Goal: Use online tool/utility

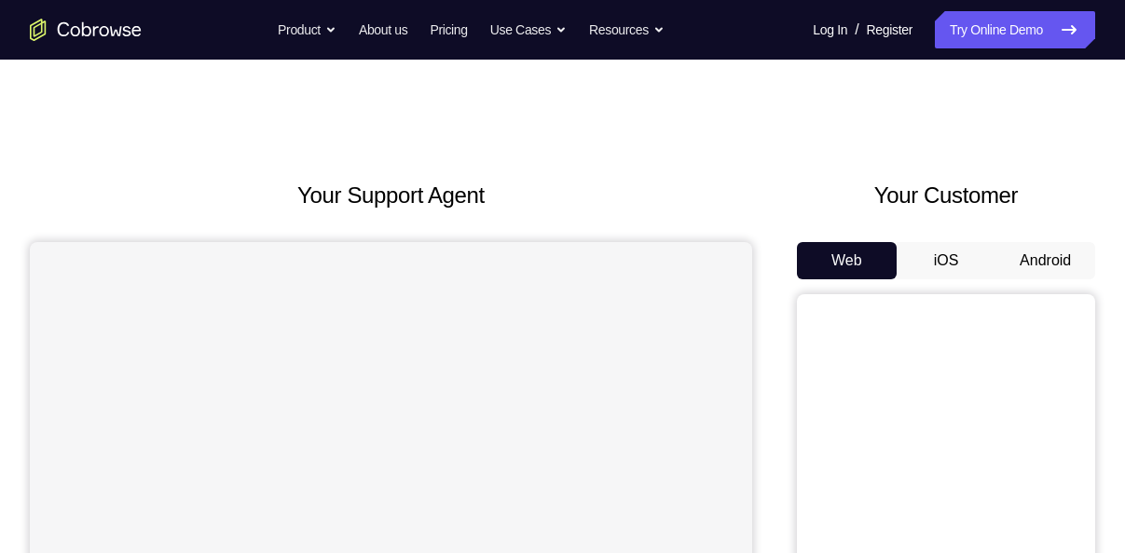
click at [1070, 256] on button "Android" at bounding box center [1045, 260] width 100 height 37
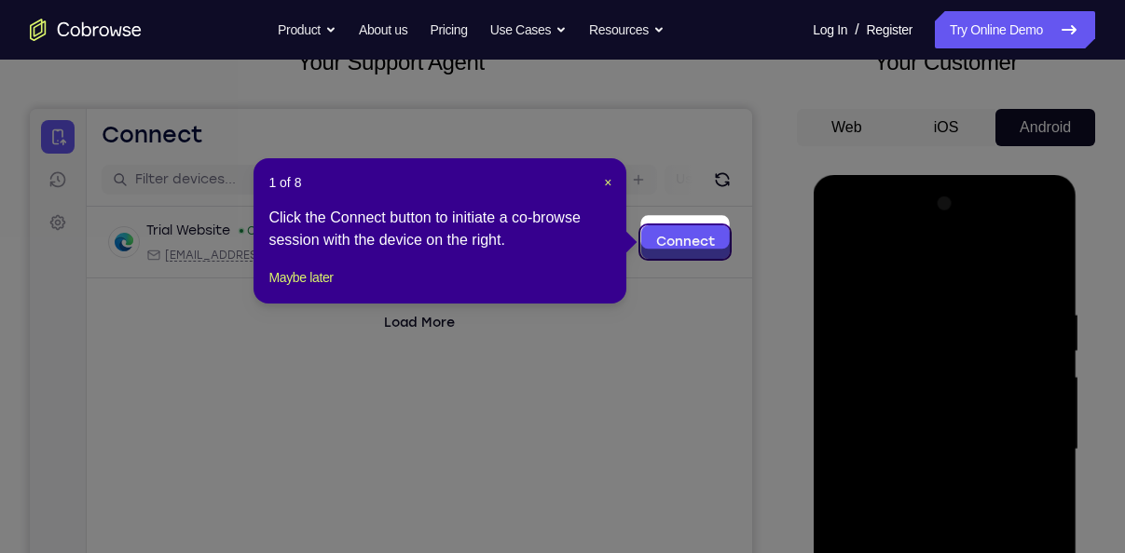
scroll to position [123, 0]
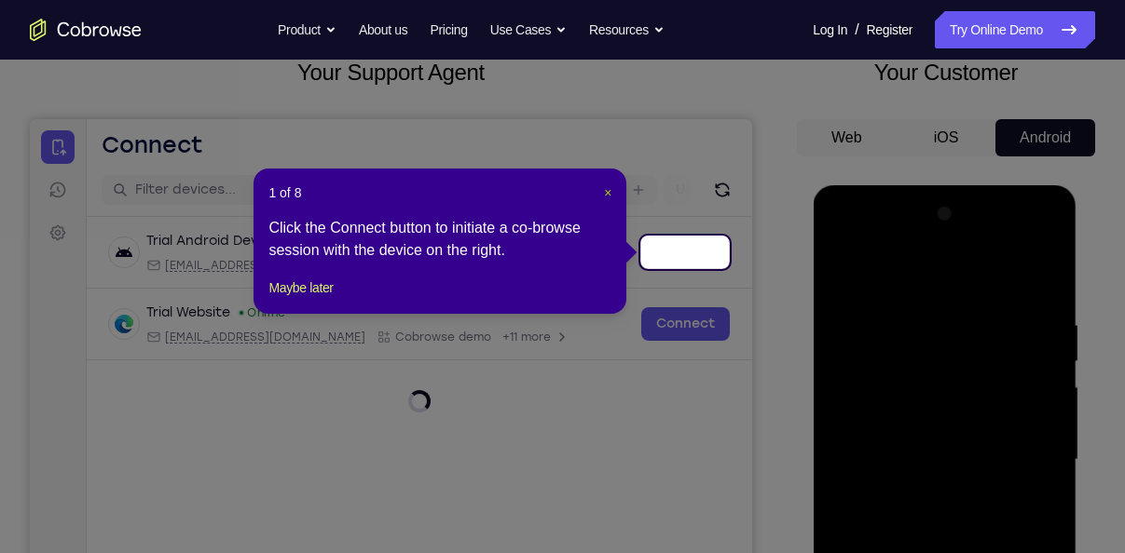
click at [609, 199] on span "×" at bounding box center [607, 192] width 7 height 15
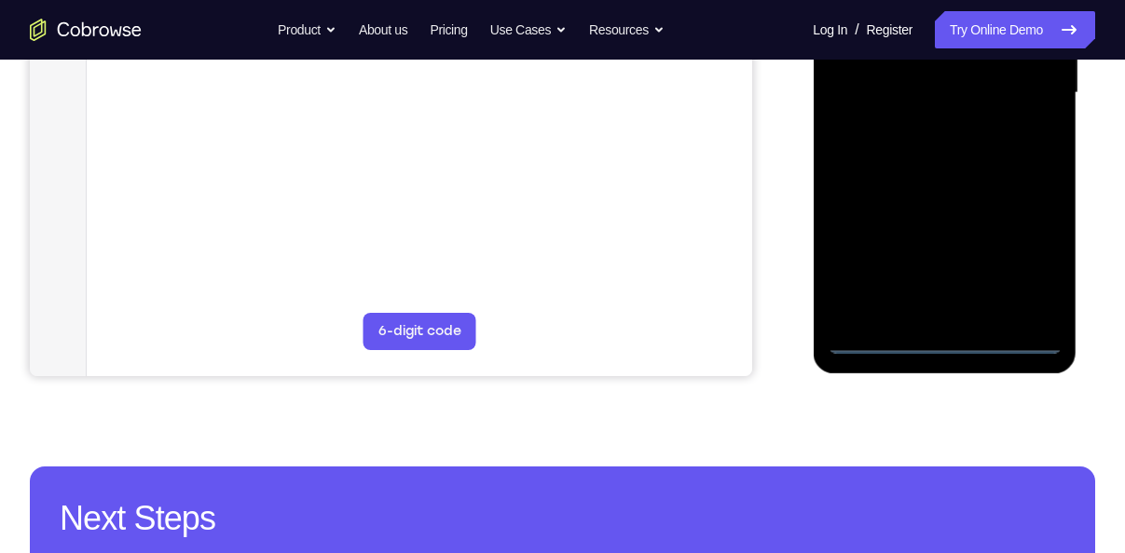
scroll to position [529, 0]
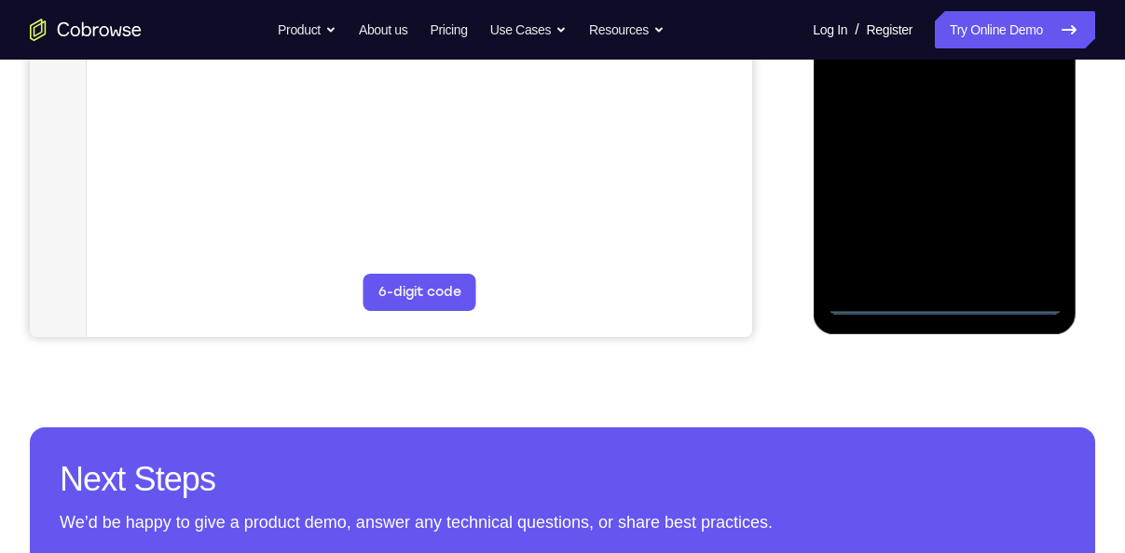
click at [953, 311] on div at bounding box center [944, 54] width 235 height 522
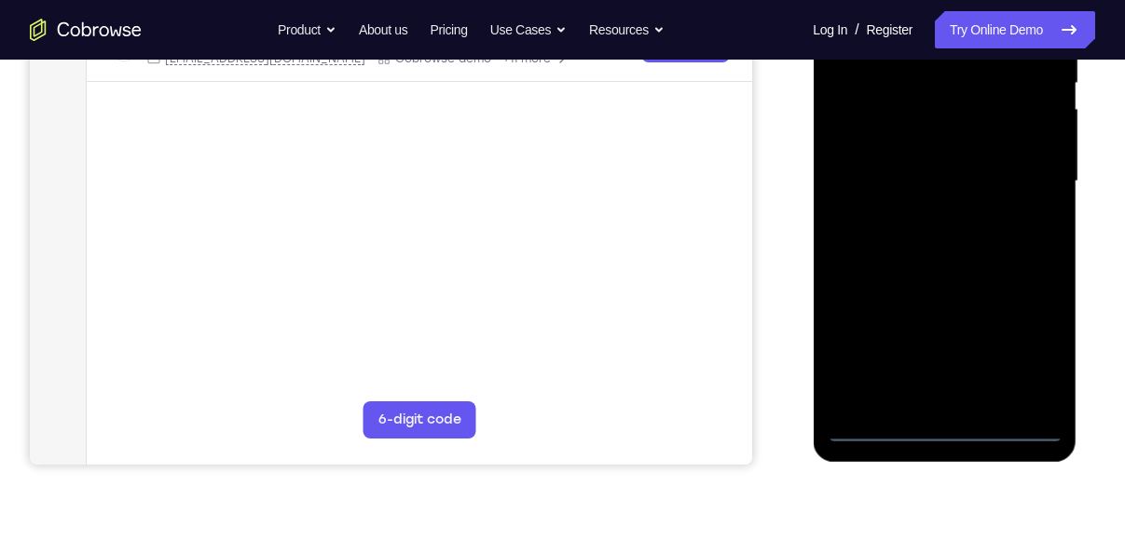
scroll to position [397, 0]
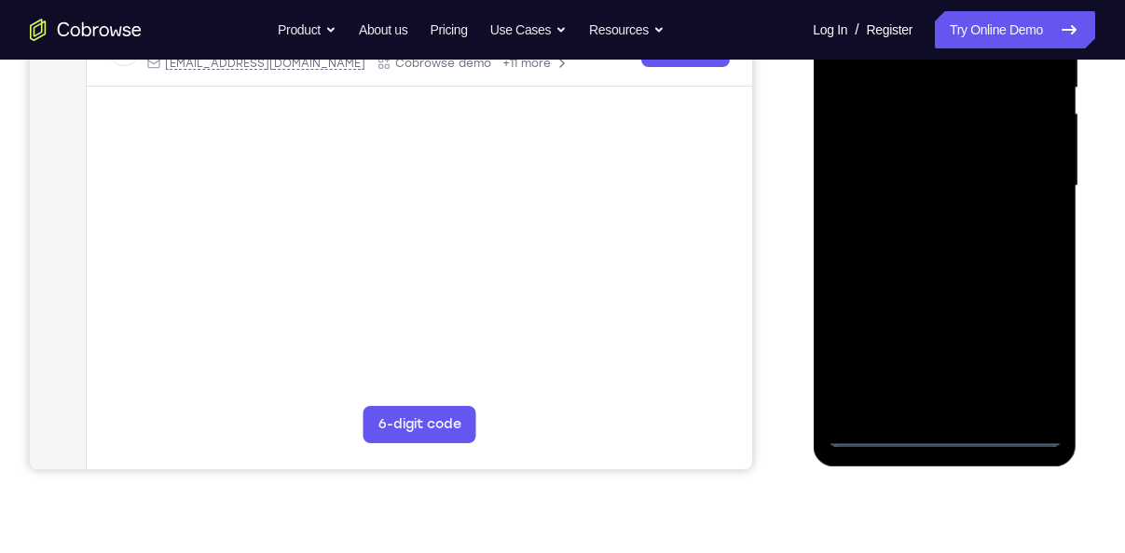
click at [1023, 356] on div at bounding box center [944, 186] width 235 height 522
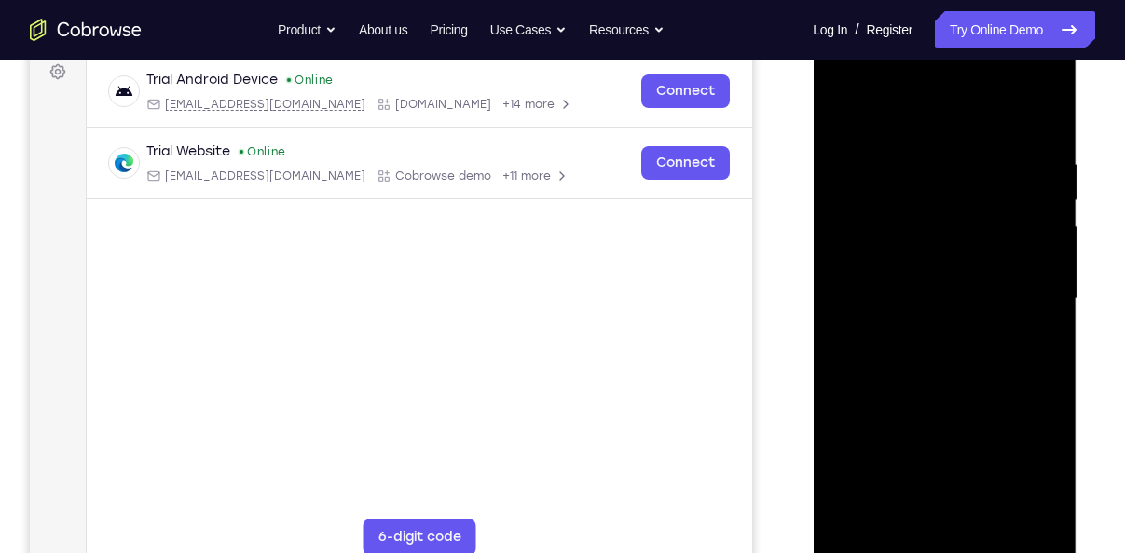
scroll to position [283, 0]
click at [926, 120] on div at bounding box center [944, 300] width 235 height 522
click at [1022, 289] on div at bounding box center [944, 300] width 235 height 522
click at [925, 328] on div at bounding box center [944, 300] width 235 height 522
click at [923, 268] on div at bounding box center [944, 300] width 235 height 522
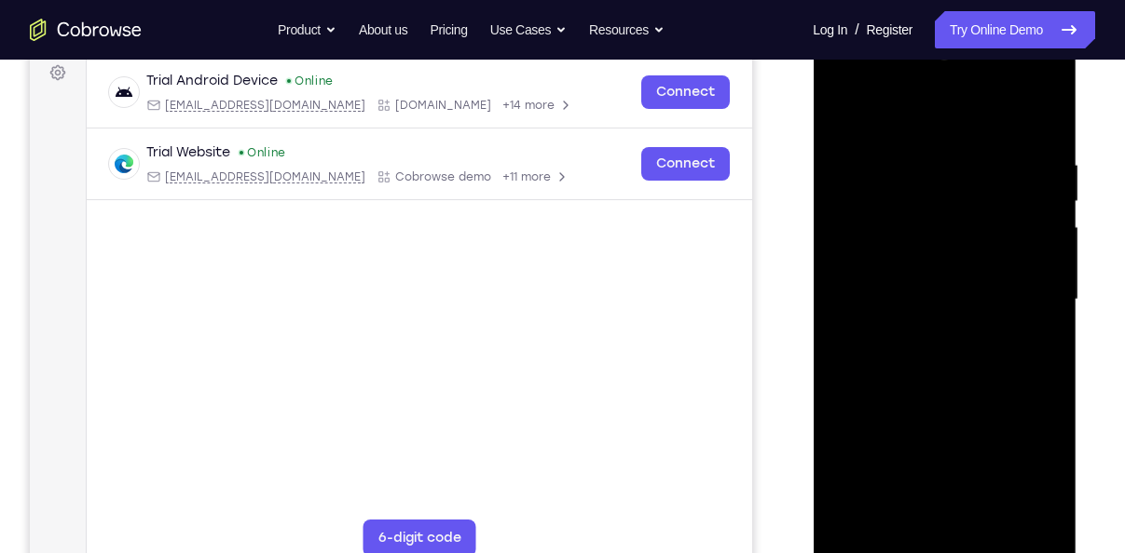
click at [916, 262] on div at bounding box center [944, 300] width 235 height 522
click at [881, 289] on div at bounding box center [944, 300] width 235 height 522
click at [881, 363] on div at bounding box center [944, 300] width 235 height 522
click at [966, 376] on div at bounding box center [944, 300] width 235 height 522
click at [992, 509] on div at bounding box center [944, 300] width 235 height 522
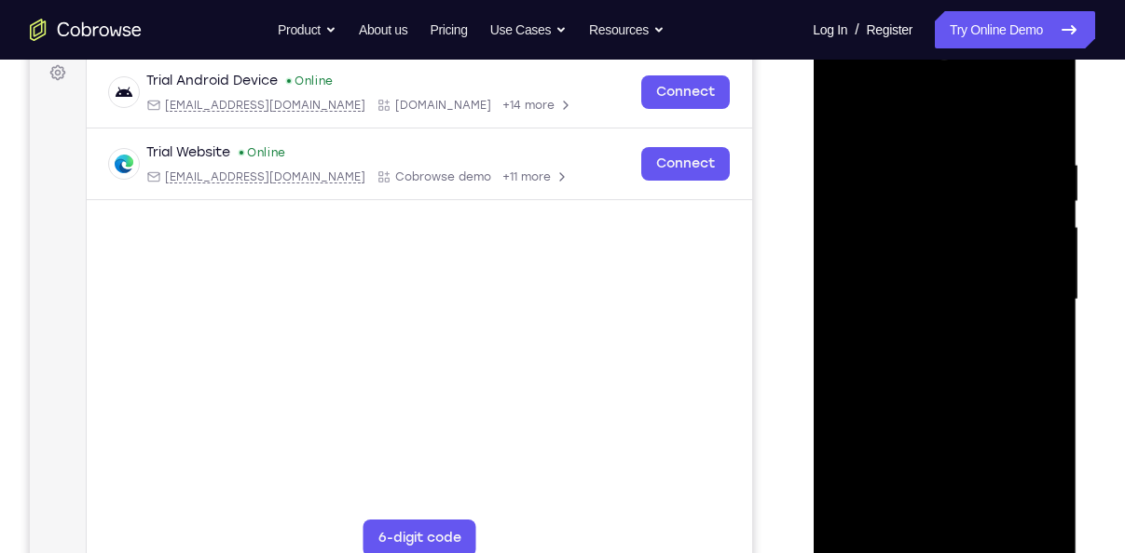
click at [963, 391] on div at bounding box center [944, 300] width 235 height 522
drag, startPoint x: 957, startPoint y: 354, endPoint x: 960, endPoint y: 393, distance: 39.2
click at [960, 393] on div at bounding box center [944, 300] width 235 height 522
drag, startPoint x: 958, startPoint y: 447, endPoint x: 936, endPoint y: 494, distance: 51.3
click at [936, 494] on div at bounding box center [944, 300] width 235 height 522
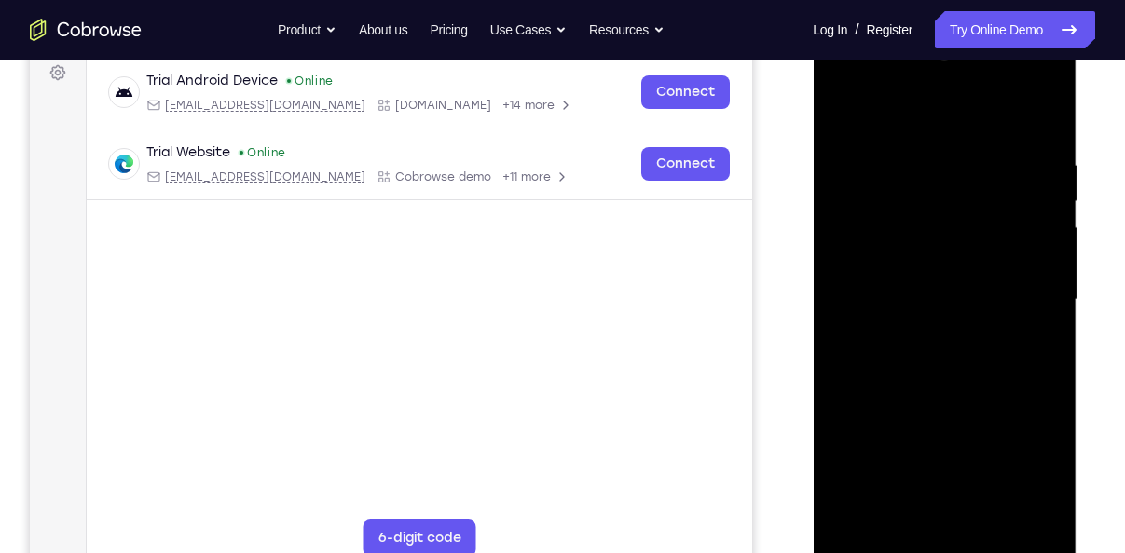
scroll to position [321, 0]
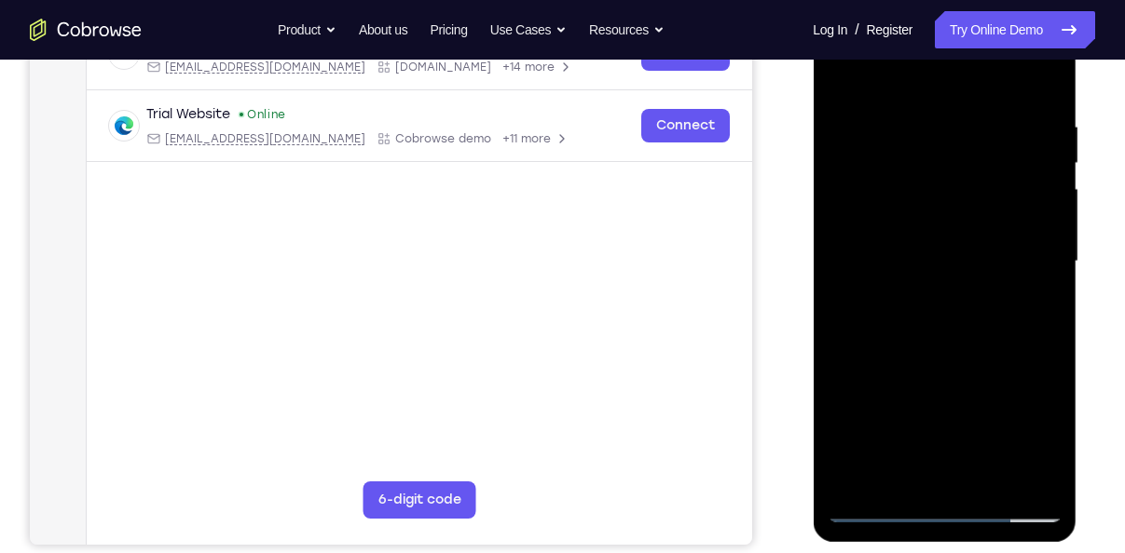
click at [884, 514] on div at bounding box center [944, 262] width 235 height 522
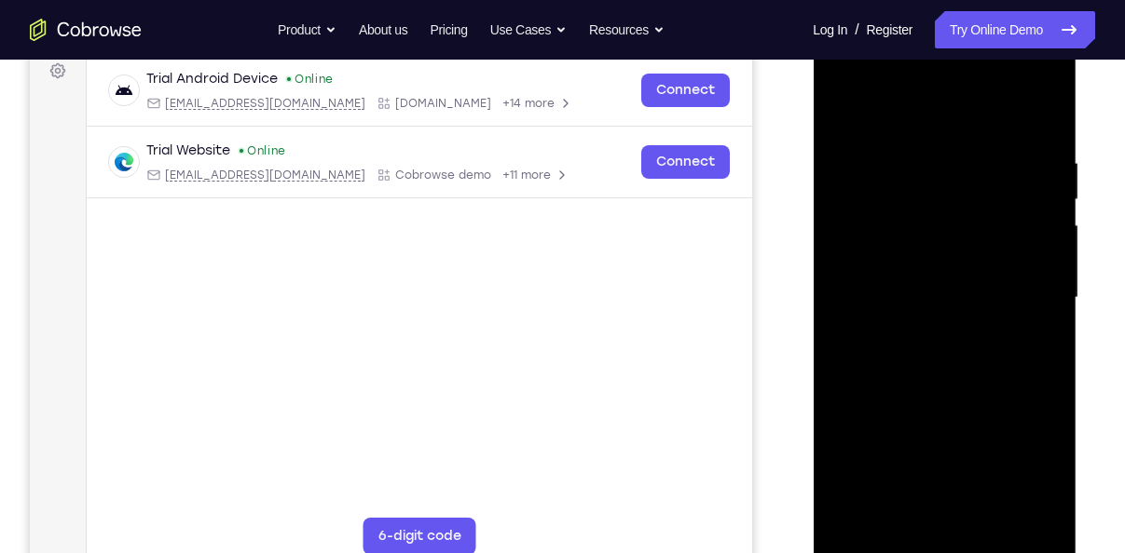
click at [984, 524] on div at bounding box center [944, 298] width 235 height 522
click at [1049, 203] on div at bounding box center [944, 298] width 235 height 522
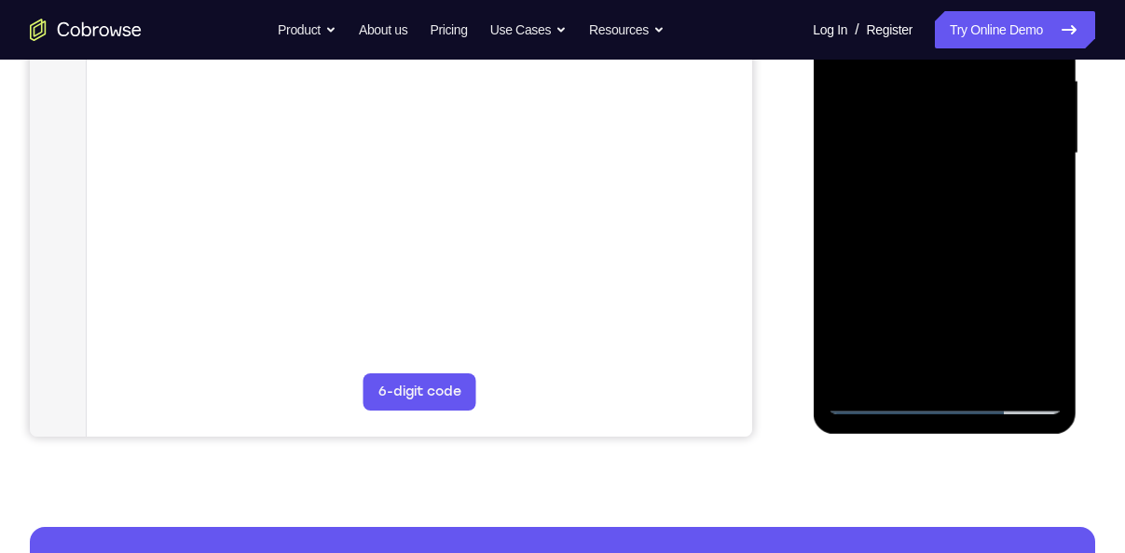
scroll to position [436, 0]
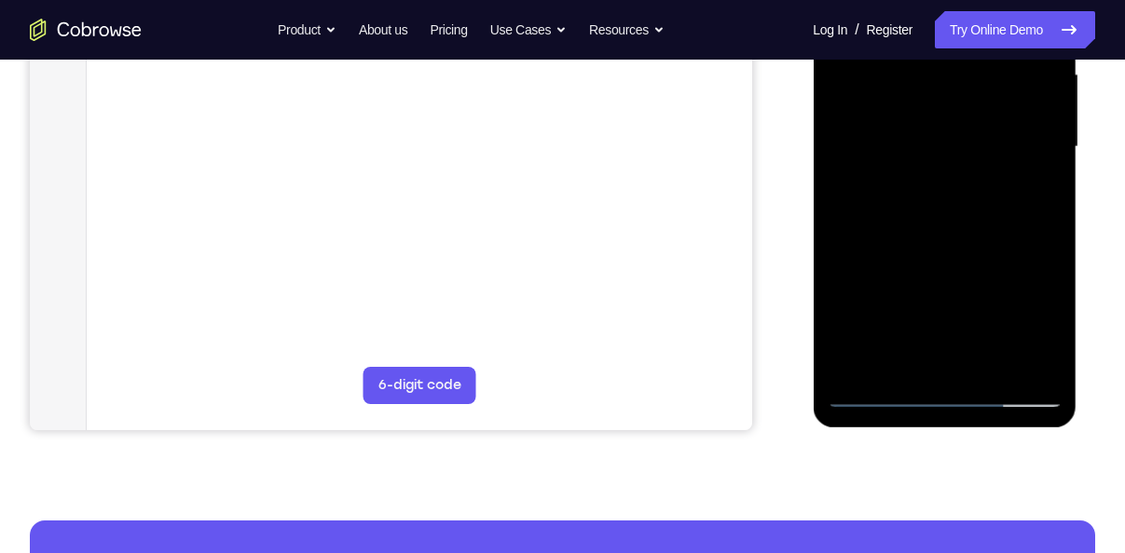
click at [876, 389] on div at bounding box center [944, 147] width 235 height 522
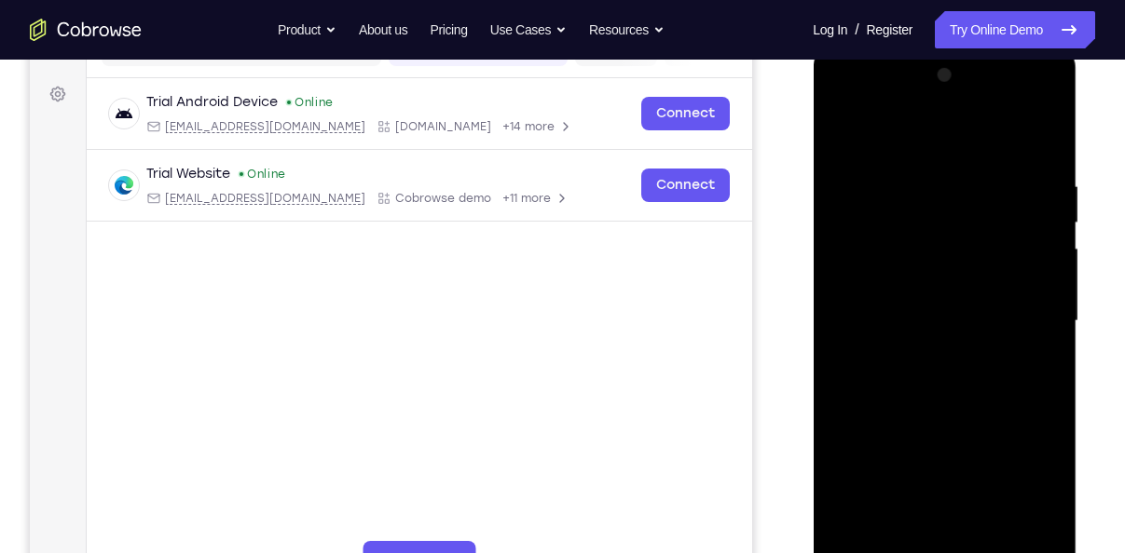
scroll to position [290, 0]
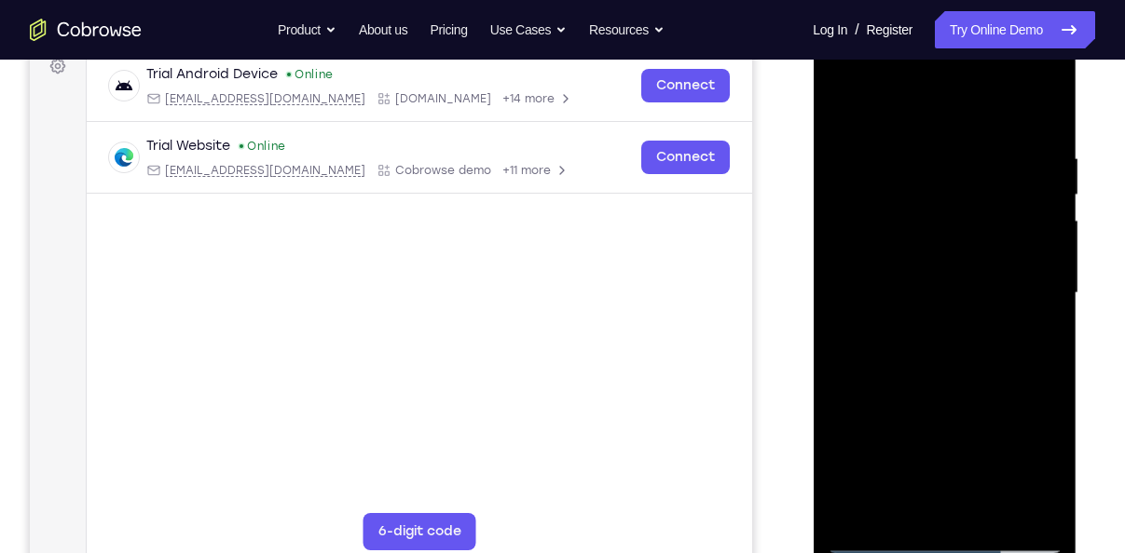
click at [909, 150] on div at bounding box center [944, 294] width 235 height 522
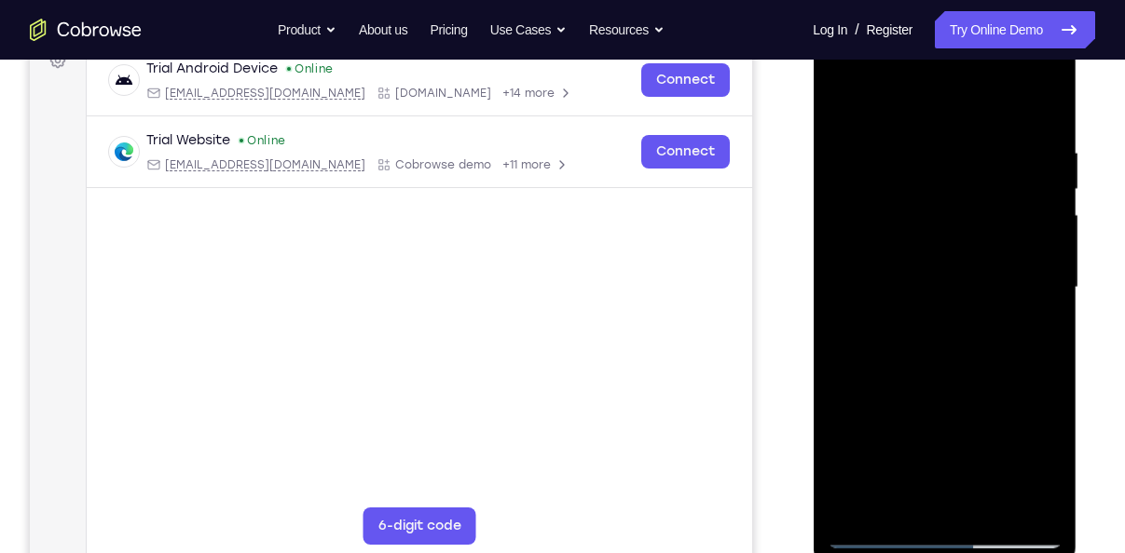
scroll to position [294, 0]
click at [1040, 104] on div at bounding box center [944, 289] width 235 height 522
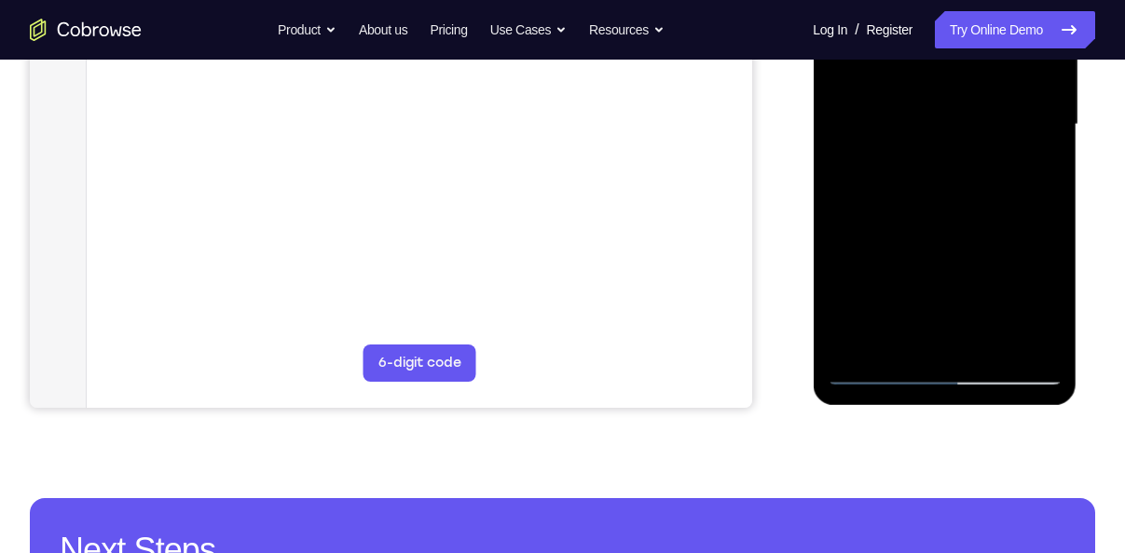
scroll to position [466, 0]
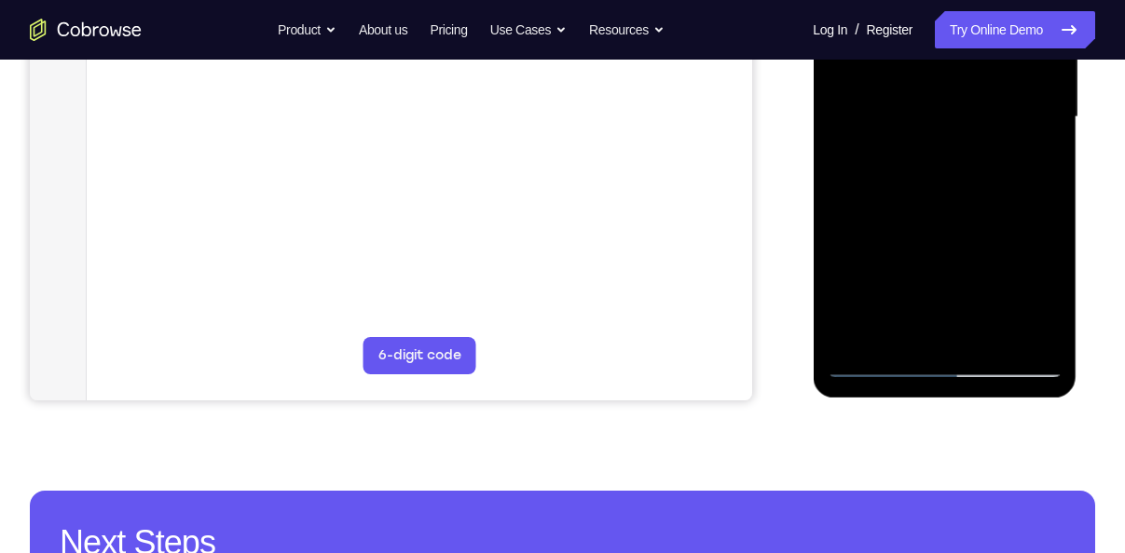
click at [897, 340] on div at bounding box center [944, 118] width 235 height 522
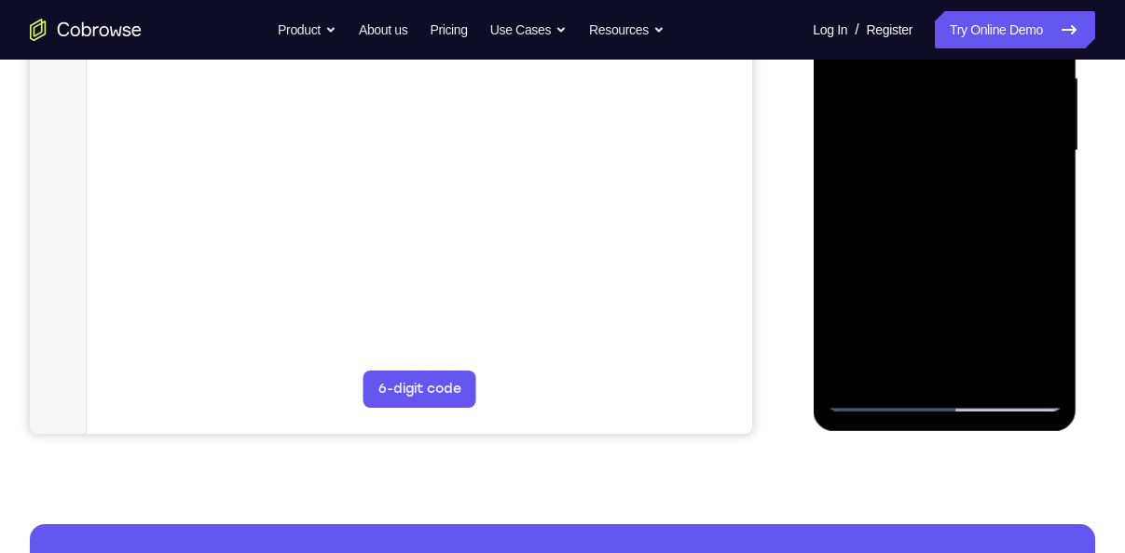
scroll to position [425, 0]
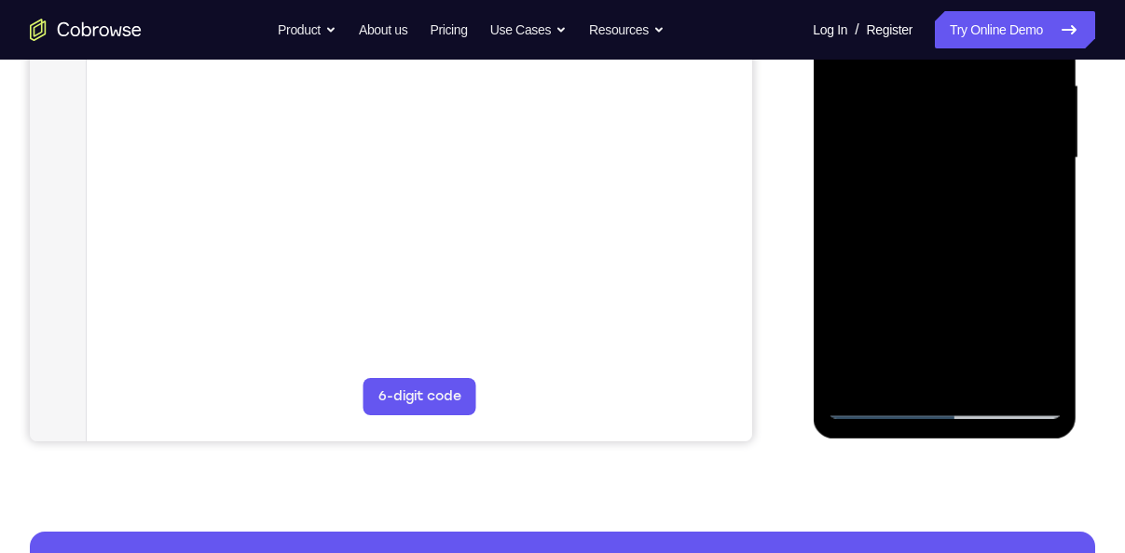
click at [991, 376] on div at bounding box center [944, 159] width 235 height 522
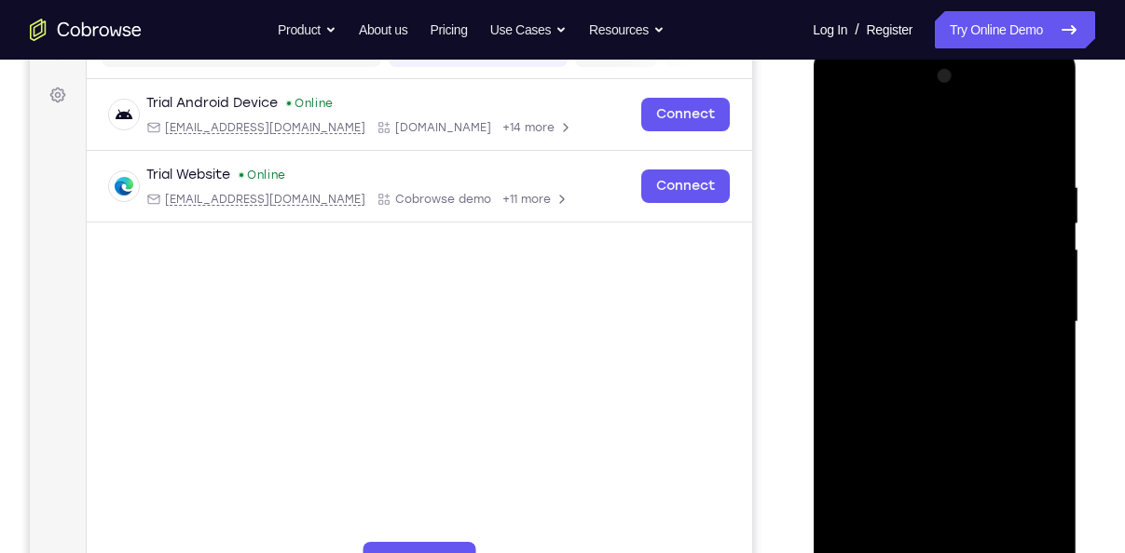
scroll to position [256, 0]
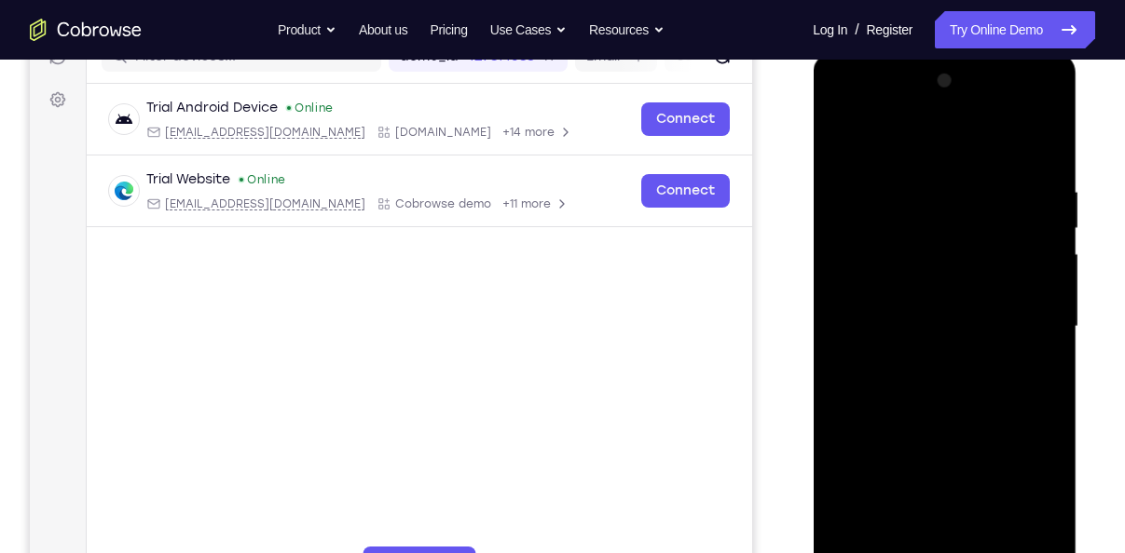
click at [909, 157] on div at bounding box center [944, 327] width 235 height 522
click at [849, 134] on div at bounding box center [944, 327] width 235 height 522
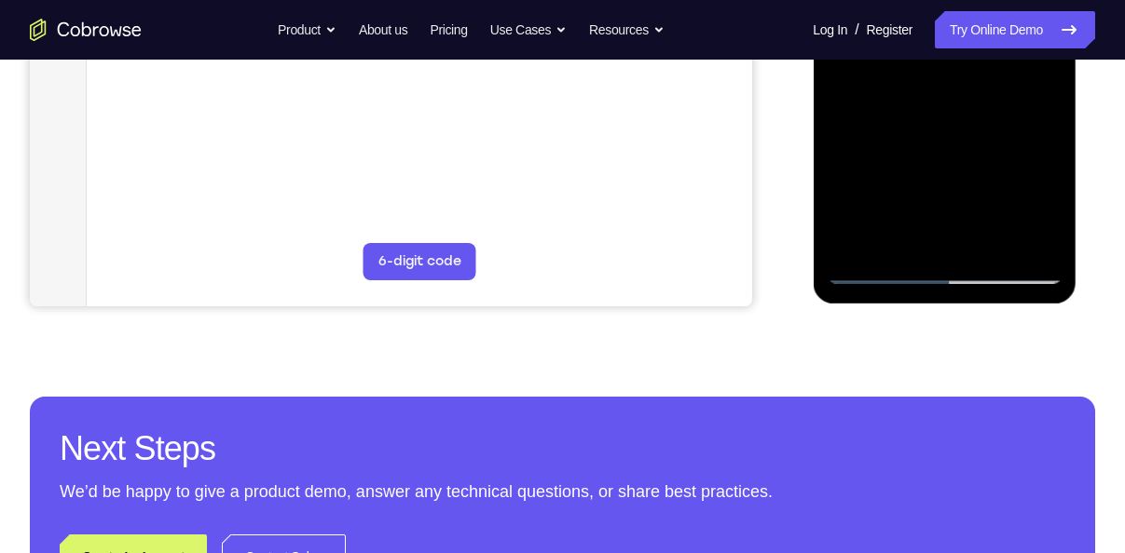
scroll to position [562, 0]
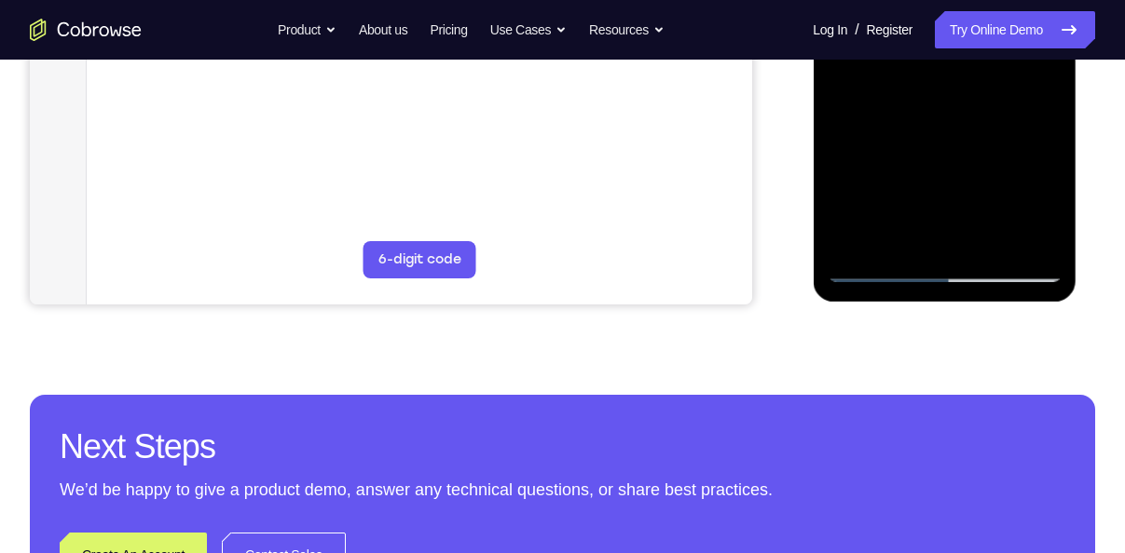
click at [990, 237] on div at bounding box center [944, 22] width 235 height 522
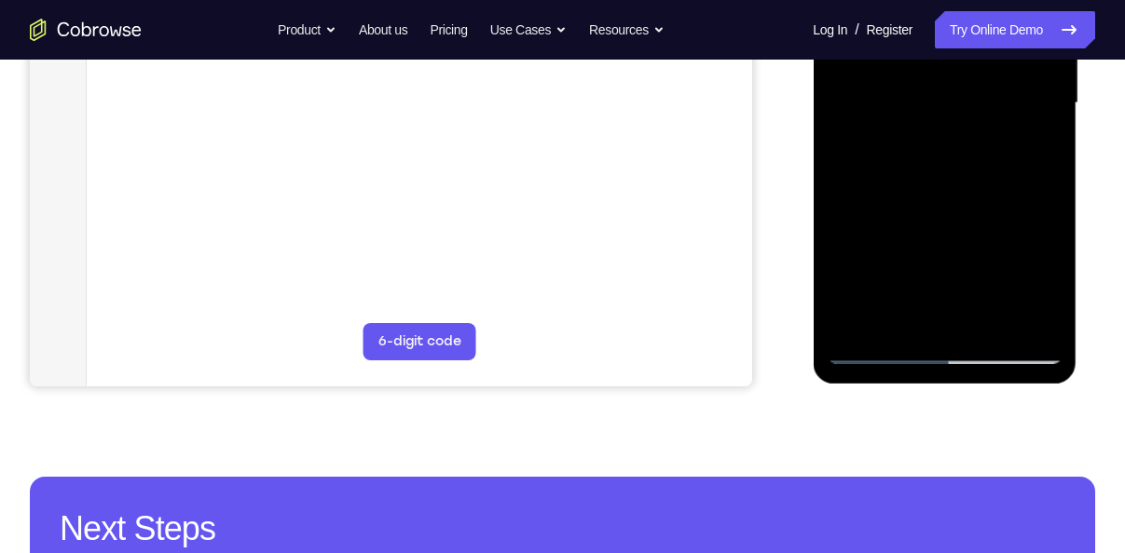
scroll to position [471, 0]
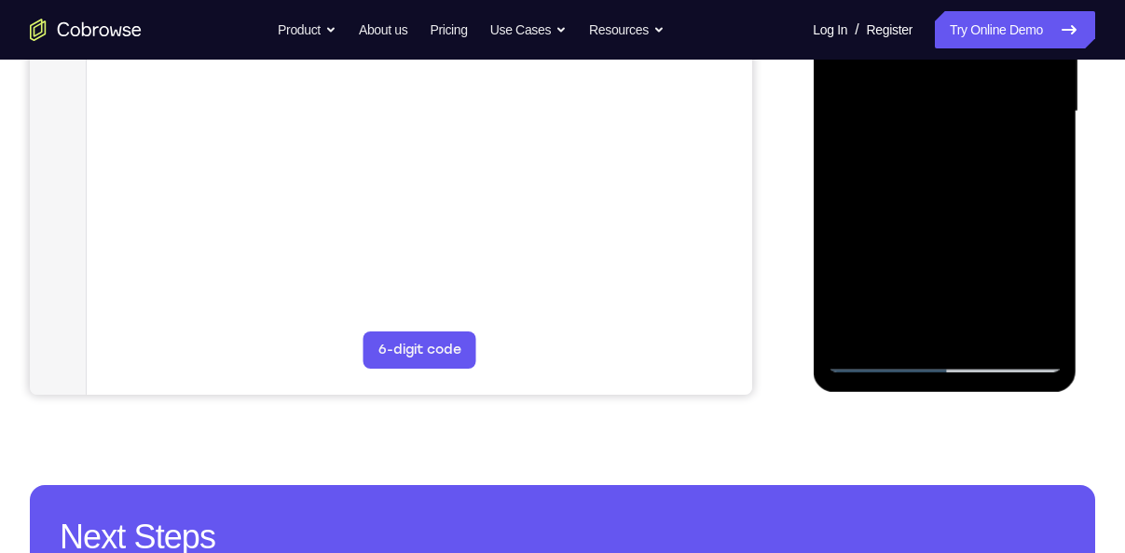
click at [940, 163] on div at bounding box center [944, 112] width 235 height 522
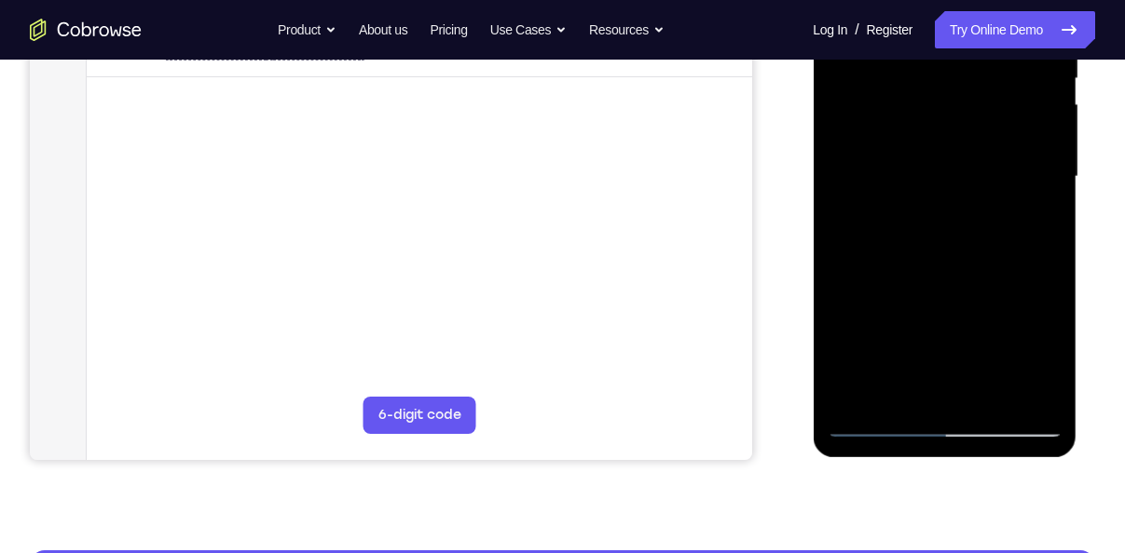
scroll to position [404, 0]
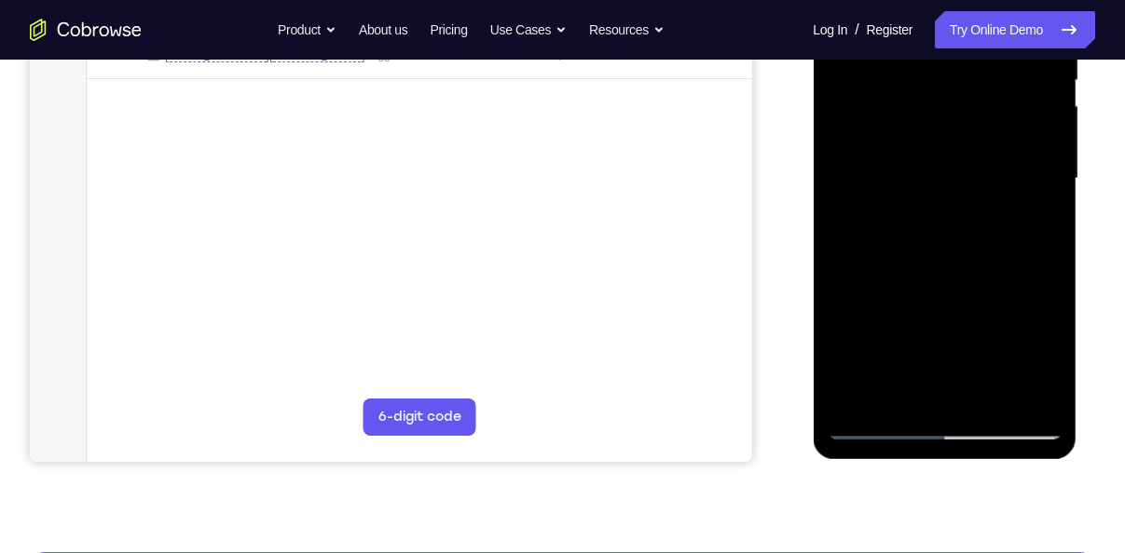
click at [914, 386] on div at bounding box center [944, 179] width 235 height 522
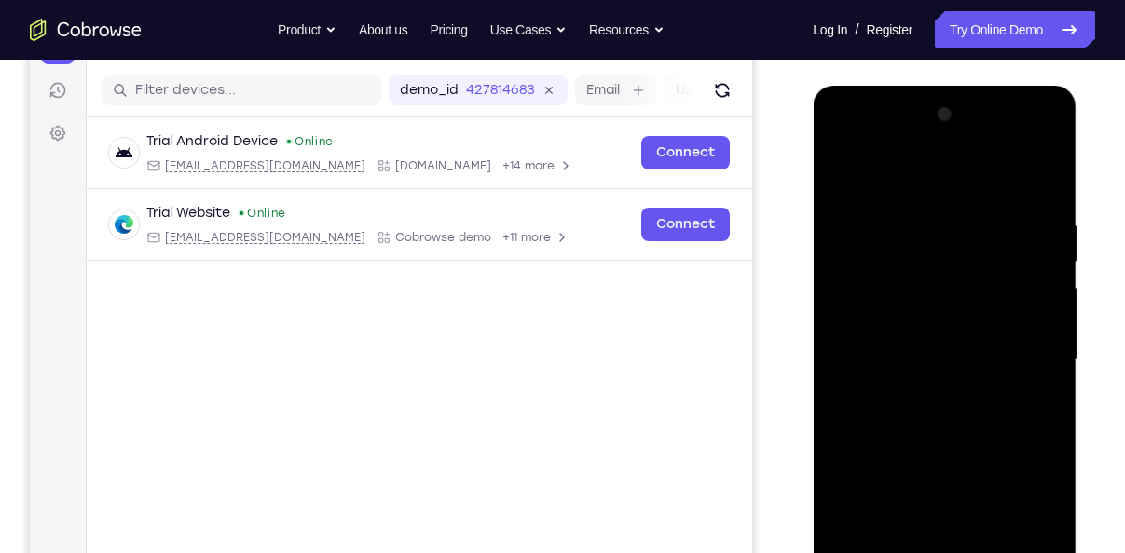
scroll to position [219, 0]
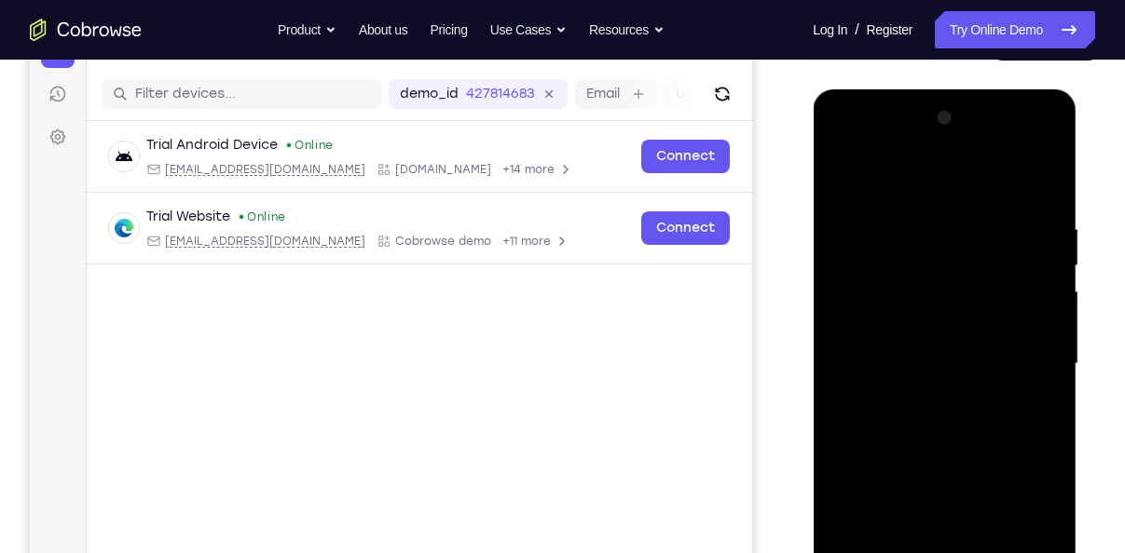
click at [836, 177] on div at bounding box center [944, 364] width 235 height 522
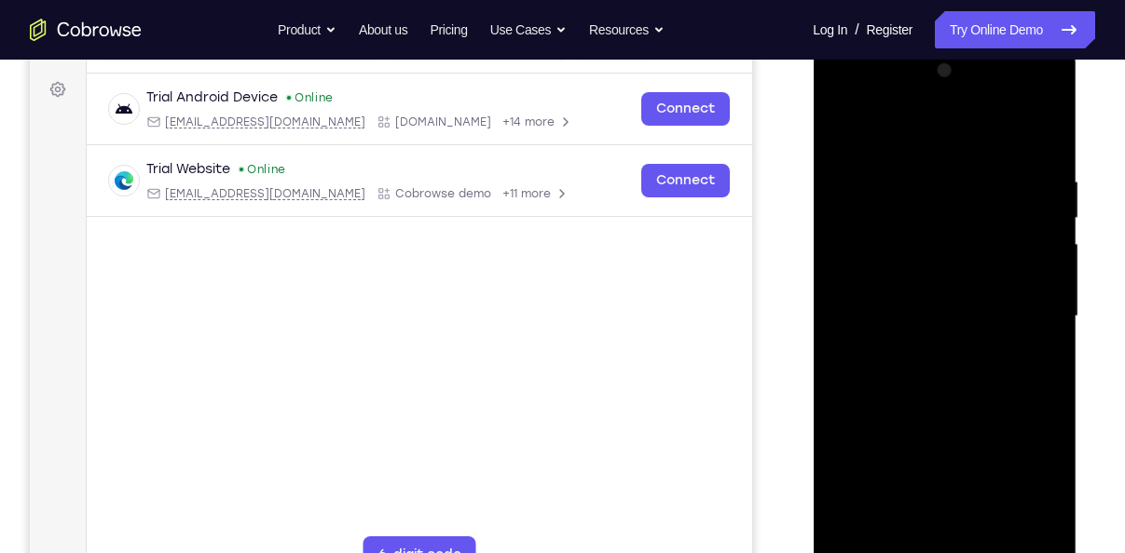
scroll to position [267, 0]
drag, startPoint x: 949, startPoint y: 355, endPoint x: 991, endPoint y: 136, distance: 223.0
click at [991, 136] on div at bounding box center [944, 316] width 235 height 522
drag, startPoint x: 989, startPoint y: 311, endPoint x: 1034, endPoint y: 119, distance: 197.3
click at [1034, 119] on div at bounding box center [944, 316] width 235 height 522
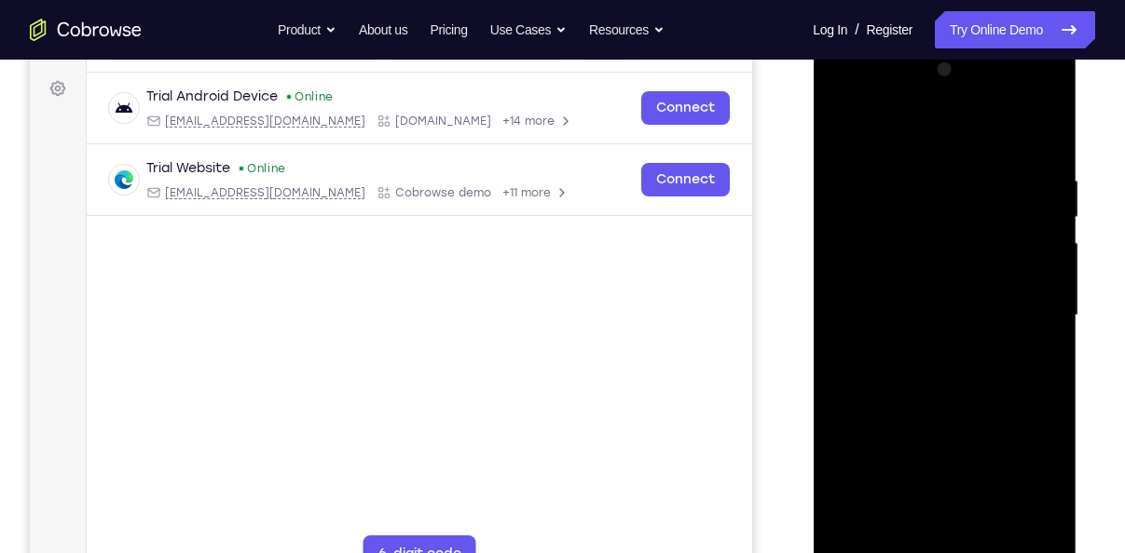
drag, startPoint x: 959, startPoint y: 329, endPoint x: 1018, endPoint y: 111, distance: 226.1
click at [1018, 111] on div at bounding box center [944, 316] width 235 height 522
drag, startPoint x: 936, startPoint y: 338, endPoint x: 992, endPoint y: 152, distance: 194.6
click at [992, 152] on div at bounding box center [944, 316] width 235 height 522
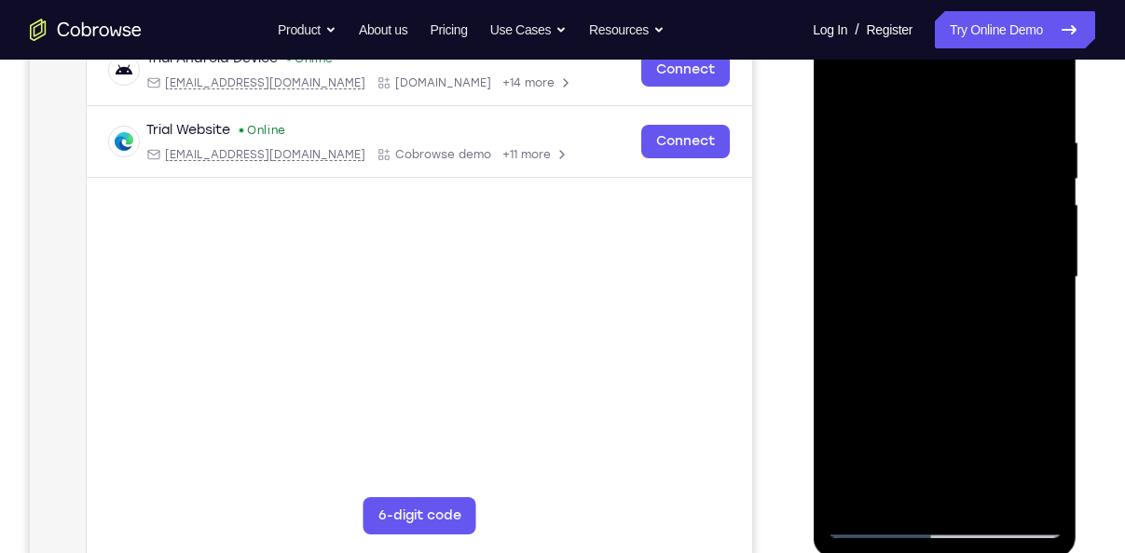
scroll to position [307, 0]
drag, startPoint x: 985, startPoint y: 400, endPoint x: 1018, endPoint y: 277, distance: 127.5
click at [1018, 277] on div at bounding box center [944, 277] width 235 height 522
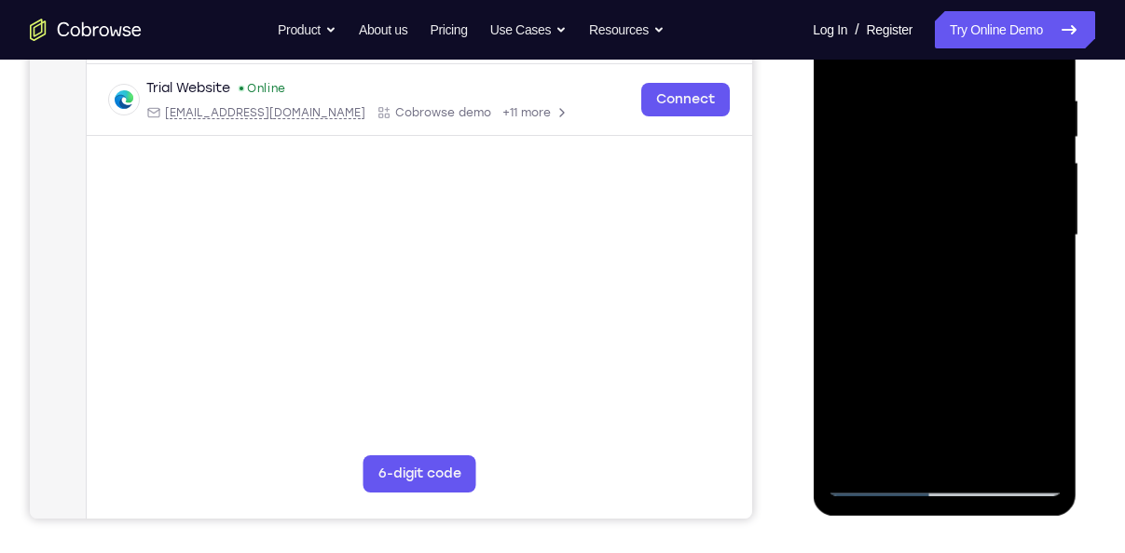
scroll to position [348, 0]
click at [1046, 233] on div at bounding box center [944, 235] width 235 height 522
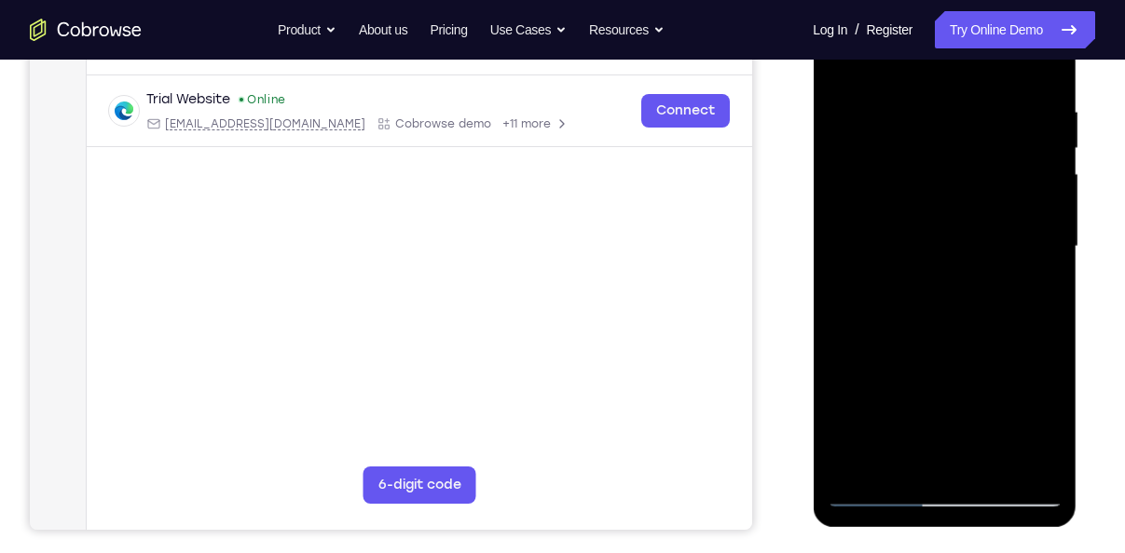
scroll to position [331, 0]
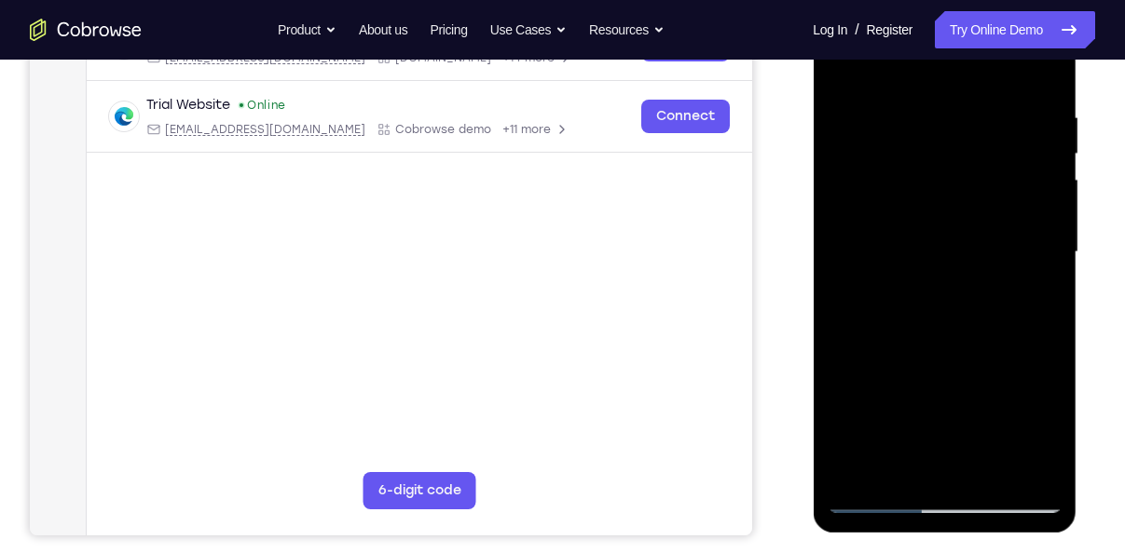
drag, startPoint x: 1012, startPoint y: 199, endPoint x: 1011, endPoint y: 301, distance: 101.6
click at [1011, 301] on div at bounding box center [944, 253] width 235 height 522
click at [1045, 229] on div at bounding box center [944, 253] width 235 height 522
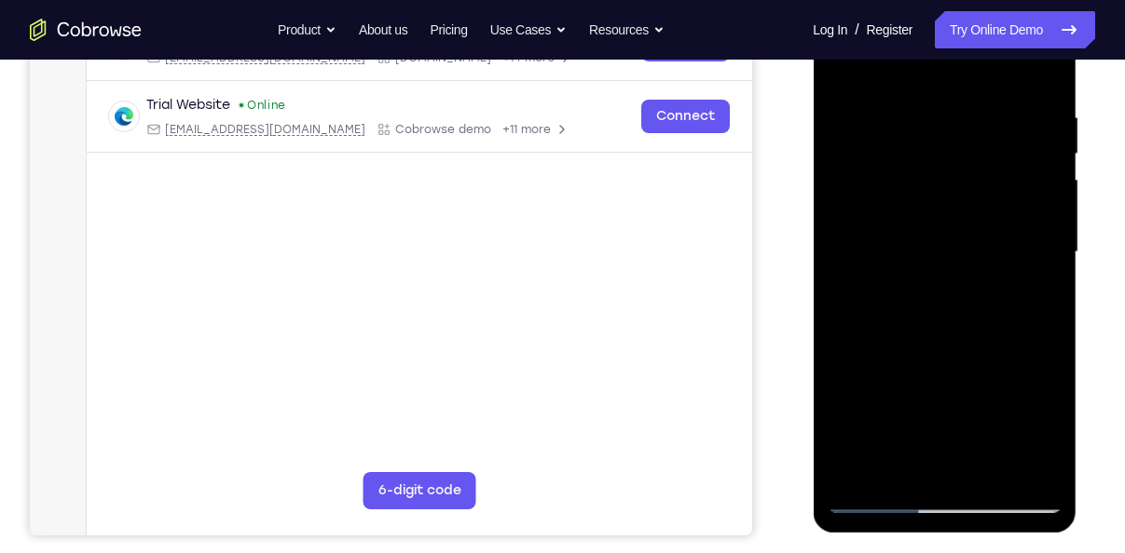
click at [1045, 229] on div at bounding box center [944, 253] width 235 height 522
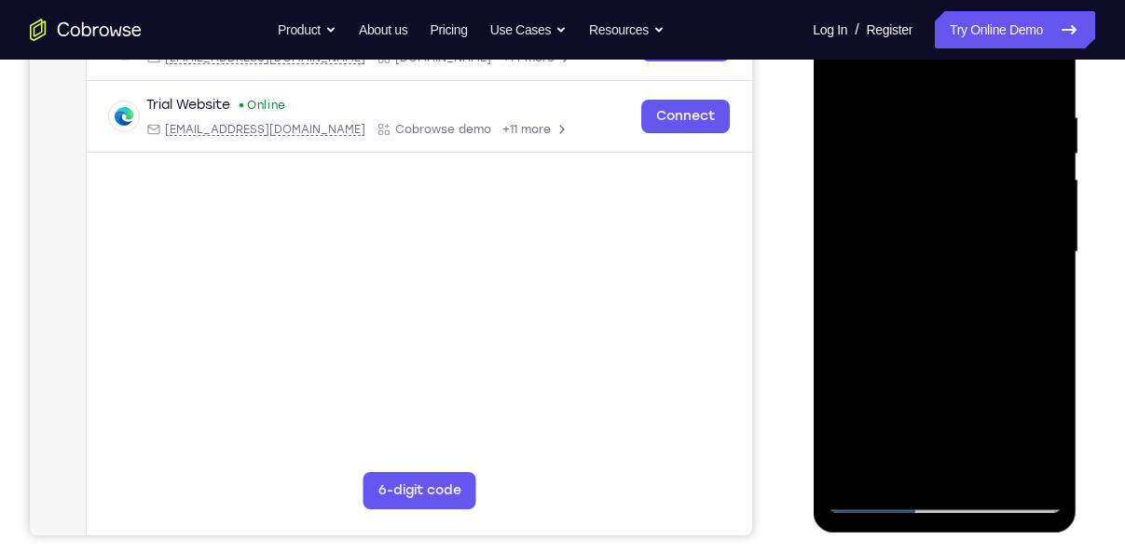
click at [1045, 229] on div at bounding box center [944, 253] width 235 height 522
drag, startPoint x: 1001, startPoint y: 304, endPoint x: 1018, endPoint y: 183, distance: 122.4
click at [1018, 183] on div at bounding box center [944, 253] width 235 height 522
drag, startPoint x: 979, startPoint y: 324, endPoint x: 1017, endPoint y: 152, distance: 176.4
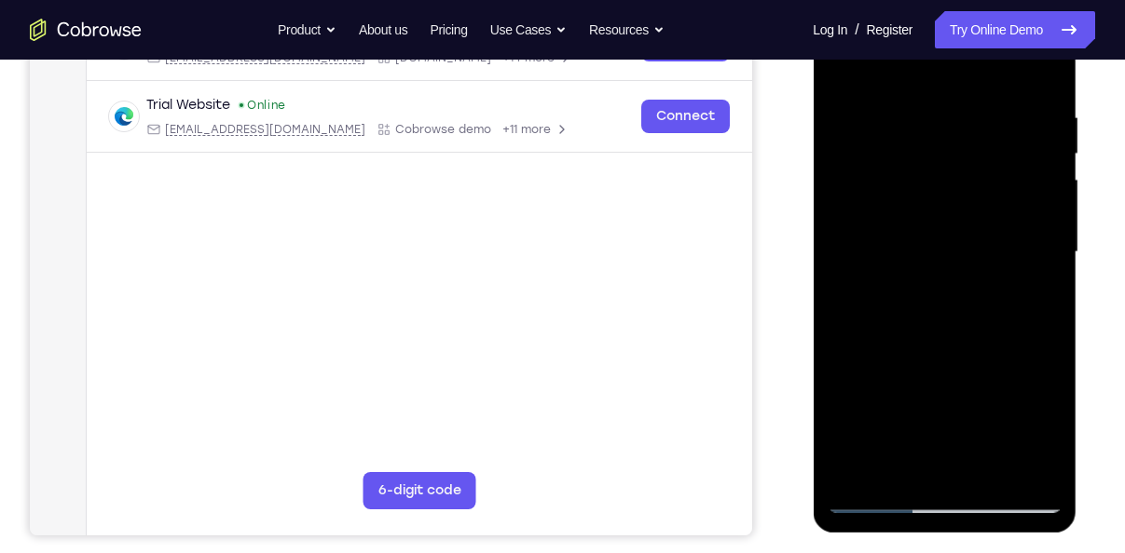
click at [1017, 152] on div at bounding box center [944, 253] width 235 height 522
drag, startPoint x: 964, startPoint y: 316, endPoint x: 986, endPoint y: 191, distance: 126.7
click at [986, 191] on div at bounding box center [944, 253] width 235 height 522
click at [1040, 284] on div at bounding box center [944, 253] width 235 height 522
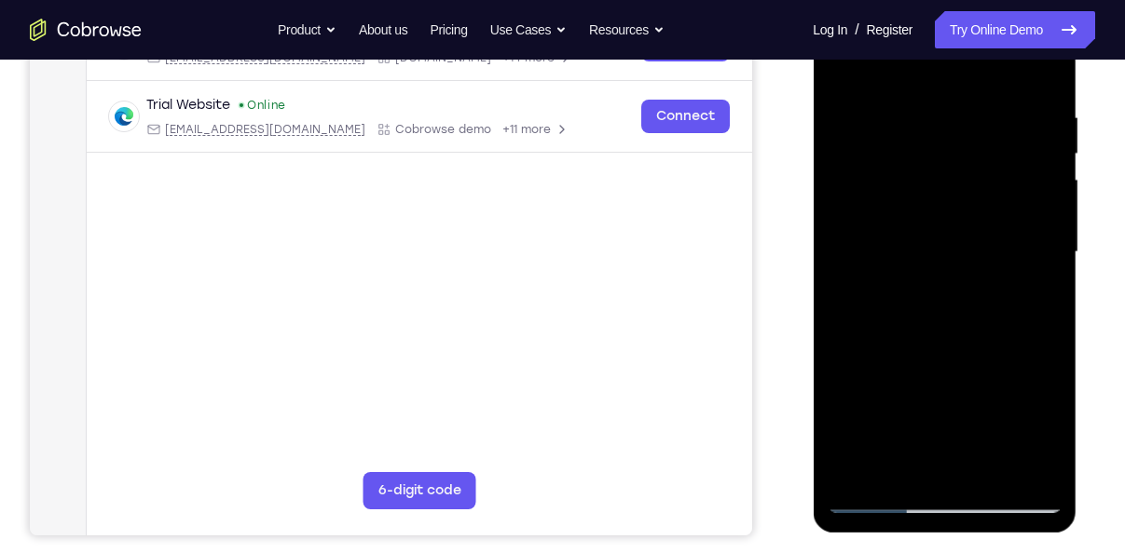
drag, startPoint x: 1008, startPoint y: 331, endPoint x: 1038, endPoint y: 180, distance: 153.9
click at [1038, 180] on div at bounding box center [944, 253] width 235 height 522
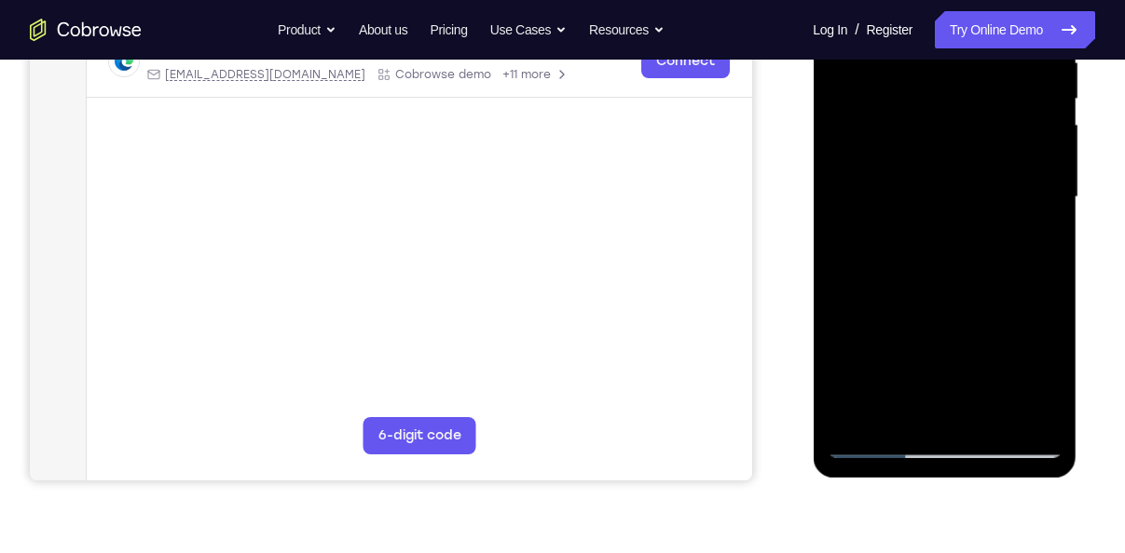
scroll to position [388, 0]
drag, startPoint x: 979, startPoint y: 282, endPoint x: 991, endPoint y: 218, distance: 65.4
click at [991, 218] on div at bounding box center [944, 196] width 235 height 522
drag, startPoint x: 977, startPoint y: 335, endPoint x: 1004, endPoint y: 184, distance: 153.4
click at [1004, 184] on div at bounding box center [944, 196] width 235 height 522
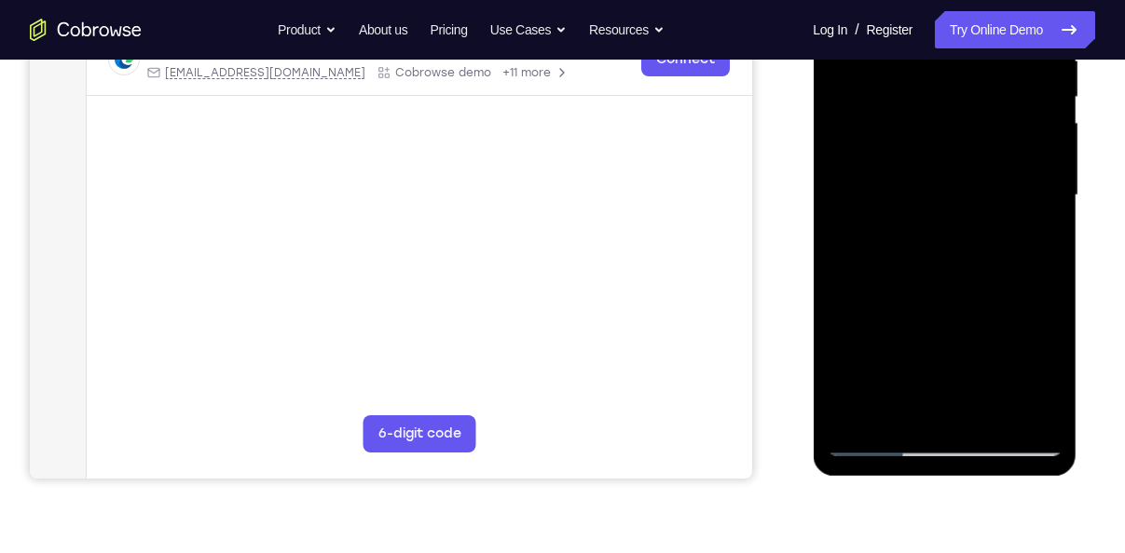
drag, startPoint x: 1003, startPoint y: 288, endPoint x: 1017, endPoint y: 113, distance: 175.7
click at [1017, 113] on div at bounding box center [944, 196] width 235 height 522
click at [911, 408] on div at bounding box center [944, 196] width 235 height 522
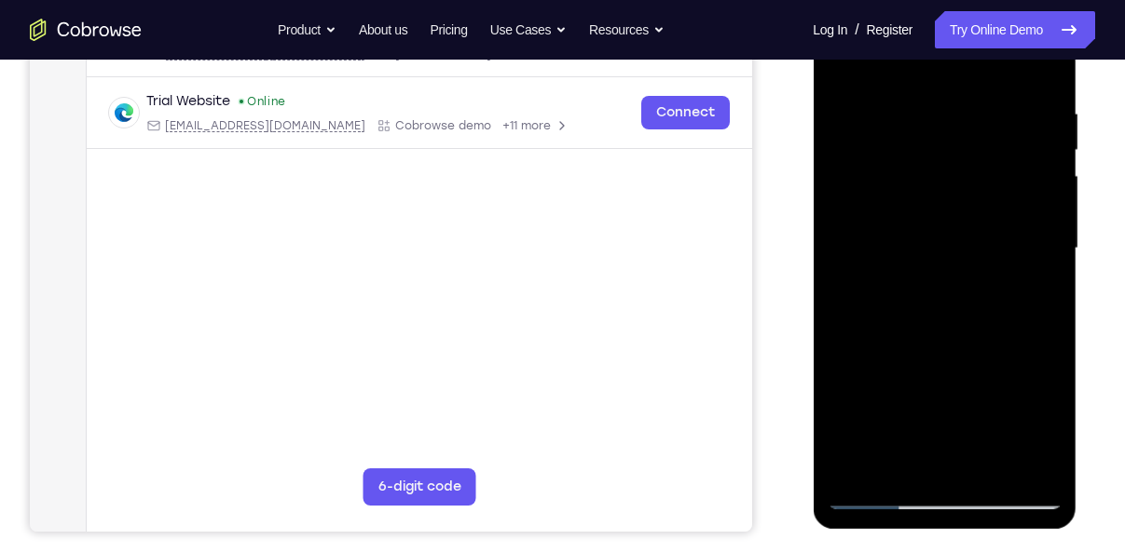
scroll to position [304, 0]
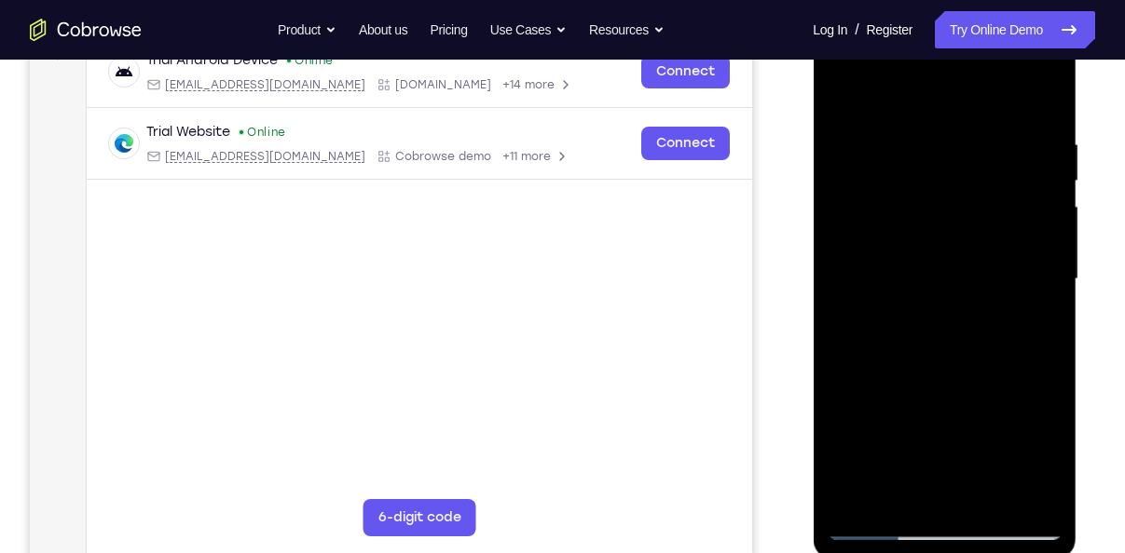
click at [856, 345] on div at bounding box center [944, 280] width 235 height 522
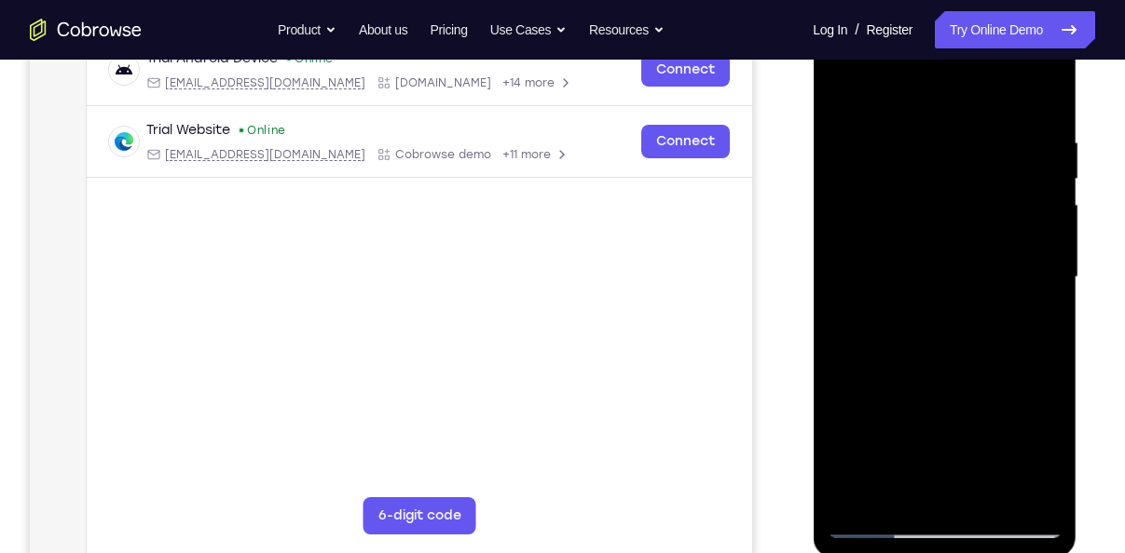
scroll to position [324, 0]
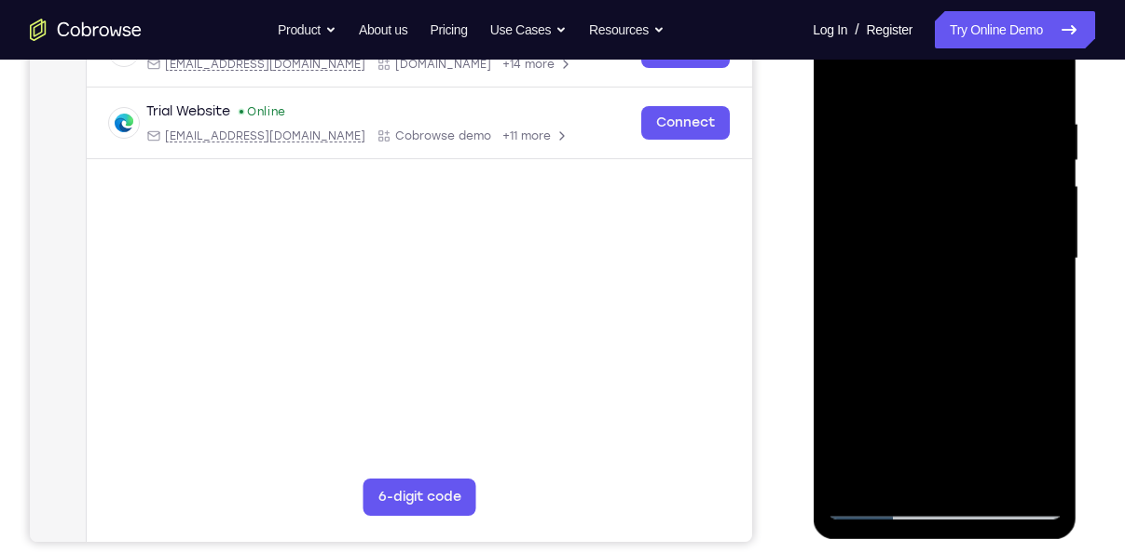
drag, startPoint x: 978, startPoint y: 181, endPoint x: 928, endPoint y: 434, distance: 258.4
click at [928, 434] on div at bounding box center [944, 259] width 235 height 522
drag, startPoint x: 936, startPoint y: 234, endPoint x: 923, endPoint y: 402, distance: 168.2
click at [923, 402] on div at bounding box center [944, 259] width 235 height 522
click at [842, 72] on div at bounding box center [944, 259] width 235 height 522
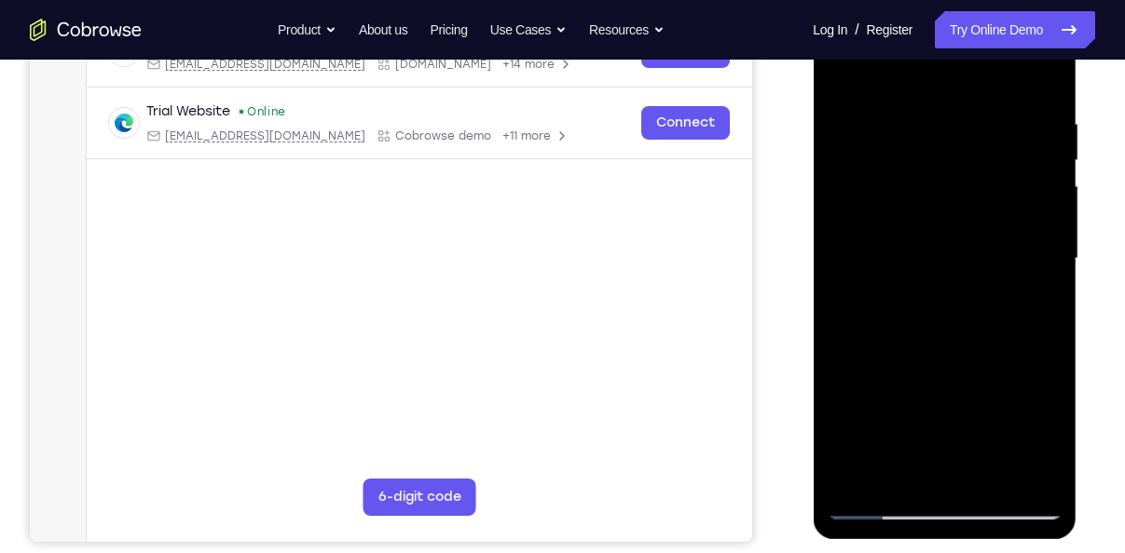
drag, startPoint x: 1011, startPoint y: 289, endPoint x: 1018, endPoint y: 214, distance: 74.8
click at [1018, 214] on div at bounding box center [944, 259] width 235 height 522
drag, startPoint x: 1033, startPoint y: 299, endPoint x: 1037, endPoint y: 218, distance: 81.2
click at [1037, 218] on div at bounding box center [944, 259] width 235 height 522
click at [1040, 299] on div at bounding box center [944, 259] width 235 height 522
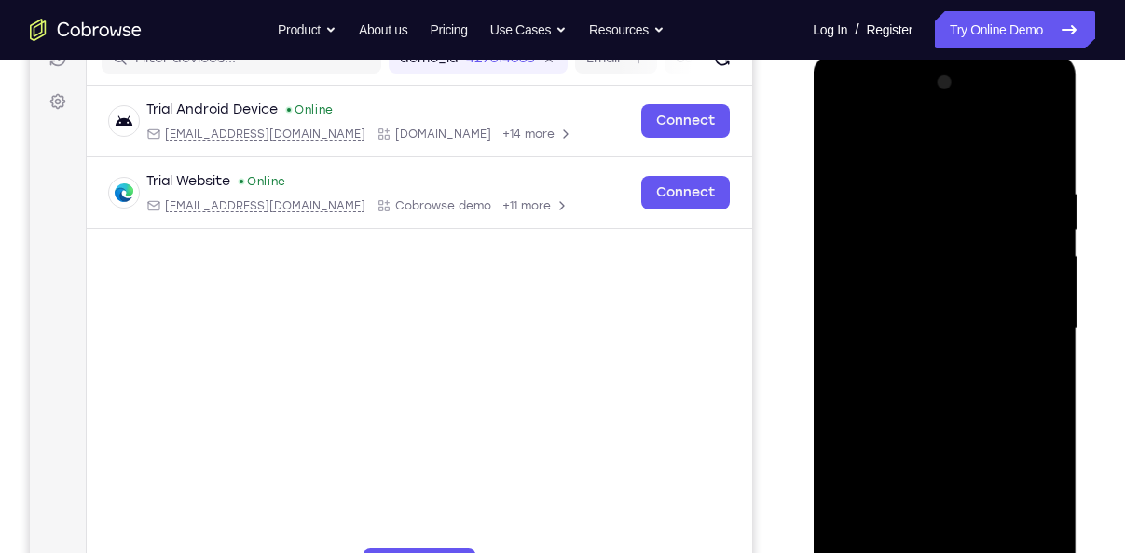
scroll to position [246, 0]
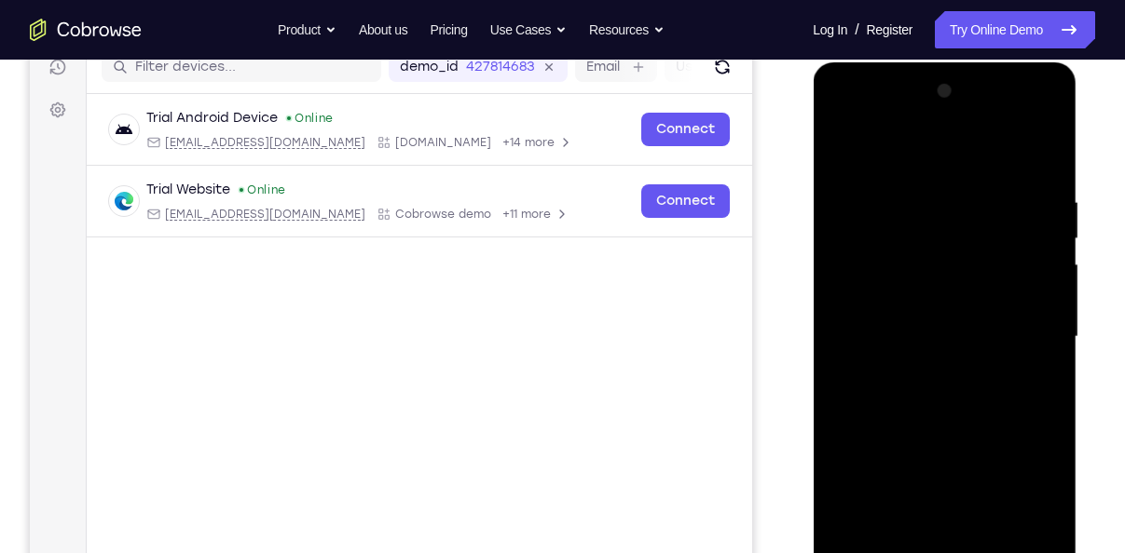
drag, startPoint x: 1010, startPoint y: 210, endPoint x: 1001, endPoint y: 398, distance: 188.5
click at [1001, 398] on div at bounding box center [944, 337] width 235 height 522
drag, startPoint x: 965, startPoint y: 235, endPoint x: 964, endPoint y: 352, distance: 117.4
click at [964, 352] on div at bounding box center [944, 337] width 235 height 522
drag, startPoint x: 970, startPoint y: 357, endPoint x: 976, endPoint y: 332, distance: 25.8
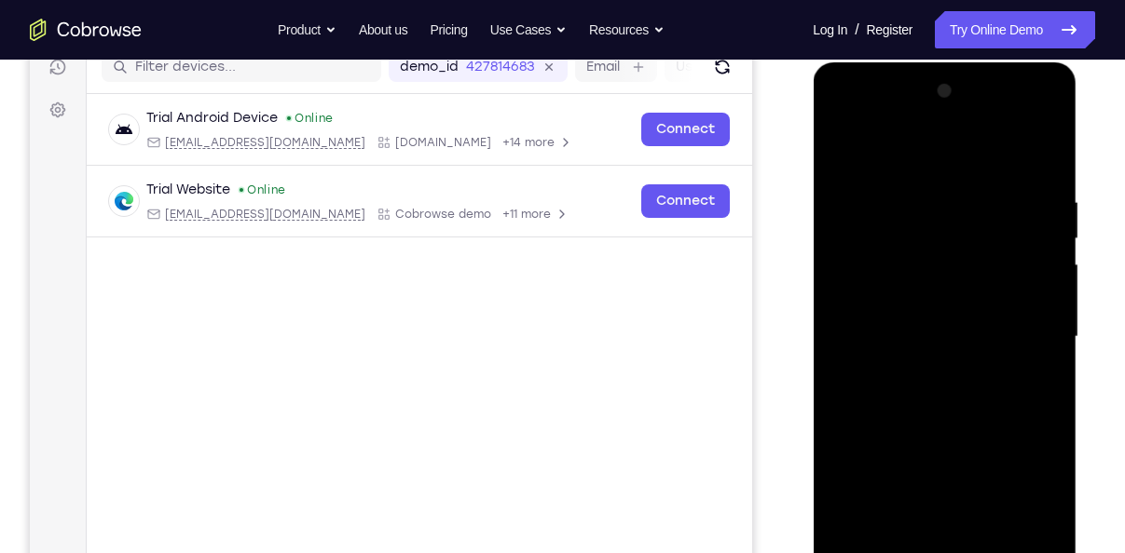
click at [976, 332] on div at bounding box center [944, 337] width 235 height 522
drag, startPoint x: 977, startPoint y: 283, endPoint x: 989, endPoint y: 245, distance: 39.8
click at [989, 245] on div at bounding box center [944, 337] width 235 height 522
click at [843, 364] on div at bounding box center [944, 337] width 235 height 522
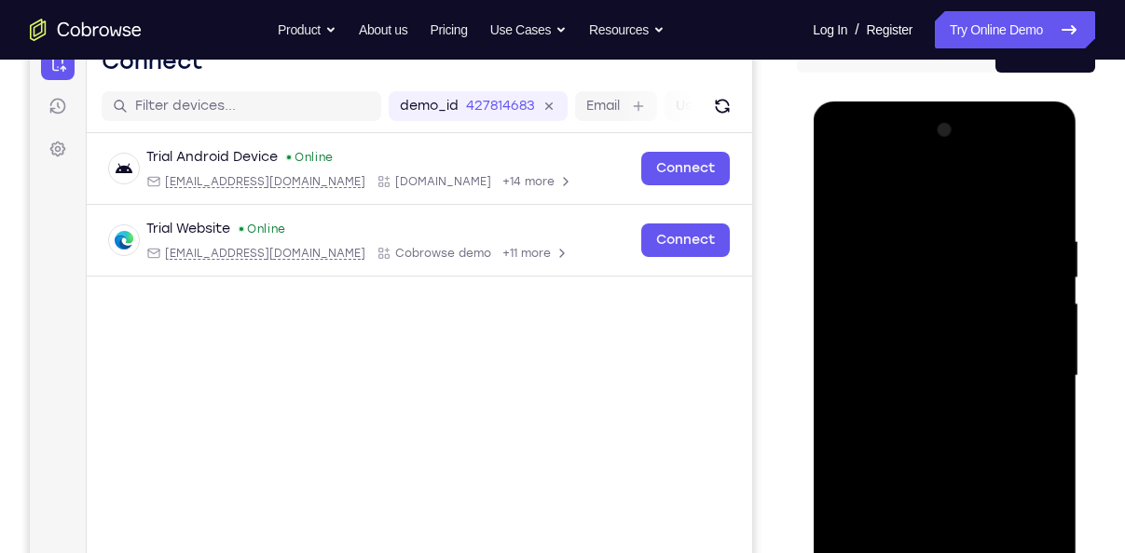
scroll to position [285, 0]
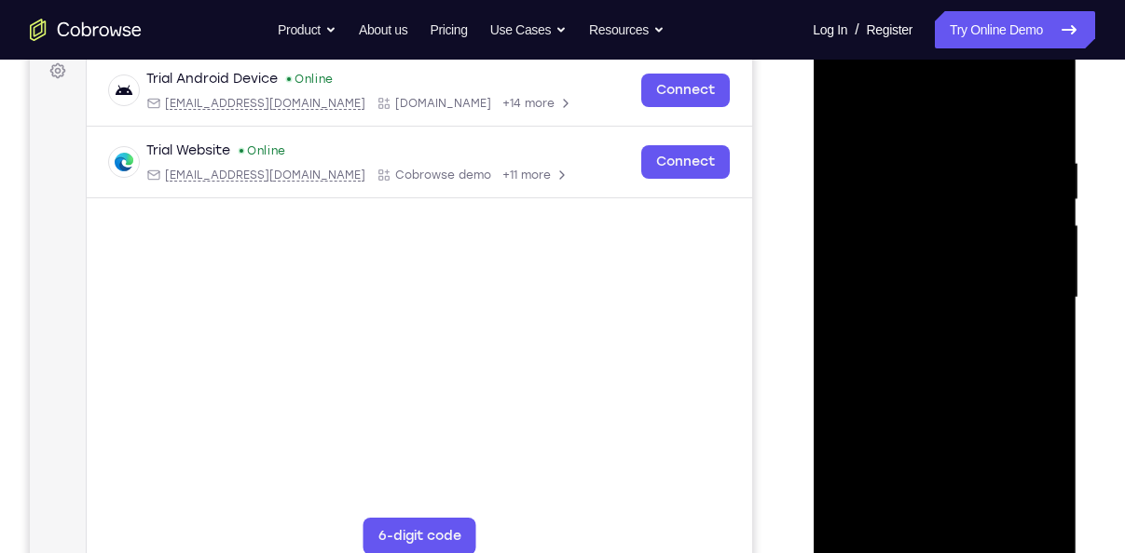
click at [843, 320] on div at bounding box center [944, 298] width 235 height 522
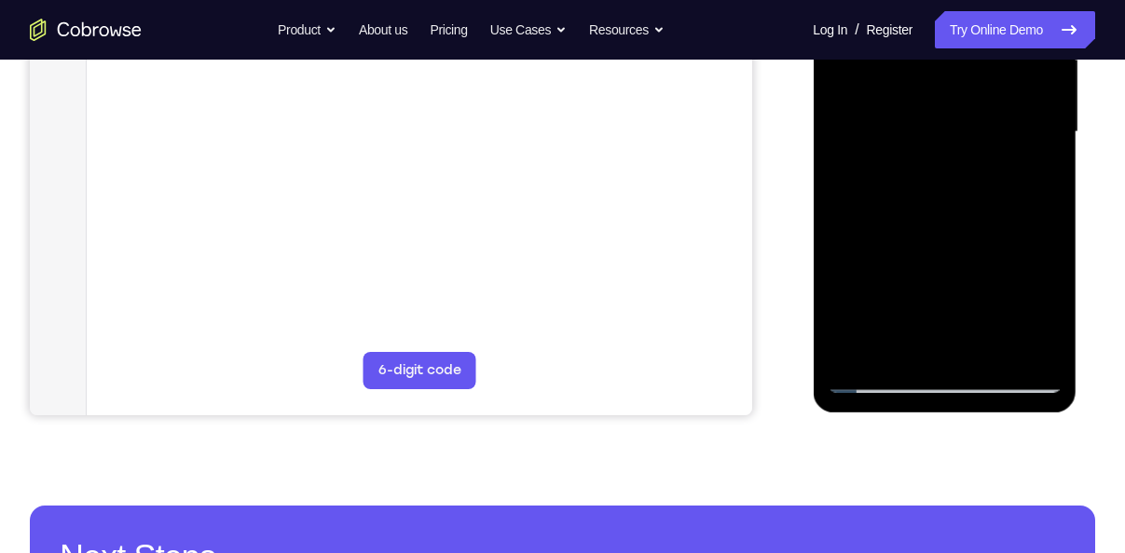
scroll to position [453, 0]
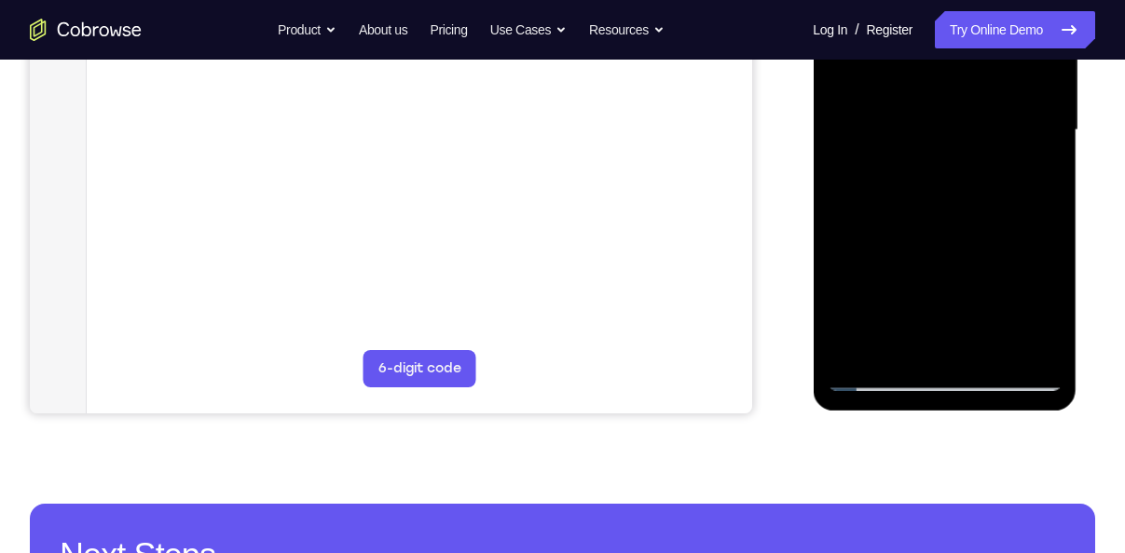
click at [882, 220] on div at bounding box center [944, 131] width 235 height 522
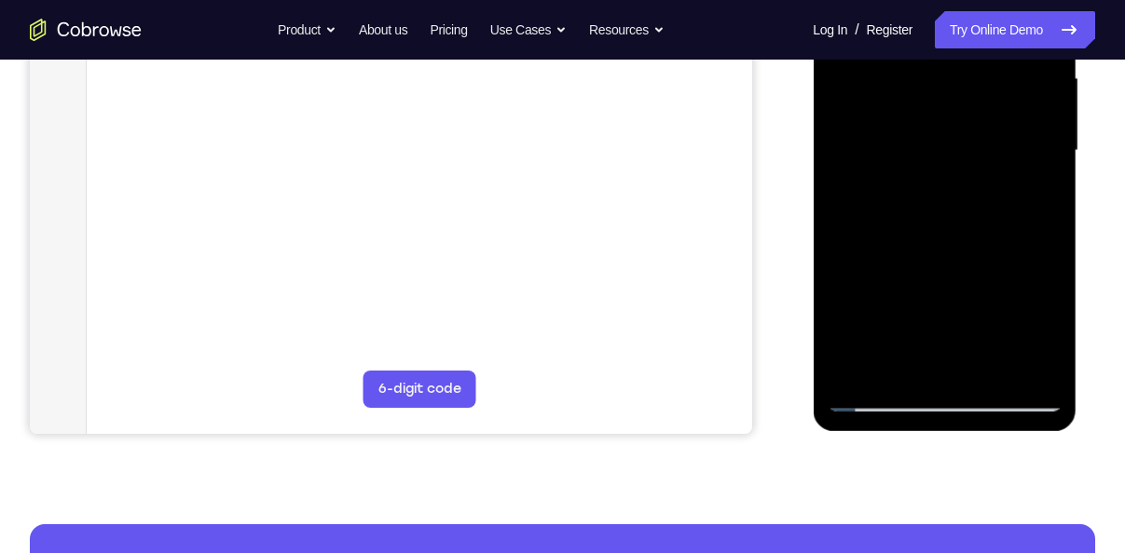
scroll to position [430, 0]
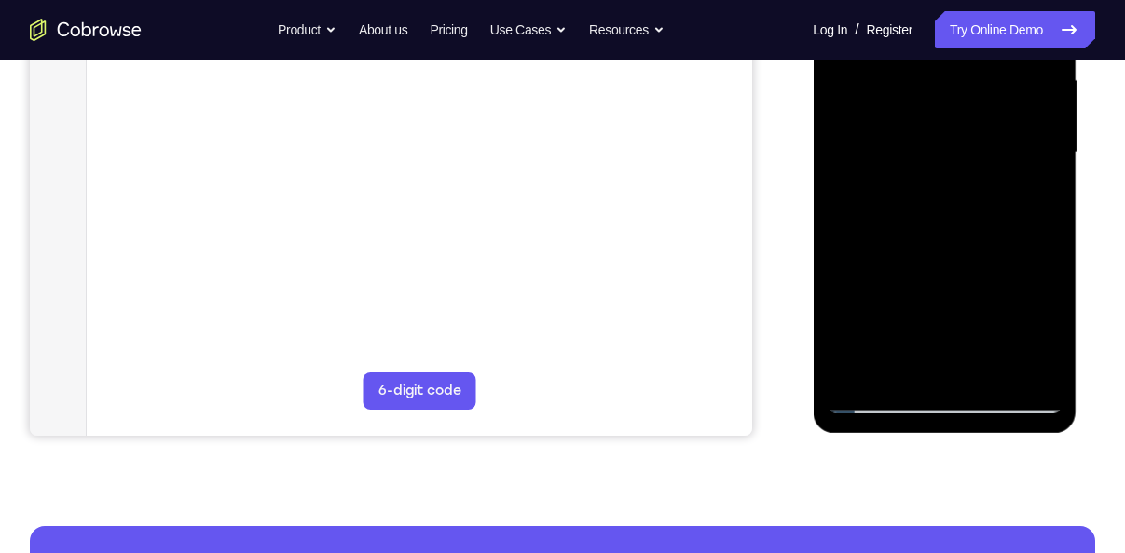
drag, startPoint x: 929, startPoint y: 289, endPoint x: 952, endPoint y: 86, distance: 204.5
click at [952, 86] on div at bounding box center [944, 153] width 235 height 522
drag, startPoint x: 962, startPoint y: 284, endPoint x: 993, endPoint y: 159, distance: 128.8
click at [993, 159] on div at bounding box center [944, 153] width 235 height 522
drag, startPoint x: 986, startPoint y: 261, endPoint x: 1021, endPoint y: 82, distance: 182.4
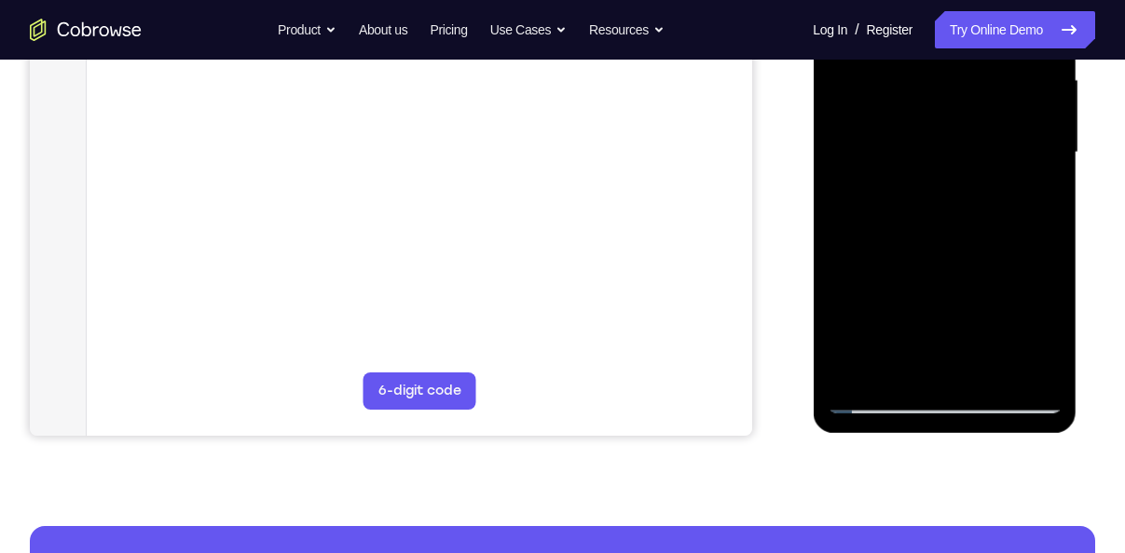
click at [1021, 82] on div at bounding box center [944, 153] width 235 height 522
drag, startPoint x: 986, startPoint y: 266, endPoint x: 1024, endPoint y: 93, distance: 177.5
click at [1024, 93] on div at bounding box center [944, 153] width 235 height 522
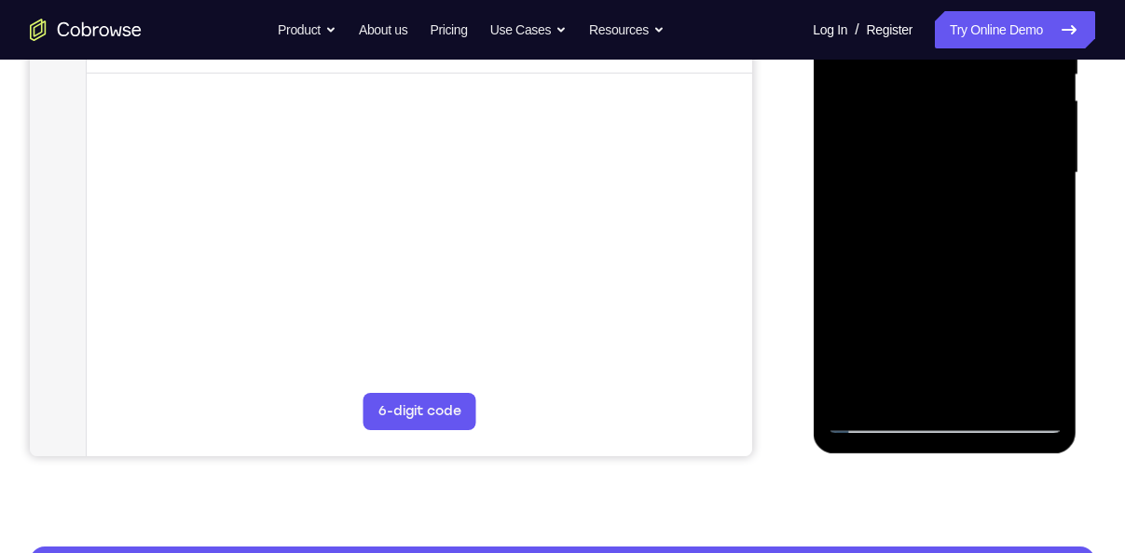
scroll to position [403, 0]
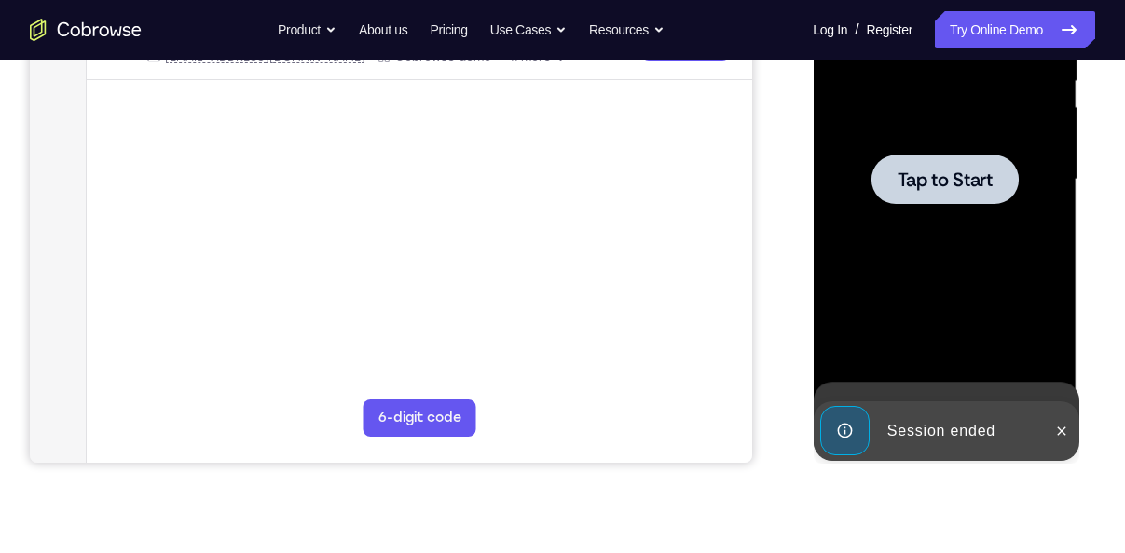
drag, startPoint x: 984, startPoint y: 313, endPoint x: 1018, endPoint y: 258, distance: 64.4
click at [1018, 258] on div at bounding box center [944, 180] width 235 height 522
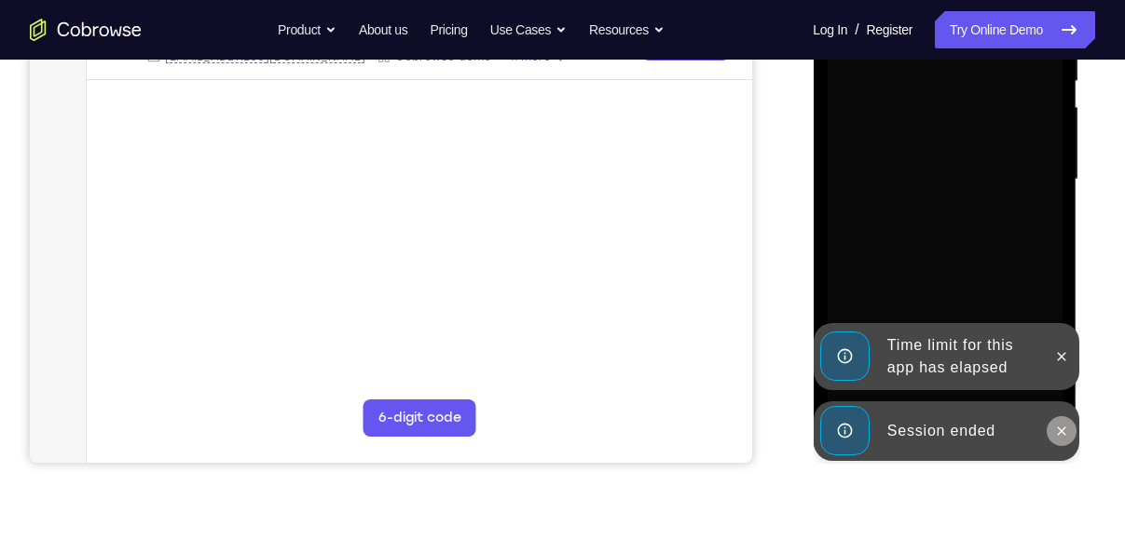
click at [1055, 427] on icon at bounding box center [1060, 431] width 15 height 15
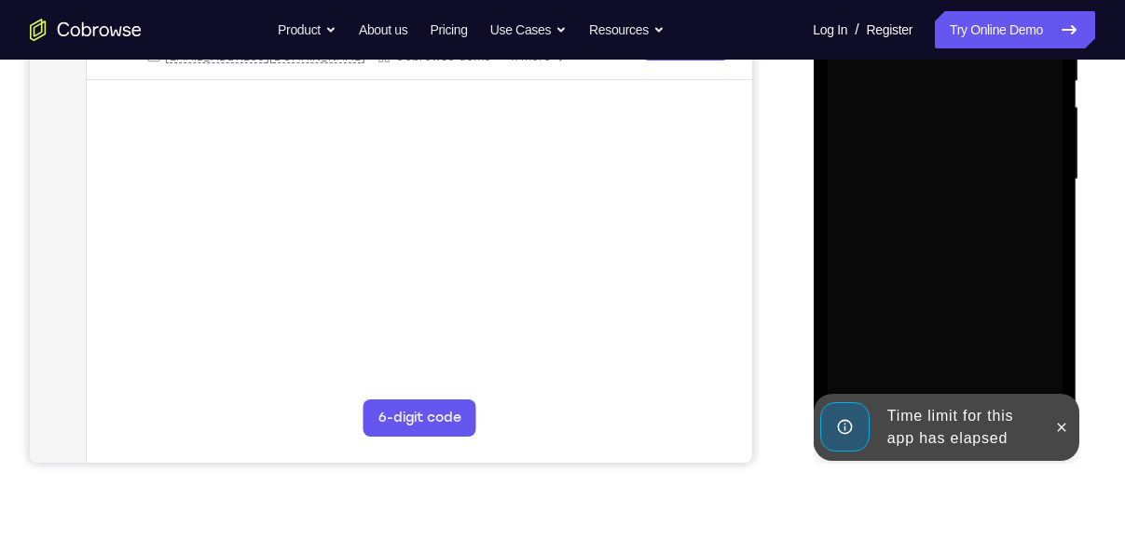
click at [1059, 394] on div "Time limit for this app has elapsed" at bounding box center [946, 427] width 266 height 67
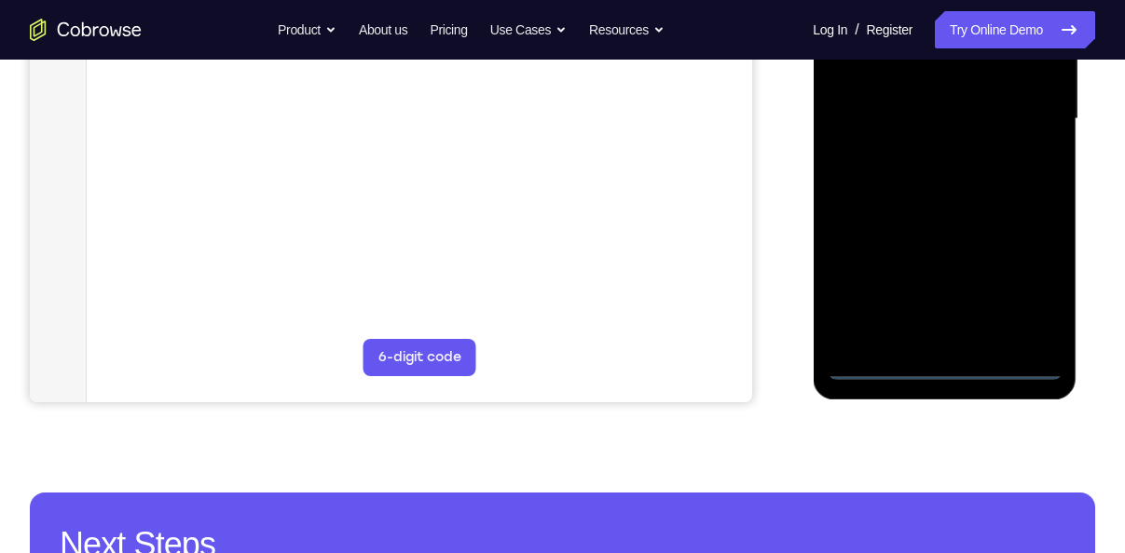
scroll to position [466, 0]
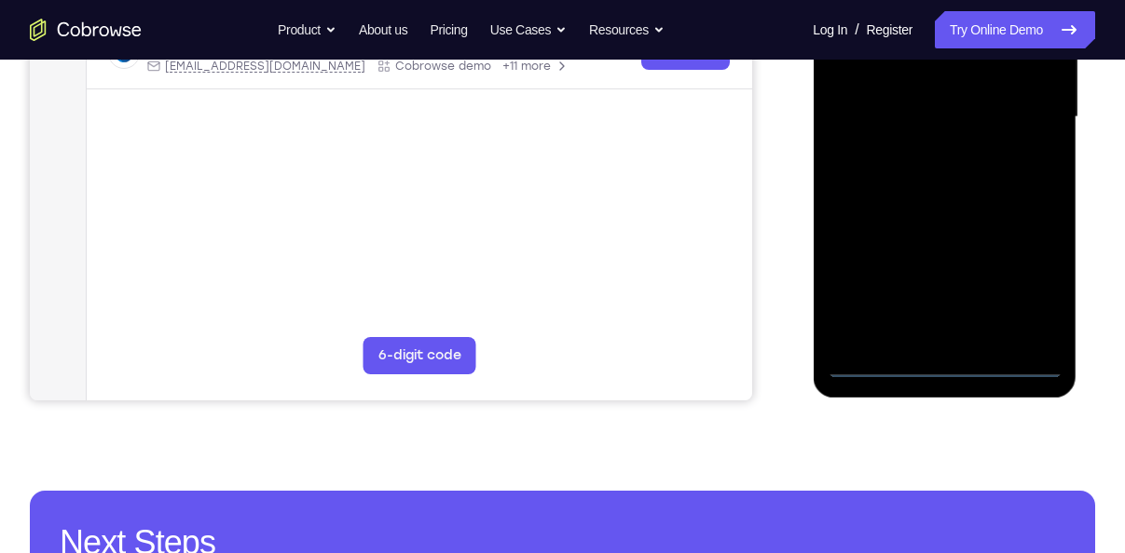
click at [946, 376] on div at bounding box center [944, 118] width 235 height 522
click at [1017, 297] on div at bounding box center [944, 118] width 235 height 522
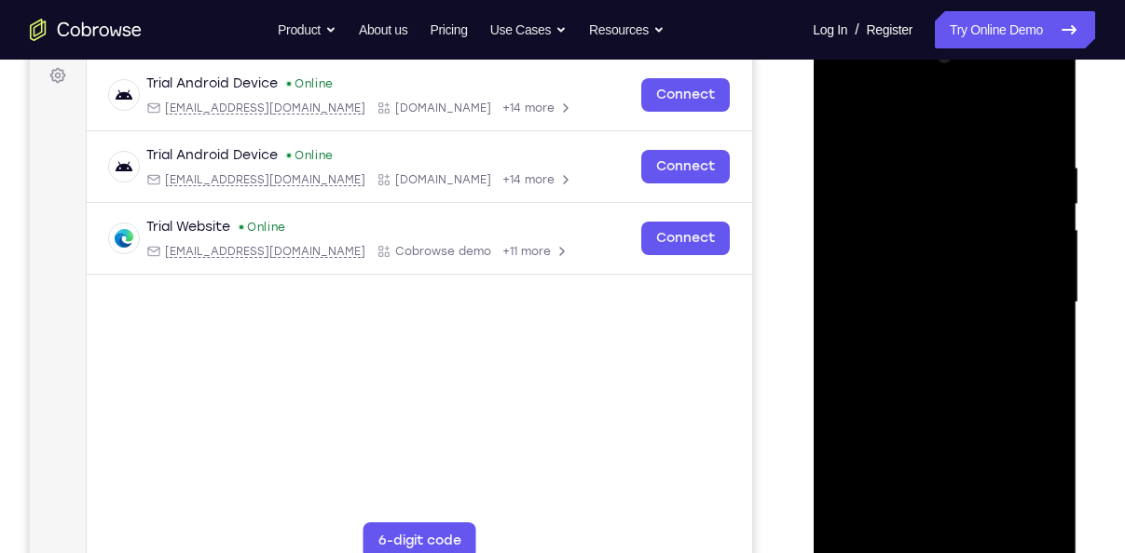
scroll to position [280, 0]
click at [936, 142] on div at bounding box center [944, 304] width 235 height 522
click at [933, 135] on div at bounding box center [944, 304] width 235 height 522
click at [1026, 296] on div at bounding box center [944, 304] width 235 height 522
click at [922, 335] on div at bounding box center [944, 304] width 235 height 522
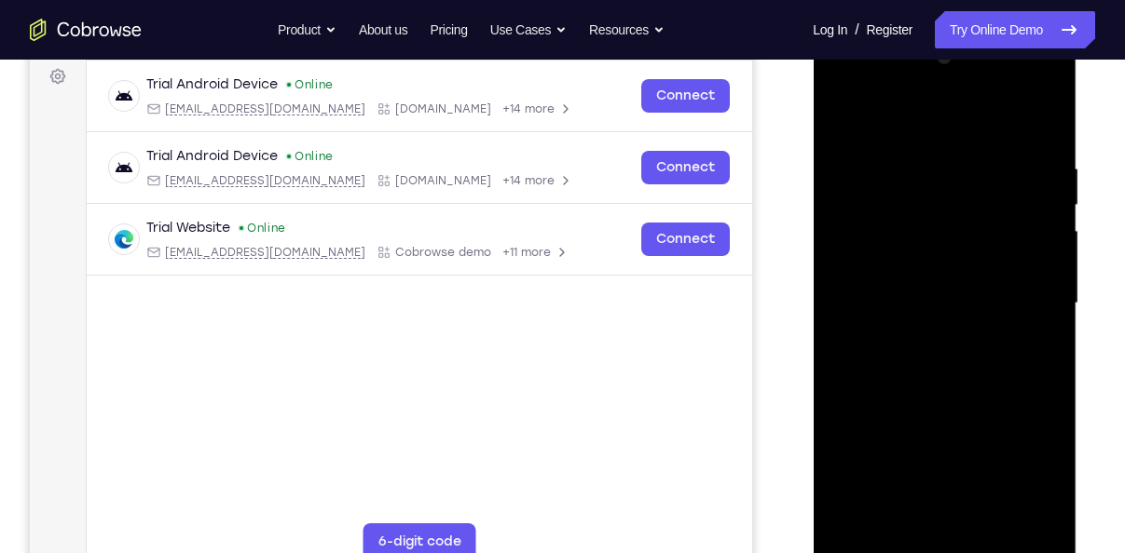
click at [909, 302] on div at bounding box center [944, 304] width 235 height 522
click at [905, 268] on div at bounding box center [944, 304] width 235 height 522
click at [898, 312] on div at bounding box center [944, 304] width 235 height 522
click at [901, 321] on div at bounding box center [944, 304] width 235 height 522
click at [912, 296] on div at bounding box center [944, 304] width 235 height 522
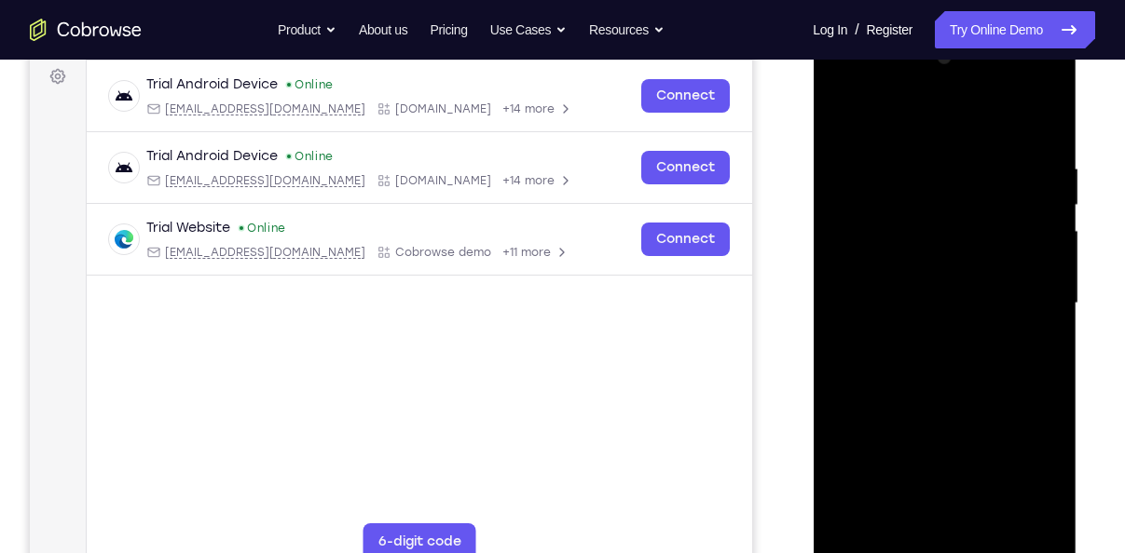
click at [917, 376] on div at bounding box center [944, 304] width 235 height 522
click at [928, 345] on div at bounding box center [944, 304] width 235 height 522
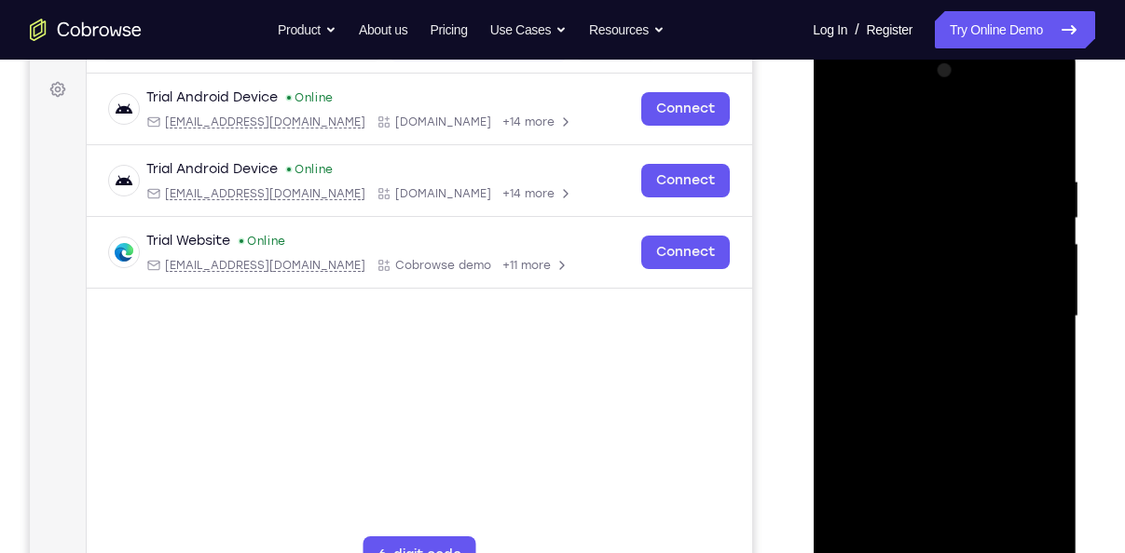
scroll to position [266, 0]
click at [917, 192] on div at bounding box center [944, 317] width 235 height 522
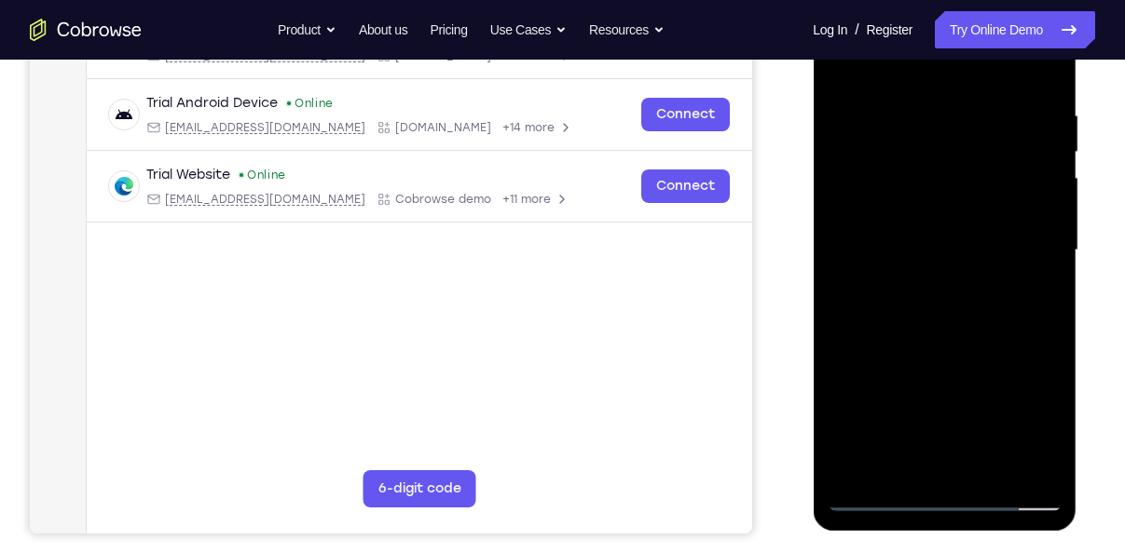
scroll to position [337, 0]
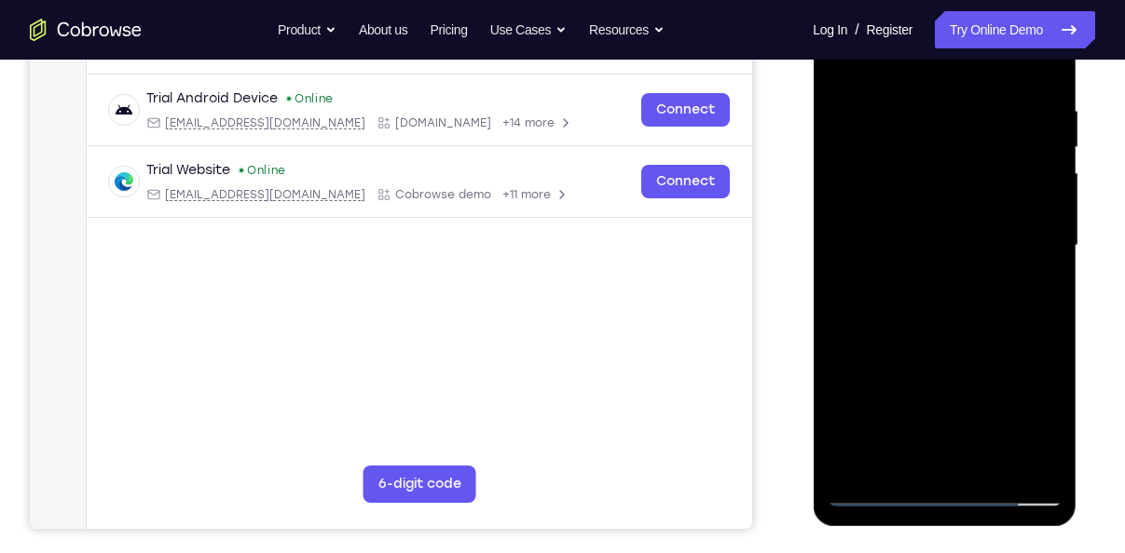
click at [1046, 82] on div at bounding box center [944, 246] width 235 height 522
click at [911, 88] on div at bounding box center [944, 246] width 235 height 522
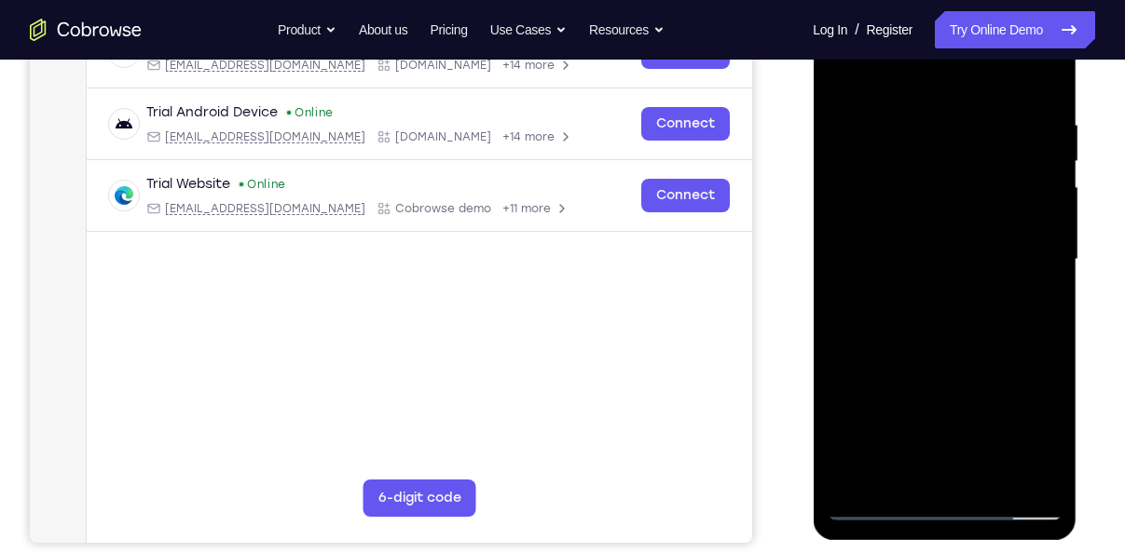
click at [1040, 77] on div at bounding box center [944, 260] width 235 height 522
click at [907, 461] on div at bounding box center [944, 260] width 235 height 522
click at [903, 468] on div at bounding box center [944, 260] width 235 height 522
drag, startPoint x: 1002, startPoint y: 374, endPoint x: 1025, endPoint y: 219, distance: 156.4
click at [1025, 219] on div at bounding box center [944, 260] width 235 height 522
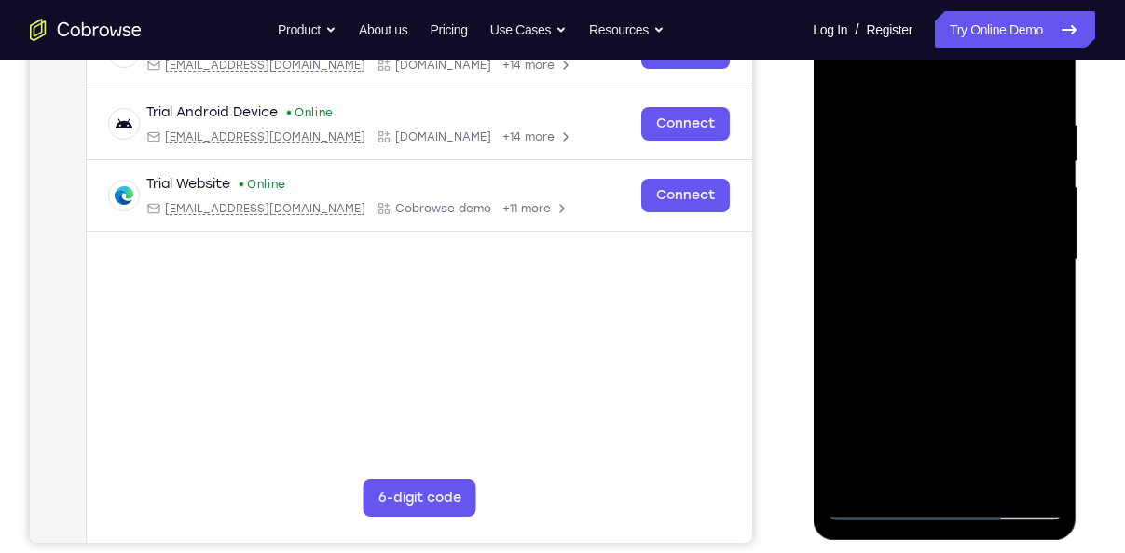
drag, startPoint x: 993, startPoint y: 311, endPoint x: 1014, endPoint y: 183, distance: 130.2
click at [1014, 183] on div at bounding box center [944, 260] width 235 height 522
drag, startPoint x: 1013, startPoint y: 325, endPoint x: 1019, endPoint y: 220, distance: 105.5
click at [1019, 220] on div at bounding box center [944, 260] width 235 height 522
drag, startPoint x: 1001, startPoint y: 348, endPoint x: 1008, endPoint y: 258, distance: 90.7
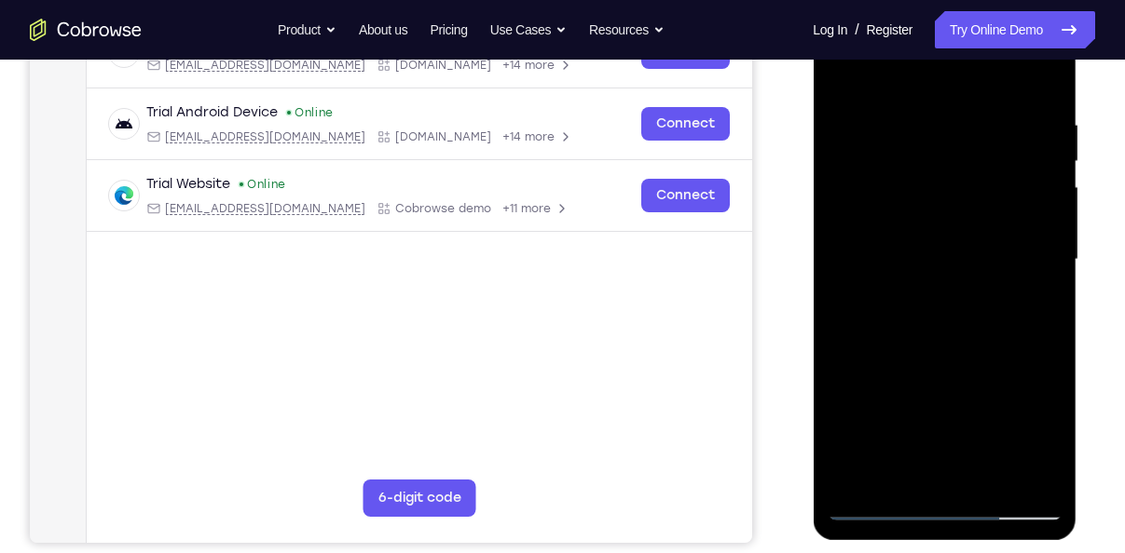
click at [1008, 258] on div at bounding box center [944, 260] width 235 height 522
drag, startPoint x: 978, startPoint y: 343, endPoint x: 997, endPoint y: 218, distance: 126.2
click at [997, 218] on div at bounding box center [944, 260] width 235 height 522
drag, startPoint x: 998, startPoint y: 323, endPoint x: 1010, endPoint y: 211, distance: 113.4
click at [1010, 211] on div at bounding box center [944, 260] width 235 height 522
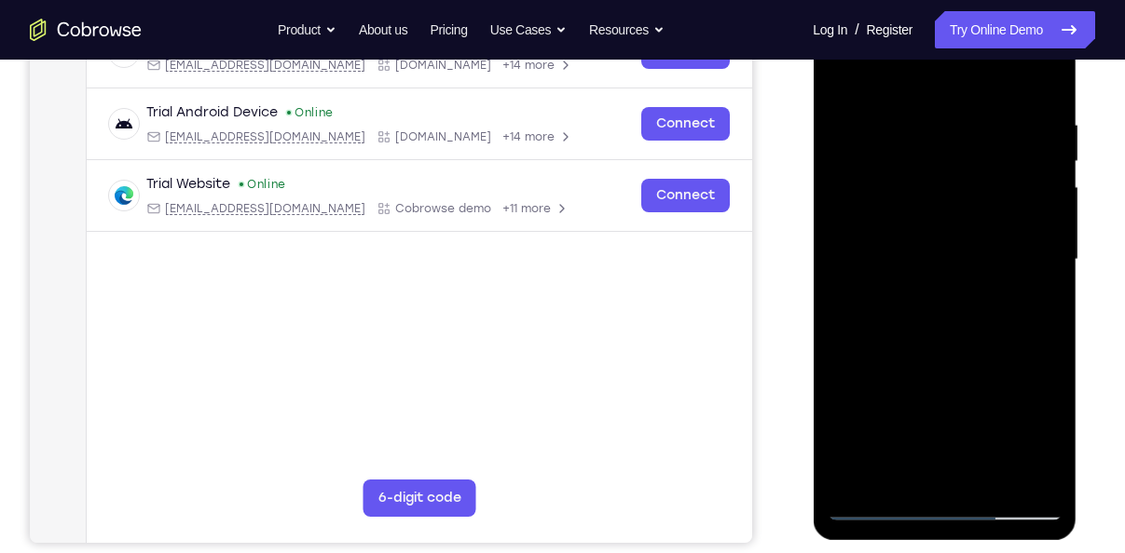
drag, startPoint x: 1026, startPoint y: 352, endPoint x: 1045, endPoint y: 253, distance: 100.5
click at [1045, 253] on div at bounding box center [944, 260] width 235 height 522
drag, startPoint x: 1012, startPoint y: 352, endPoint x: 1023, endPoint y: 296, distance: 57.0
click at [1023, 296] on div at bounding box center [944, 260] width 235 height 522
click at [962, 258] on div at bounding box center [944, 260] width 235 height 522
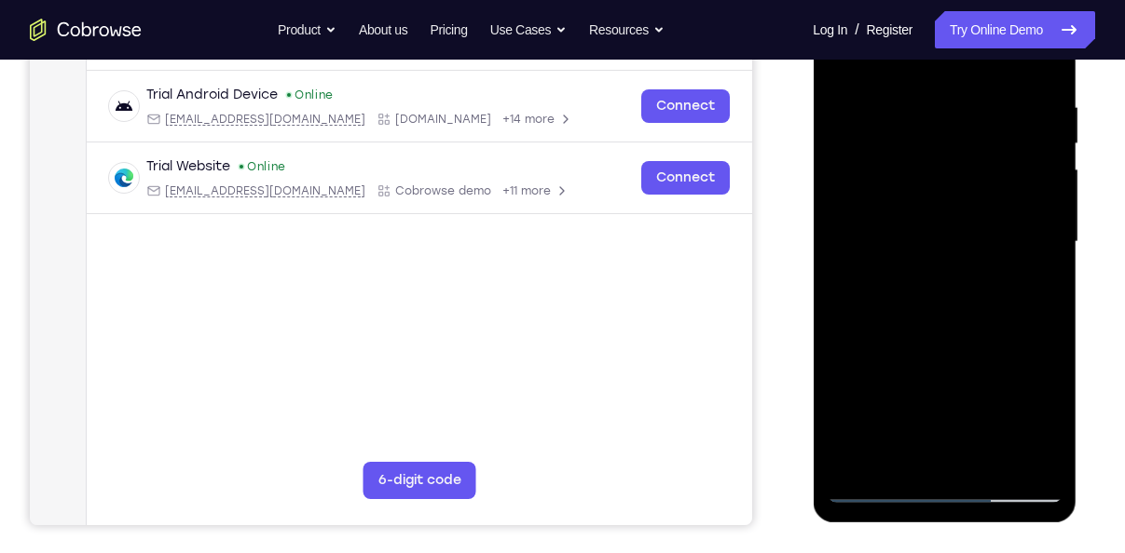
scroll to position [345, 0]
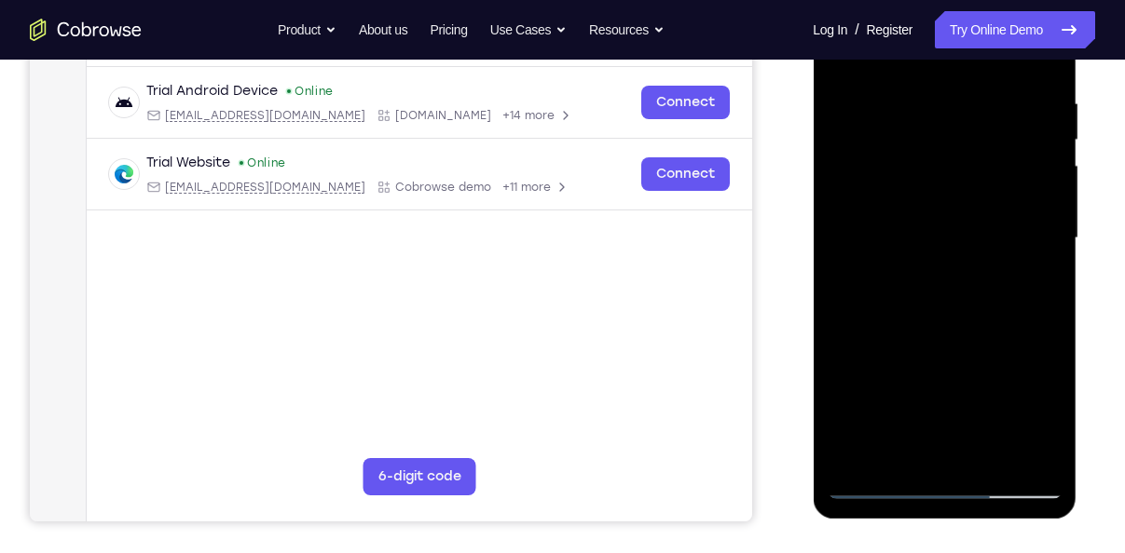
click at [1041, 344] on div at bounding box center [944, 239] width 235 height 522
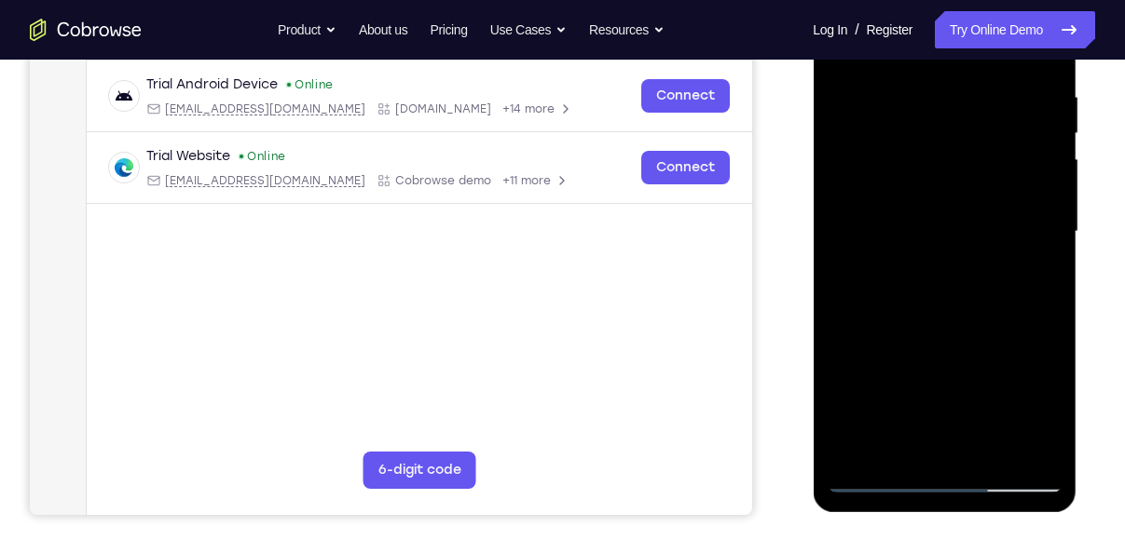
click at [1044, 343] on div at bounding box center [944, 232] width 235 height 522
drag, startPoint x: 1044, startPoint y: 343, endPoint x: 986, endPoint y: 454, distance: 125.0
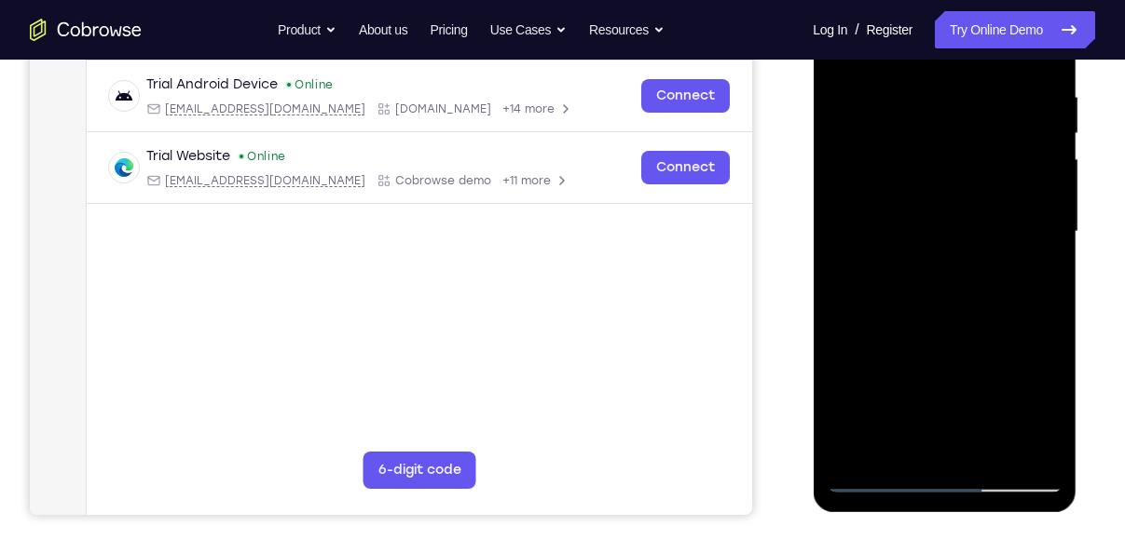
click at [986, 454] on div at bounding box center [944, 232] width 235 height 522
drag, startPoint x: 949, startPoint y: 225, endPoint x: 937, endPoint y: 456, distance: 231.4
click at [937, 456] on div at bounding box center [944, 232] width 235 height 522
click at [1046, 229] on div at bounding box center [944, 232] width 235 height 522
drag, startPoint x: 1006, startPoint y: 225, endPoint x: 1004, endPoint y: 326, distance: 101.6
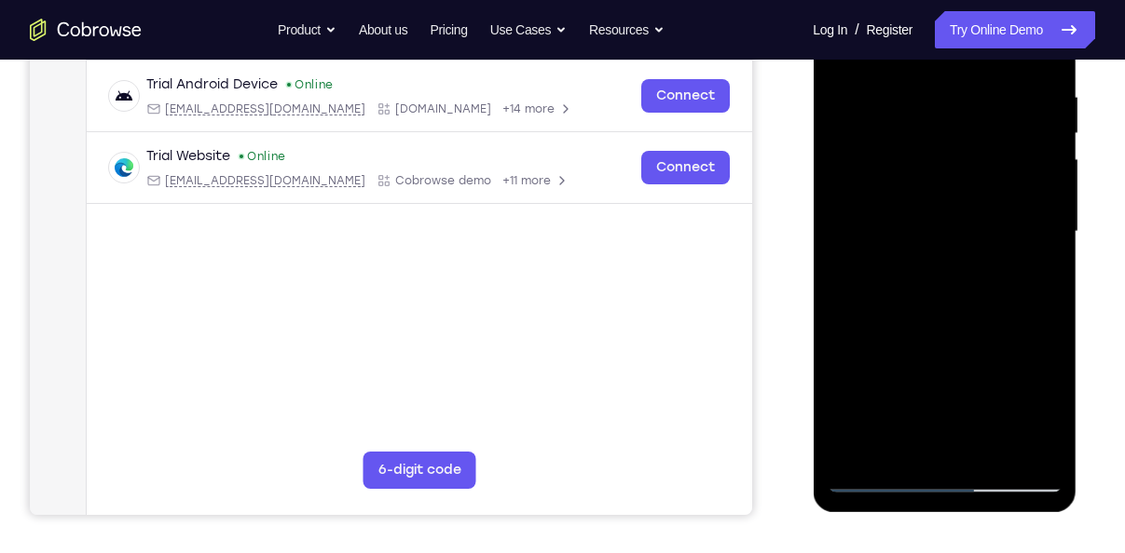
click at [1004, 326] on div at bounding box center [944, 232] width 235 height 522
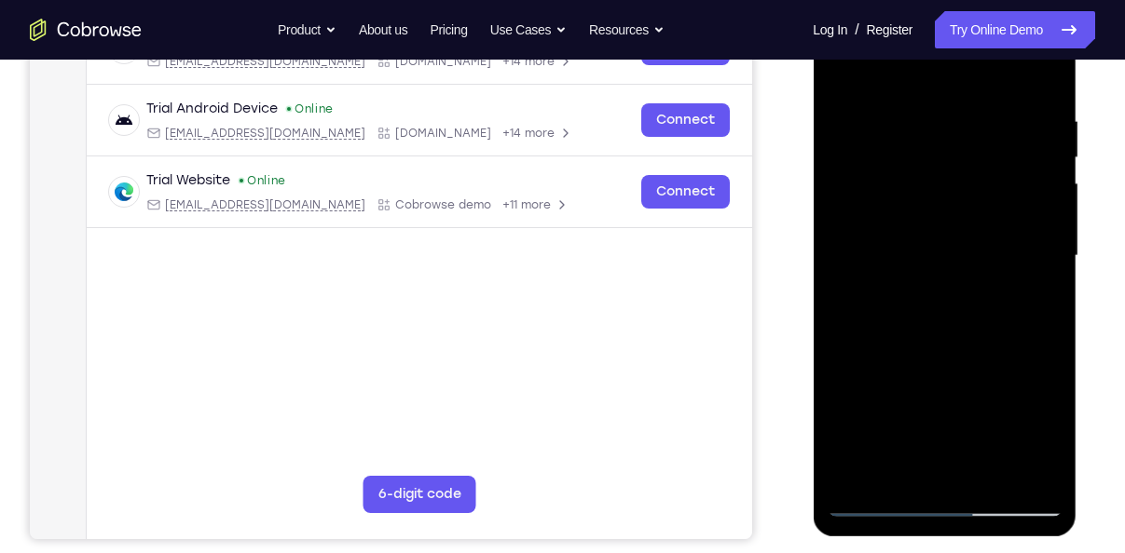
click at [1052, 259] on div at bounding box center [944, 256] width 235 height 522
drag, startPoint x: 1001, startPoint y: 338, endPoint x: 1021, endPoint y: 218, distance: 121.9
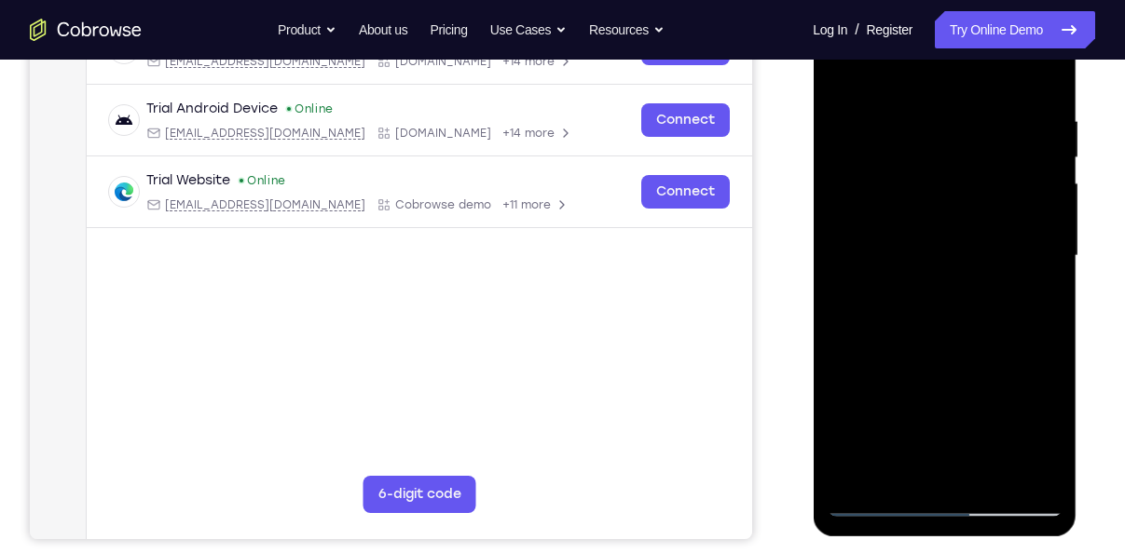
click at [1021, 218] on div at bounding box center [944, 256] width 235 height 522
drag, startPoint x: 961, startPoint y: 342, endPoint x: 988, endPoint y: 242, distance: 103.3
click at [988, 242] on div at bounding box center [944, 256] width 235 height 522
click at [880, 323] on div at bounding box center [944, 256] width 235 height 522
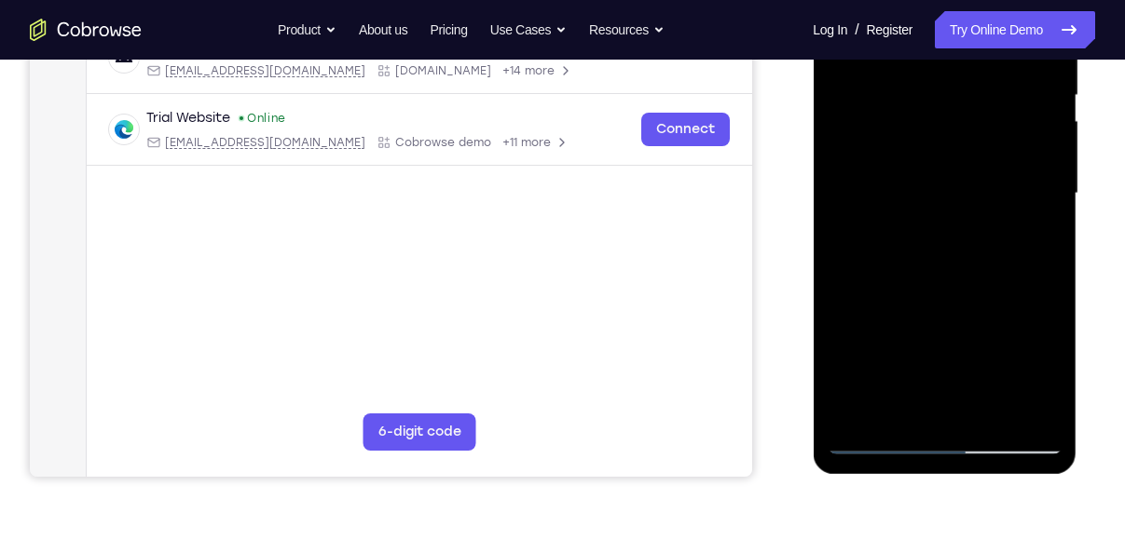
drag, startPoint x: 944, startPoint y: 333, endPoint x: 959, endPoint y: 225, distance: 109.1
click at [959, 225] on div at bounding box center [944, 194] width 235 height 522
drag, startPoint x: 997, startPoint y: 342, endPoint x: 1016, endPoint y: 230, distance: 113.4
click at [1016, 230] on div at bounding box center [944, 194] width 235 height 522
drag, startPoint x: 1018, startPoint y: 304, endPoint x: 1042, endPoint y: 158, distance: 147.2
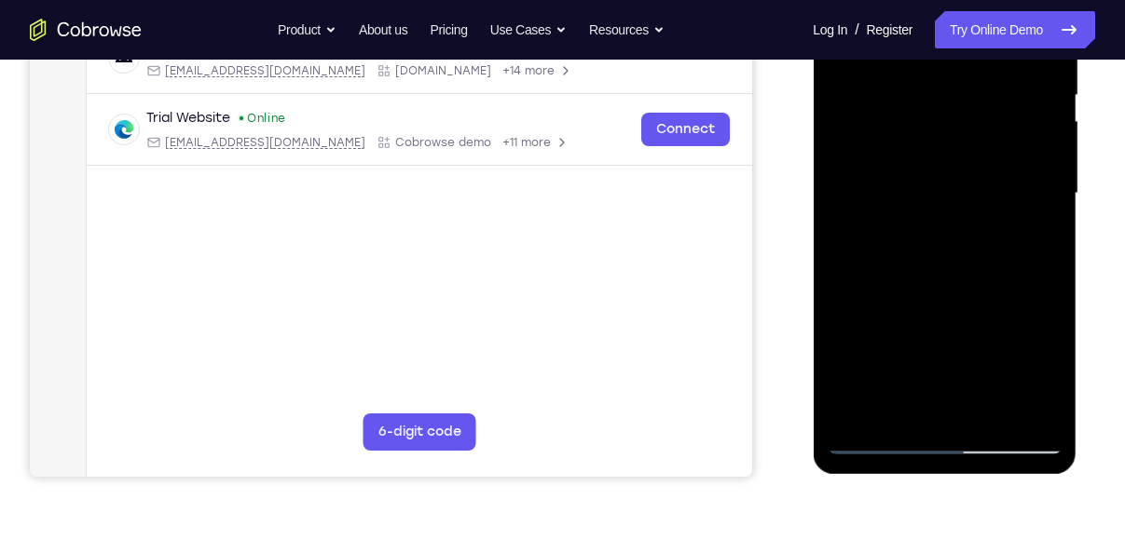
click at [1042, 158] on div at bounding box center [944, 194] width 235 height 522
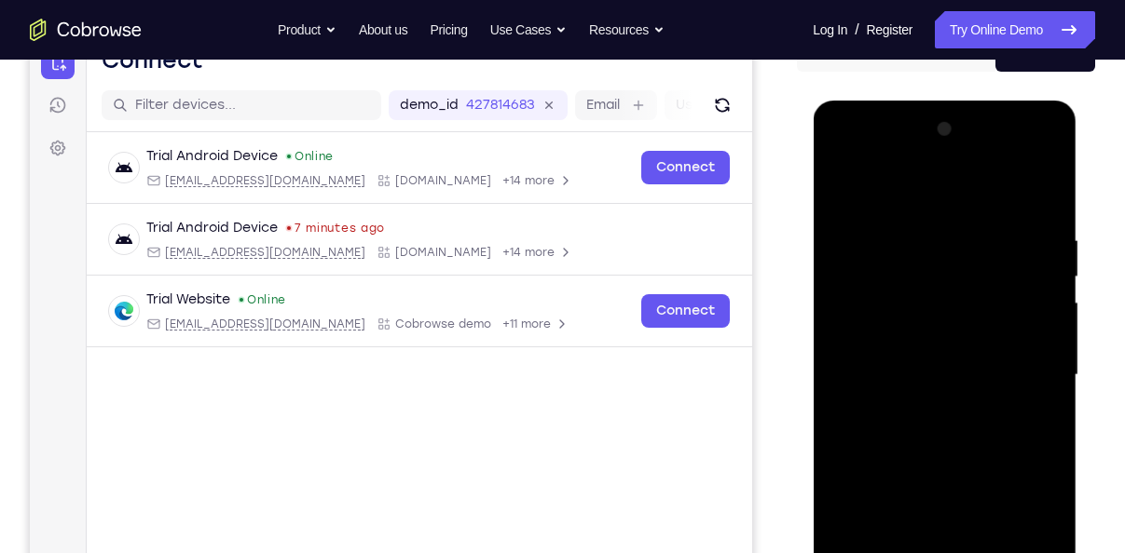
scroll to position [204, 0]
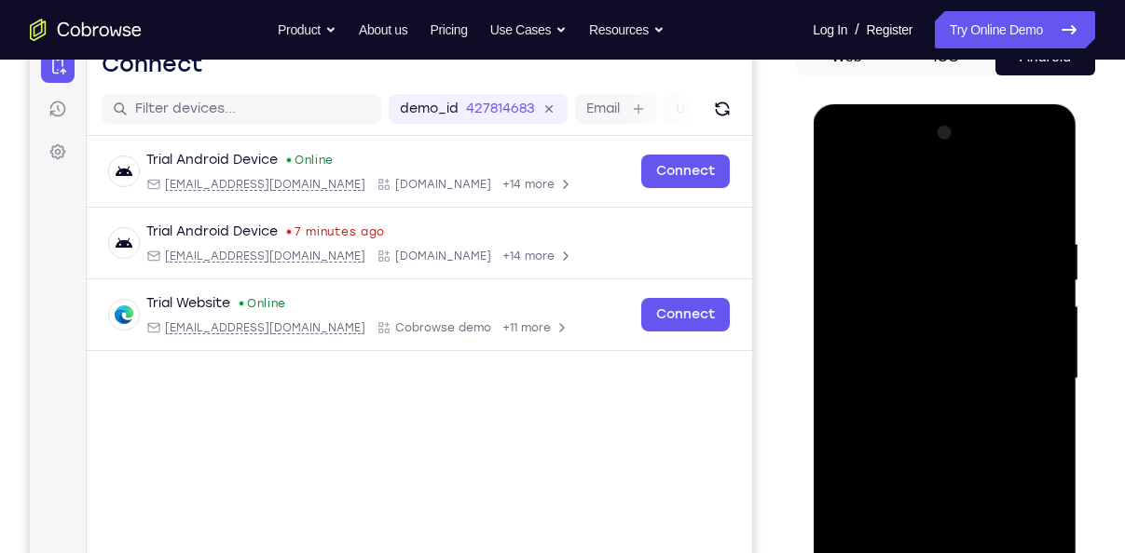
click at [845, 193] on div at bounding box center [944, 379] width 235 height 522
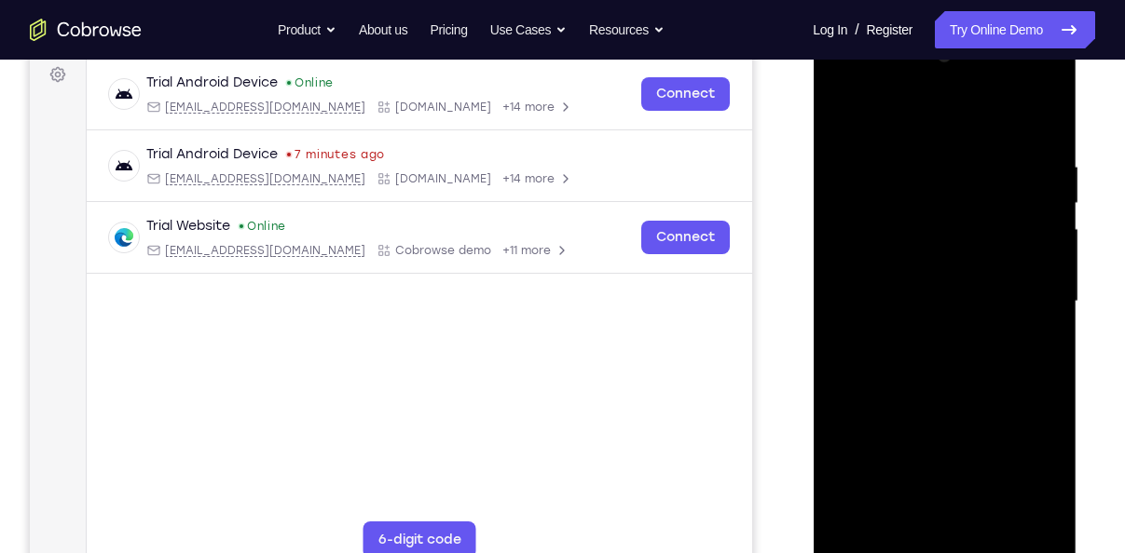
drag, startPoint x: 953, startPoint y: 369, endPoint x: 965, endPoint y: 233, distance: 136.6
click at [965, 233] on div at bounding box center [944, 302] width 235 height 522
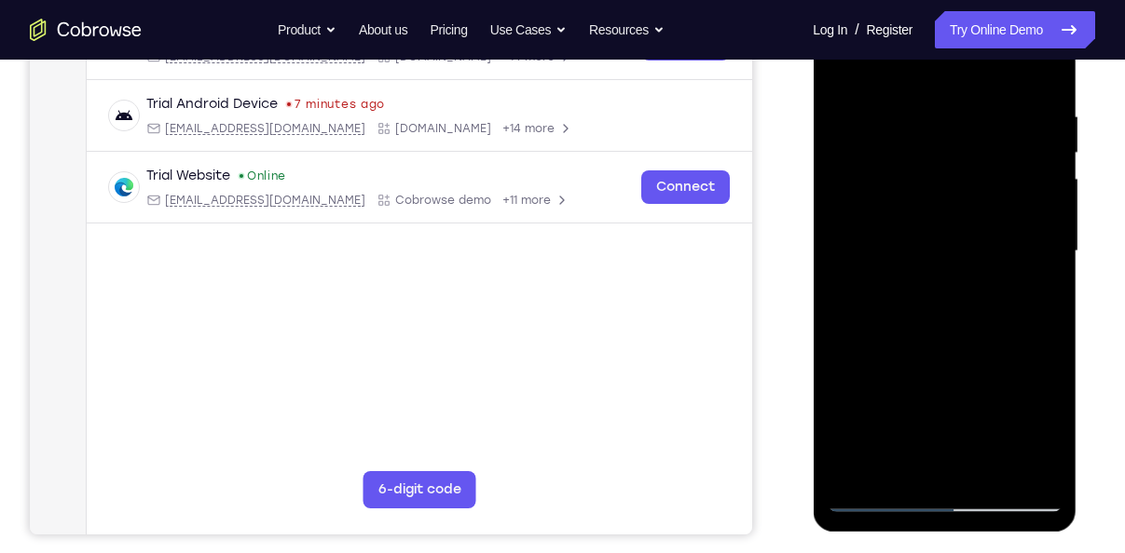
drag, startPoint x: 974, startPoint y: 384, endPoint x: 1007, endPoint y: 224, distance: 163.7
click at [1007, 224] on div at bounding box center [944, 252] width 235 height 522
drag, startPoint x: 986, startPoint y: 337, endPoint x: 1022, endPoint y: 156, distance: 185.3
click at [1022, 156] on div at bounding box center [944, 252] width 235 height 522
drag, startPoint x: 994, startPoint y: 311, endPoint x: 1031, endPoint y: 136, distance: 178.9
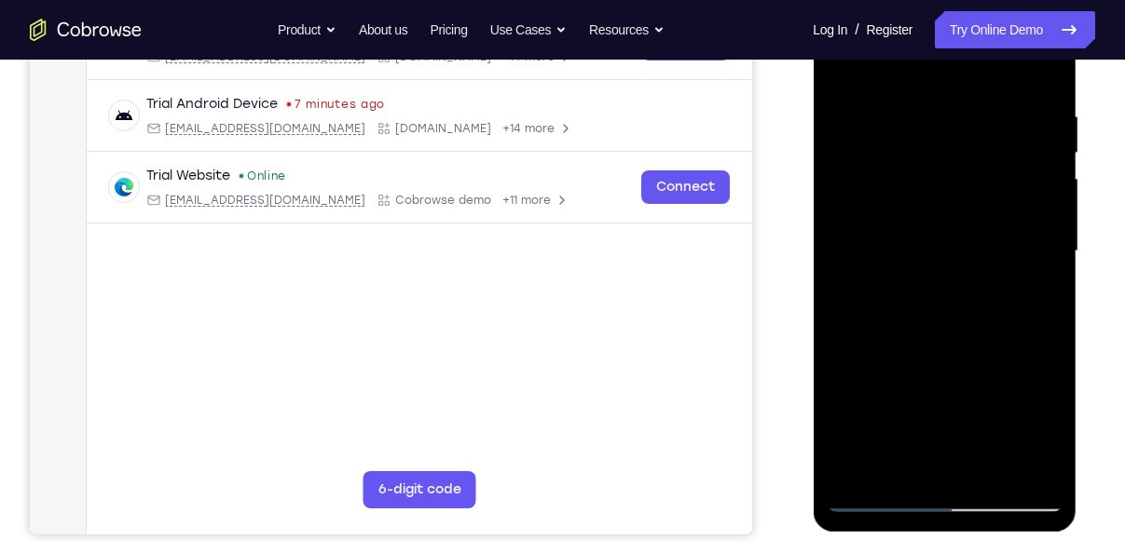
click at [1031, 136] on div at bounding box center [944, 252] width 235 height 522
drag, startPoint x: 1017, startPoint y: 330, endPoint x: 1041, endPoint y: 165, distance: 166.7
click at [1041, 165] on div at bounding box center [944, 252] width 235 height 522
drag, startPoint x: 995, startPoint y: 352, endPoint x: 1018, endPoint y: 235, distance: 119.5
click at [1018, 235] on div at bounding box center [944, 252] width 235 height 522
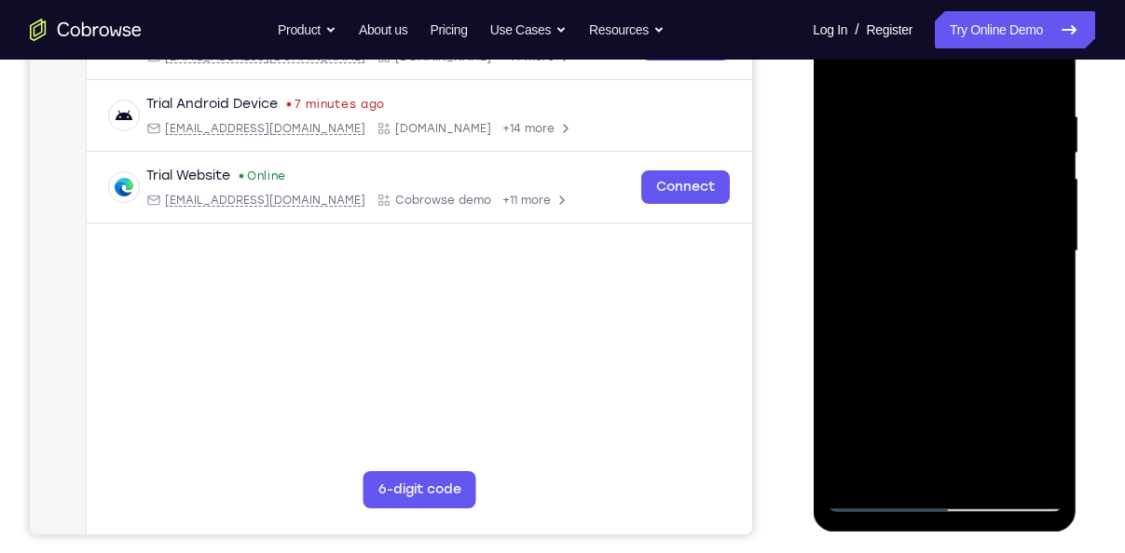
click at [1052, 259] on div at bounding box center [944, 252] width 235 height 522
click at [1058, 266] on div at bounding box center [944, 252] width 235 height 522
drag, startPoint x: 1000, startPoint y: 344, endPoint x: 1051, endPoint y: 179, distance: 172.7
click at [1051, 179] on div at bounding box center [944, 252] width 235 height 522
drag, startPoint x: 978, startPoint y: 382, endPoint x: 1017, endPoint y: 233, distance: 153.9
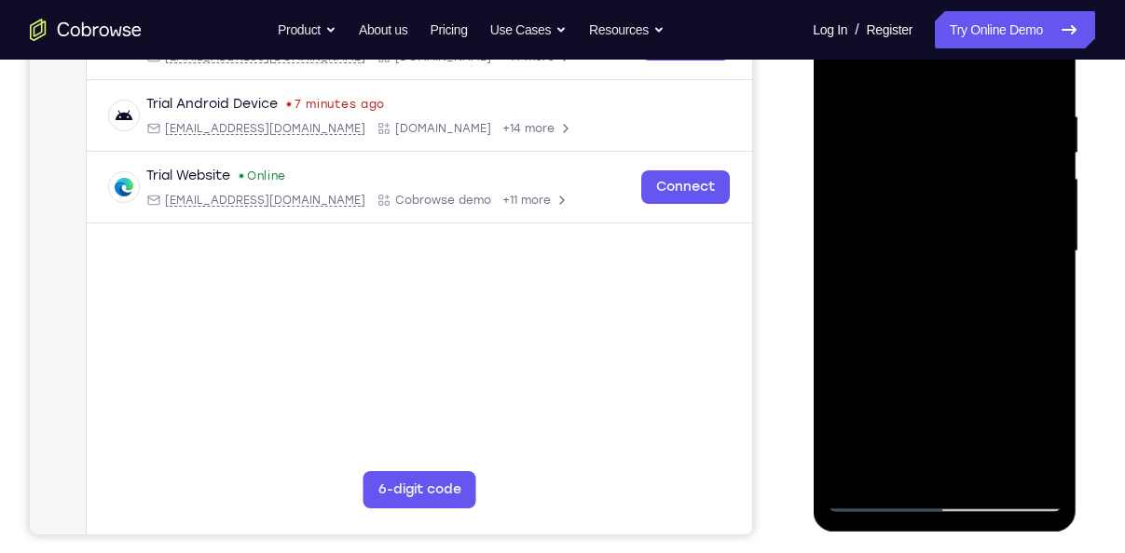
click at [1017, 233] on div at bounding box center [944, 252] width 235 height 522
drag, startPoint x: 989, startPoint y: 353, endPoint x: 1008, endPoint y: 284, distance: 71.7
click at [1008, 284] on div at bounding box center [944, 252] width 235 height 522
click at [1053, 321] on div at bounding box center [944, 252] width 235 height 522
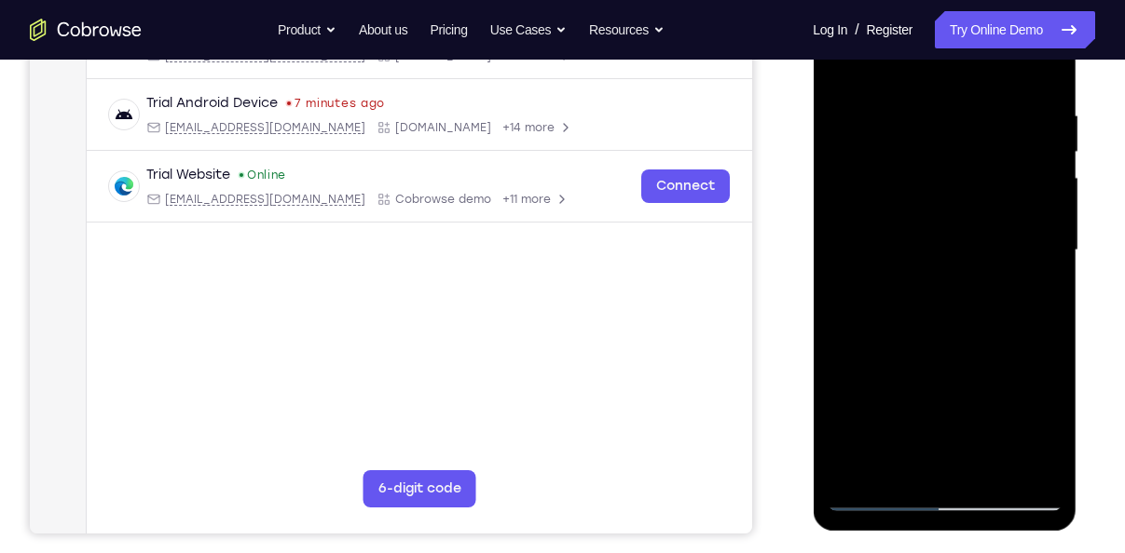
scroll to position [370, 0]
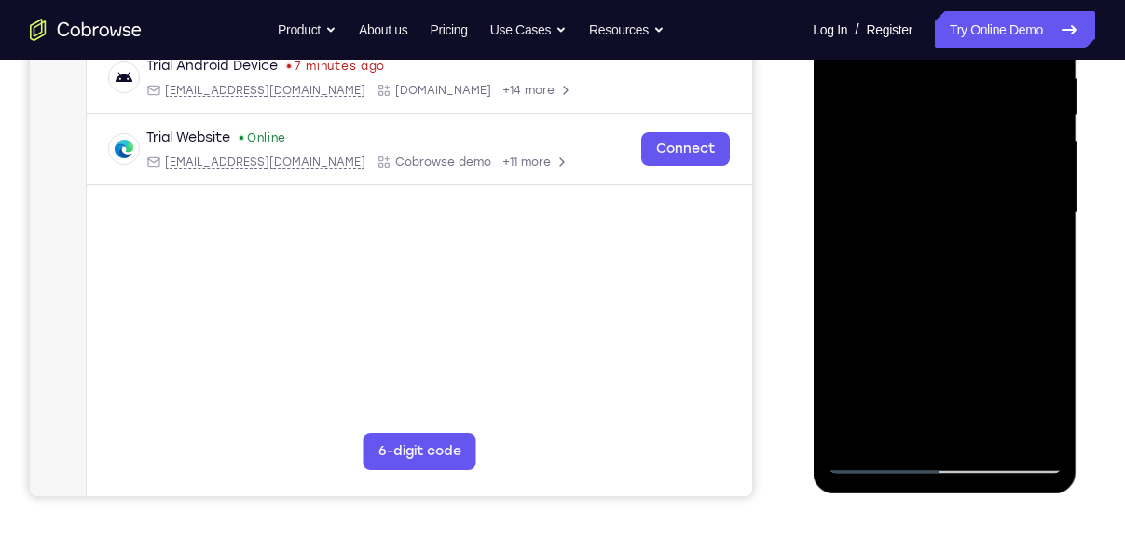
drag, startPoint x: 1035, startPoint y: 310, endPoint x: 1045, endPoint y: 192, distance: 118.8
click at [1045, 192] on div at bounding box center [944, 213] width 235 height 522
drag, startPoint x: 977, startPoint y: 386, endPoint x: 1007, endPoint y: 232, distance: 156.8
click at [1007, 232] on div at bounding box center [944, 213] width 235 height 522
drag, startPoint x: 998, startPoint y: 326, endPoint x: 1017, endPoint y: 190, distance: 137.3
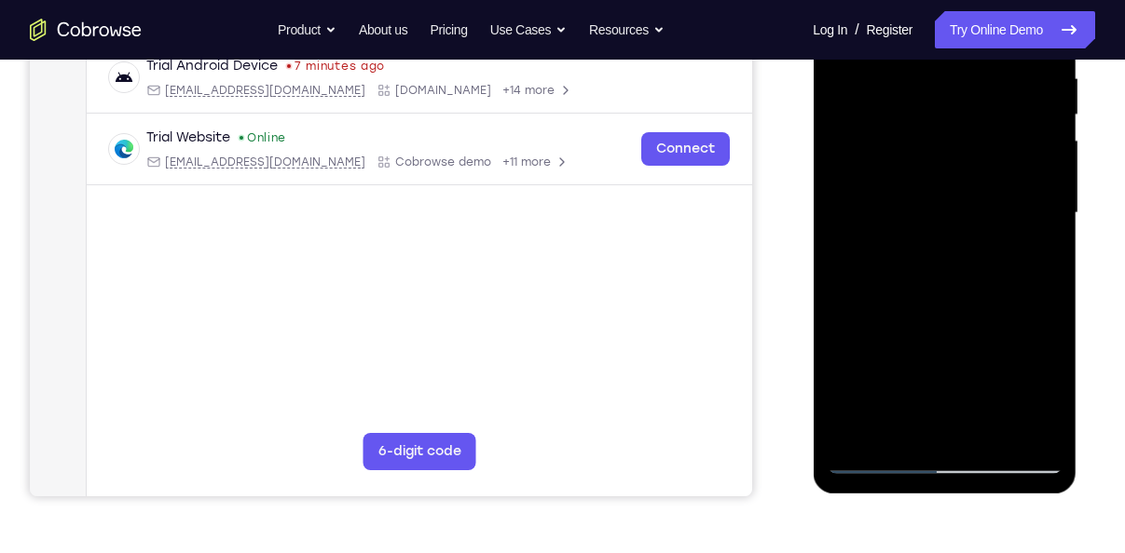
click at [1017, 190] on div at bounding box center [944, 213] width 235 height 522
click at [1042, 281] on div at bounding box center [944, 213] width 235 height 522
drag, startPoint x: 1012, startPoint y: 338, endPoint x: 1063, endPoint y: 163, distance: 182.5
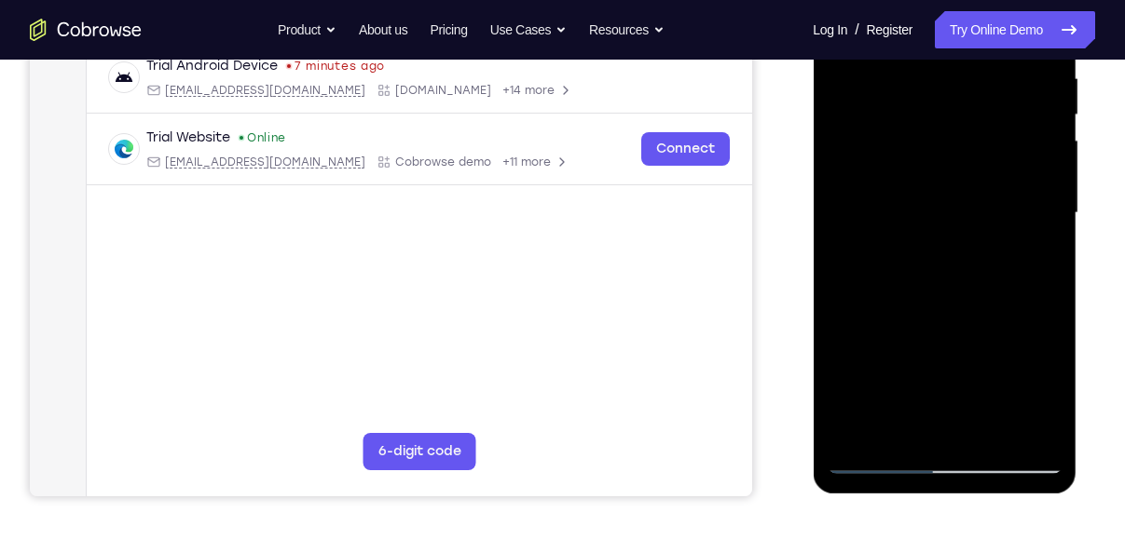
click at [1063, 163] on div at bounding box center [945, 216] width 264 height 555
drag, startPoint x: 977, startPoint y: 362, endPoint x: 1016, endPoint y: 238, distance: 129.7
click at [1016, 238] on div at bounding box center [944, 213] width 235 height 522
drag, startPoint x: 1000, startPoint y: 315, endPoint x: 1038, endPoint y: 170, distance: 150.3
click at [1038, 170] on div at bounding box center [944, 213] width 235 height 522
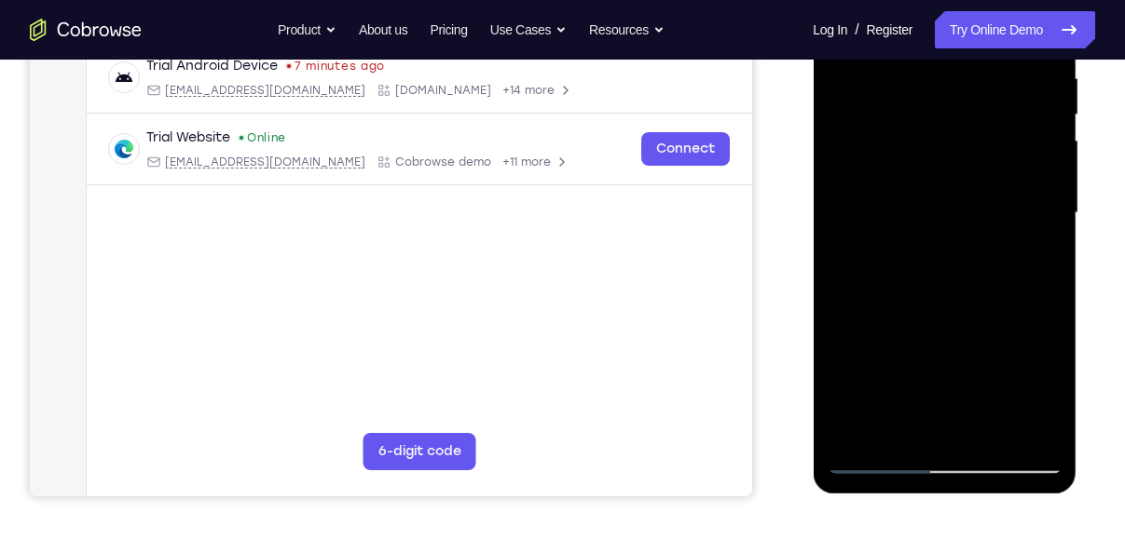
drag, startPoint x: 985, startPoint y: 322, endPoint x: 1011, endPoint y: 181, distance: 144.0
click at [1011, 181] on div at bounding box center [944, 213] width 235 height 522
drag, startPoint x: 1011, startPoint y: 310, endPoint x: 1032, endPoint y: 200, distance: 112.0
click at [1032, 200] on div at bounding box center [944, 213] width 235 height 522
click at [1045, 266] on div at bounding box center [944, 213] width 235 height 522
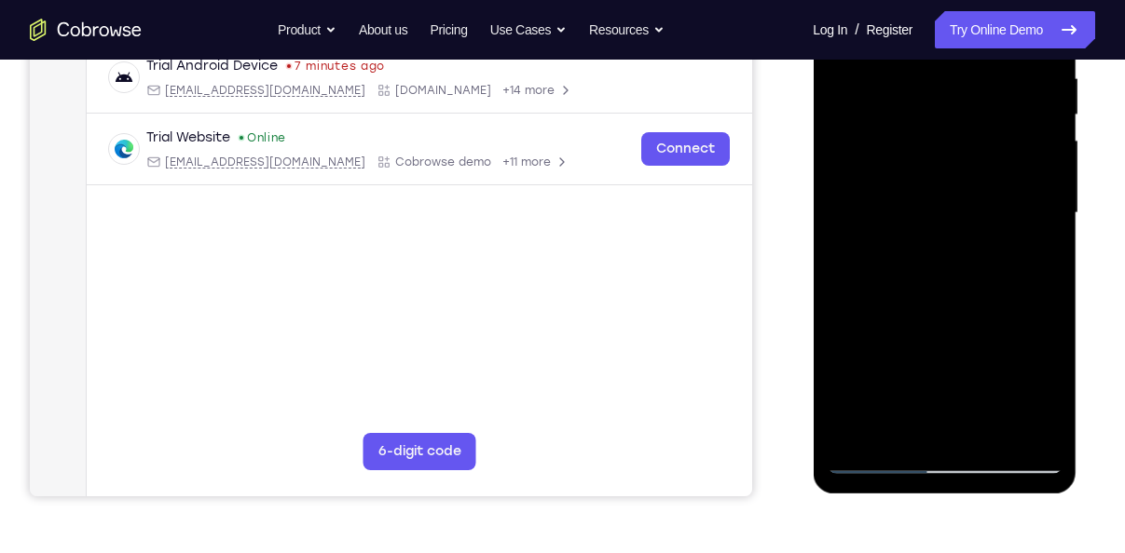
click at [950, 430] on div at bounding box center [944, 213] width 235 height 522
click at [951, 404] on div at bounding box center [944, 213] width 235 height 522
click at [943, 431] on div at bounding box center [944, 213] width 235 height 522
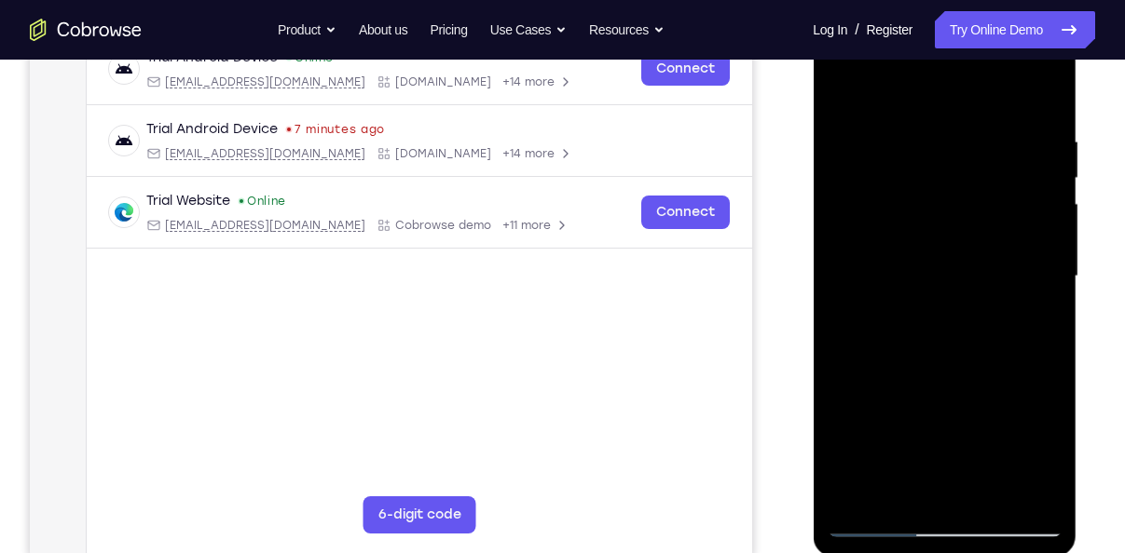
scroll to position [302, 0]
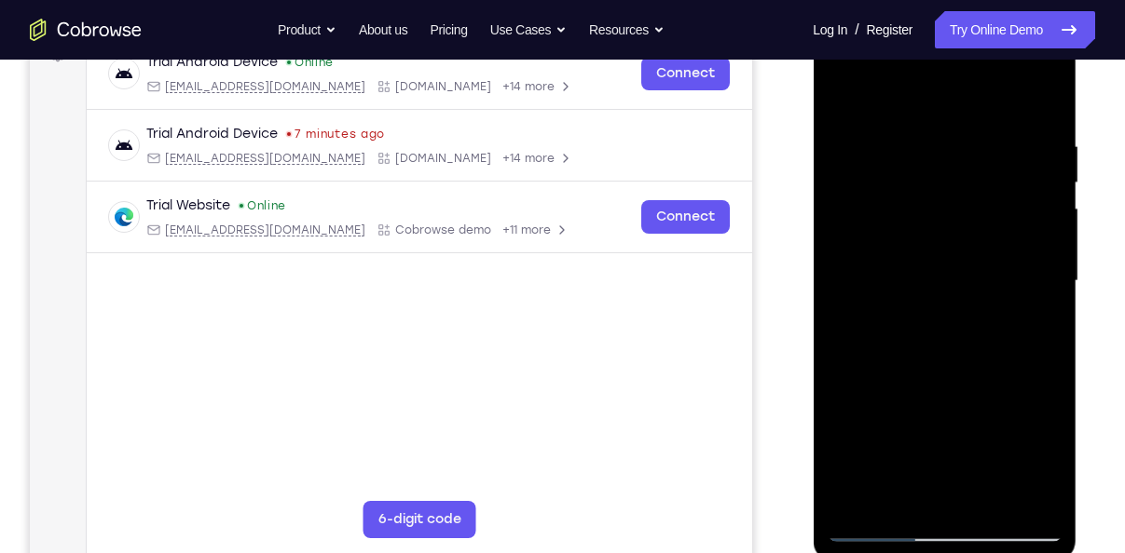
drag, startPoint x: 977, startPoint y: 355, endPoint x: 996, endPoint y: 168, distance: 188.2
click at [996, 168] on div at bounding box center [944, 281] width 235 height 522
drag, startPoint x: 994, startPoint y: 294, endPoint x: 1067, endPoint y: 47, distance: 258.3
click at [1067, 47] on div at bounding box center [945, 284] width 264 height 555
drag, startPoint x: 976, startPoint y: 416, endPoint x: 959, endPoint y: 183, distance: 233.6
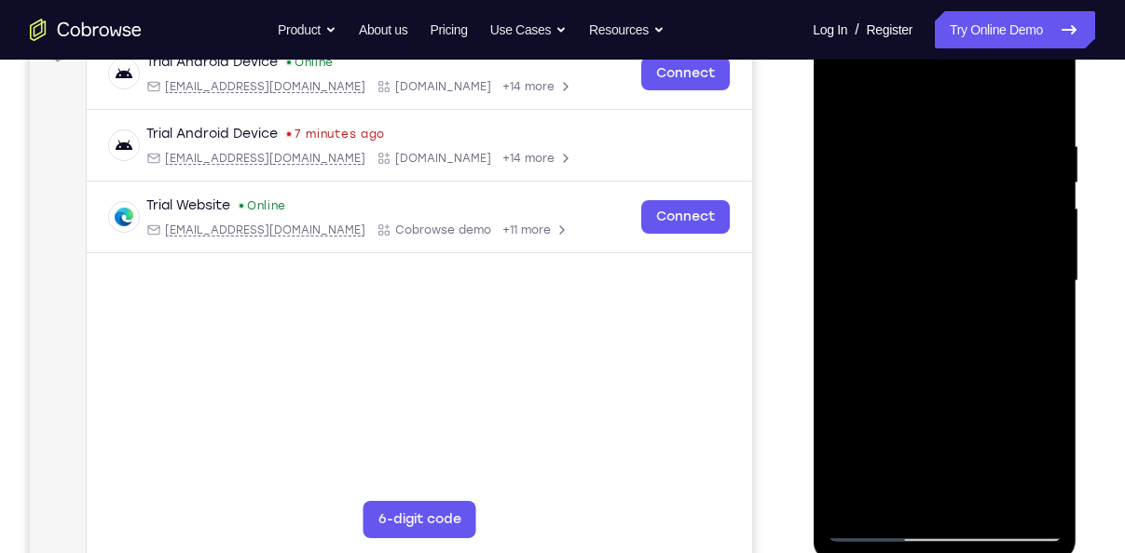
click at [959, 183] on div at bounding box center [944, 281] width 235 height 522
drag, startPoint x: 981, startPoint y: 339, endPoint x: 1033, endPoint y: 60, distance: 284.4
click at [1033, 60] on div at bounding box center [944, 281] width 235 height 522
click at [1044, 431] on div at bounding box center [944, 281] width 235 height 522
click at [969, 367] on div at bounding box center [944, 281] width 235 height 522
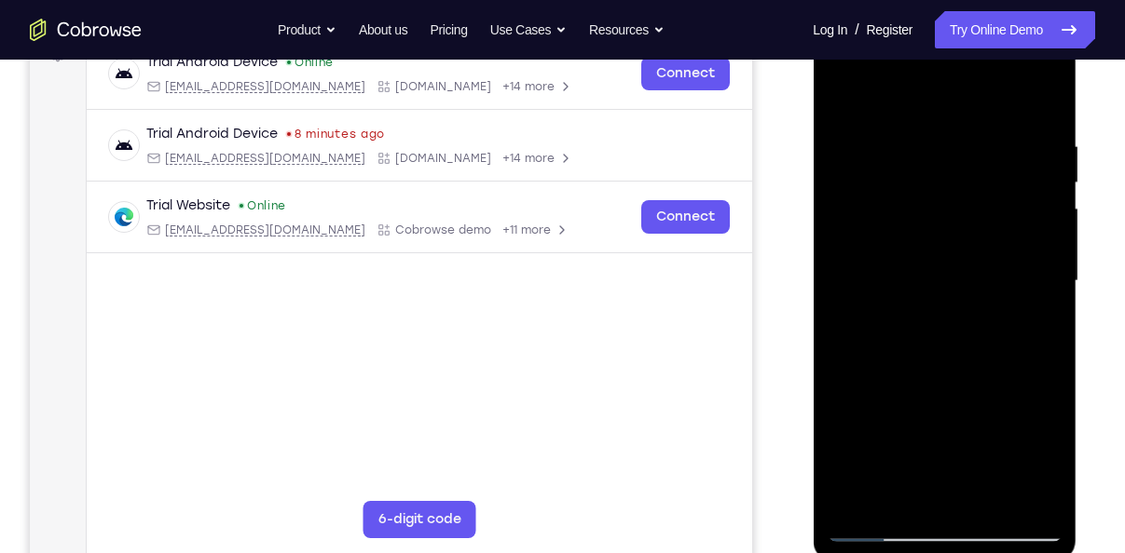
drag, startPoint x: 969, startPoint y: 367, endPoint x: 1005, endPoint y: 103, distance: 266.2
click at [1005, 103] on div at bounding box center [944, 281] width 235 height 522
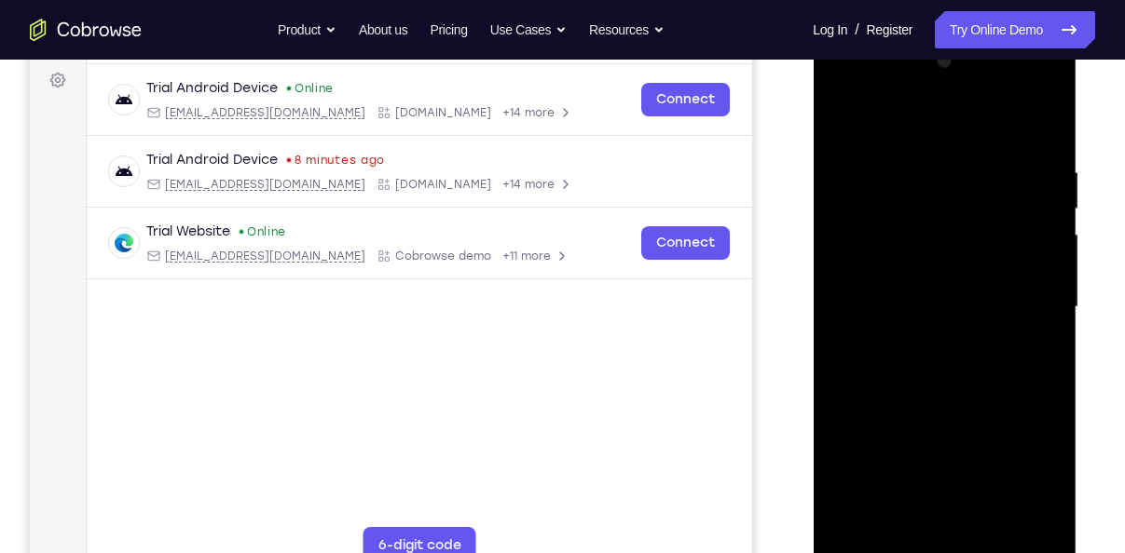
drag, startPoint x: 1011, startPoint y: 319, endPoint x: 1048, endPoint y: 86, distance: 235.9
click at [1048, 86] on div at bounding box center [944, 308] width 235 height 522
drag, startPoint x: 972, startPoint y: 378, endPoint x: 1026, endPoint y: 185, distance: 200.3
click at [1026, 185] on div at bounding box center [944, 308] width 235 height 522
drag, startPoint x: 982, startPoint y: 379, endPoint x: 1035, endPoint y: 56, distance: 327.7
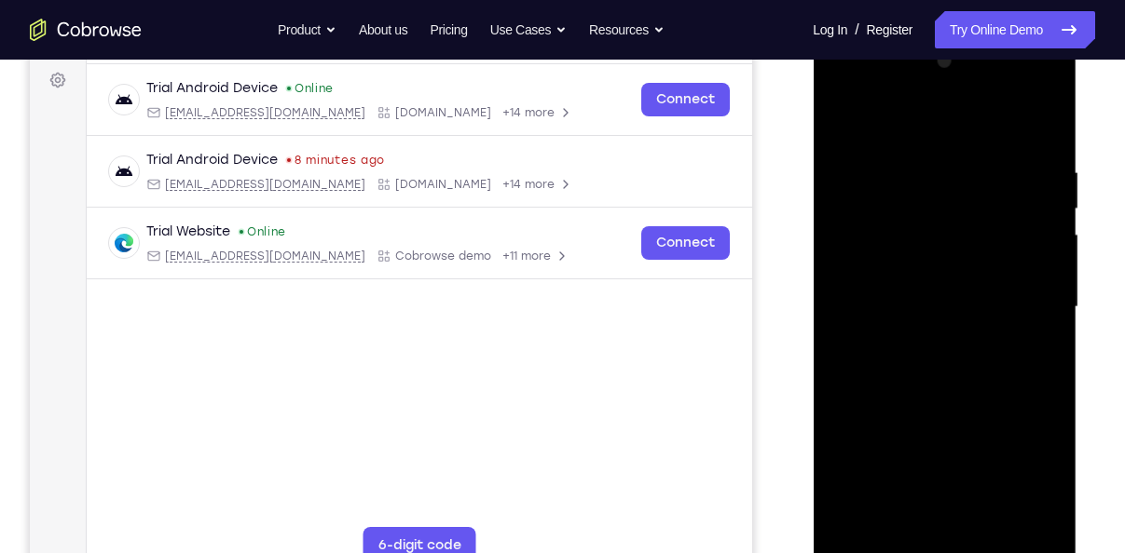
click at [1035, 56] on div at bounding box center [944, 308] width 235 height 522
drag, startPoint x: 967, startPoint y: 382, endPoint x: 1017, endPoint y: 112, distance: 274.7
click at [1017, 112] on div at bounding box center [944, 308] width 235 height 522
drag, startPoint x: 970, startPoint y: 375, endPoint x: 1007, endPoint y: 65, distance: 311.6
click at [1007, 65] on div at bounding box center [944, 308] width 235 height 522
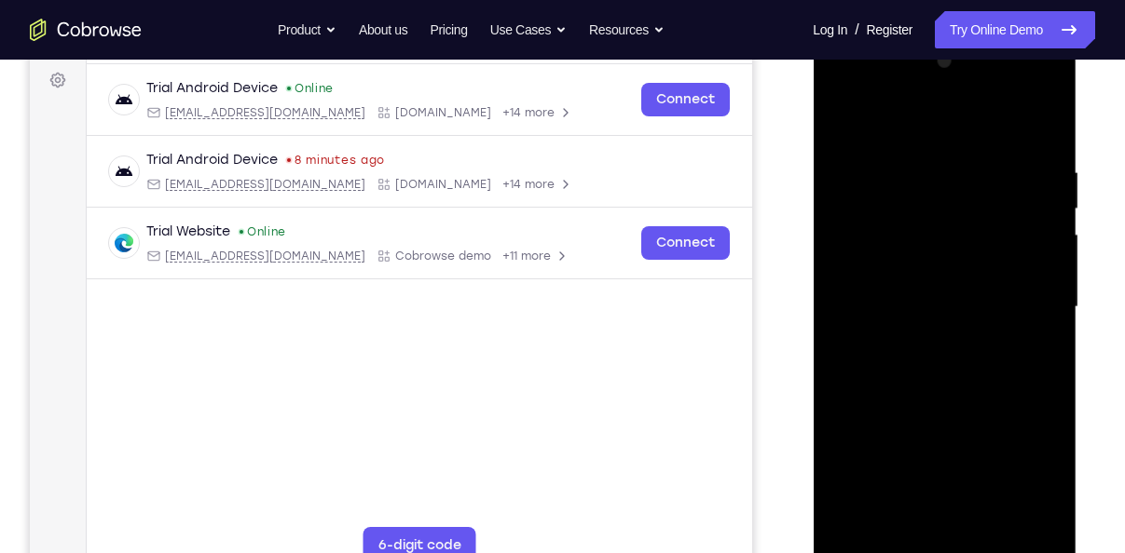
drag, startPoint x: 982, startPoint y: 391, endPoint x: 1022, endPoint y: 101, distance: 293.5
click at [1022, 101] on div at bounding box center [944, 308] width 235 height 522
drag, startPoint x: 972, startPoint y: 355, endPoint x: 1045, endPoint y: 69, distance: 295.4
click at [1045, 69] on div at bounding box center [944, 308] width 235 height 522
drag, startPoint x: 990, startPoint y: 290, endPoint x: 963, endPoint y: 538, distance: 249.2
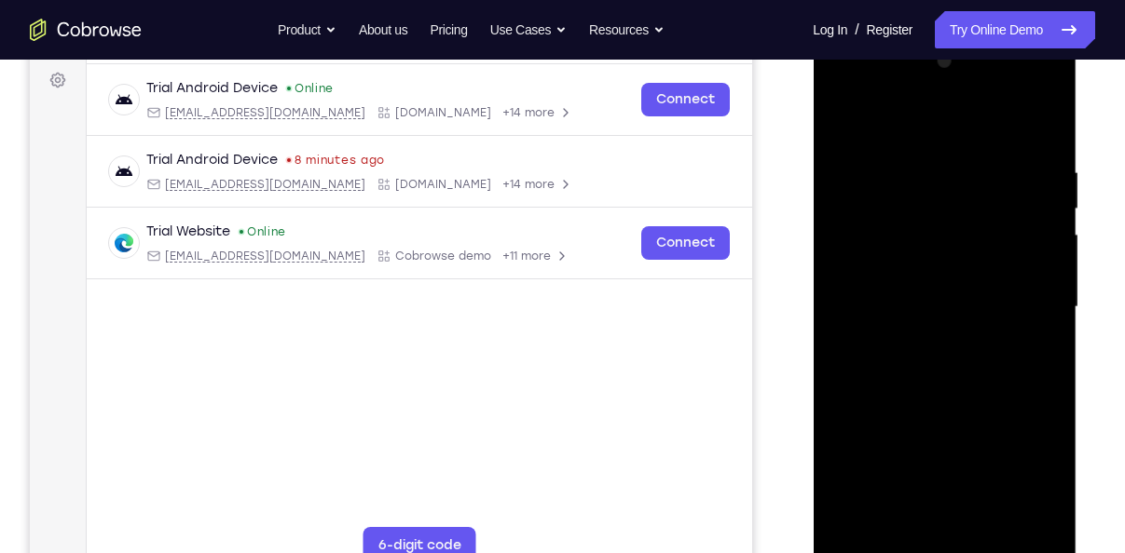
click at [963, 538] on div at bounding box center [944, 308] width 235 height 522
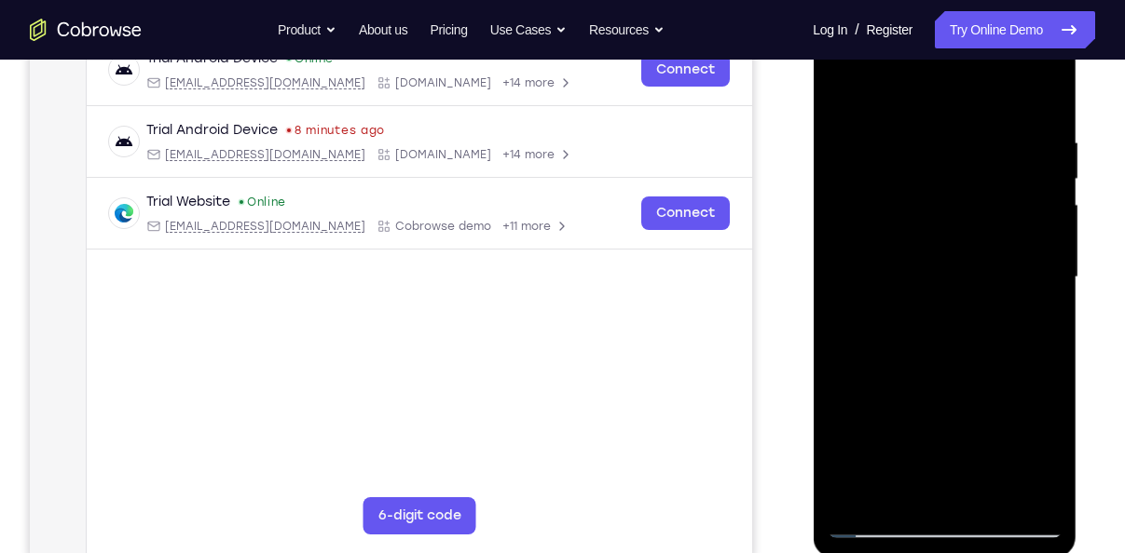
click at [1043, 362] on div at bounding box center [944, 278] width 235 height 522
click at [1073, 154] on div at bounding box center [945, 280] width 264 height 555
click at [1026, 125] on div at bounding box center [944, 278] width 235 height 522
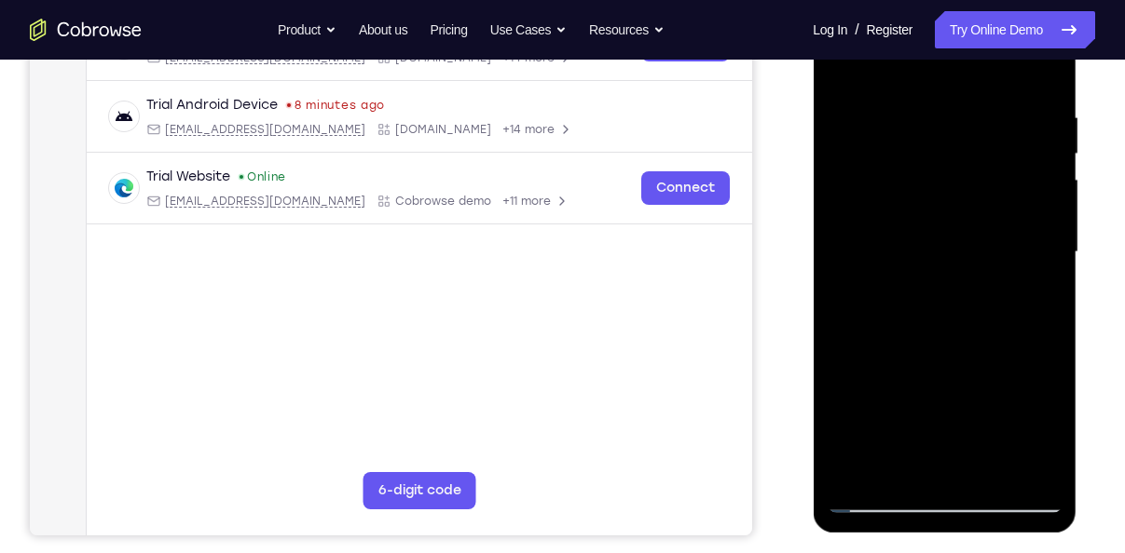
click at [948, 471] on div at bounding box center [944, 253] width 235 height 522
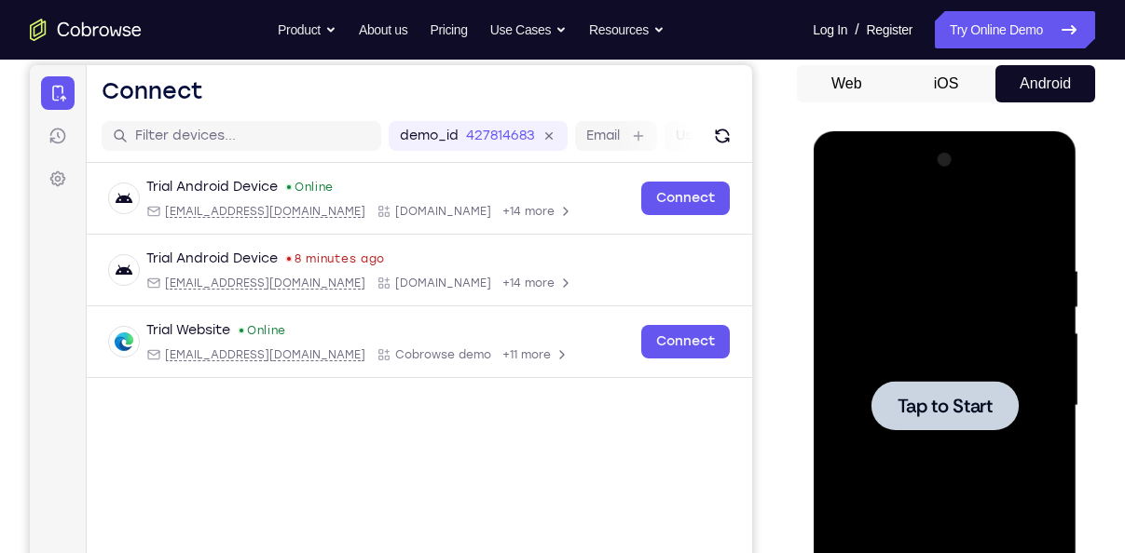
scroll to position [171, 0]
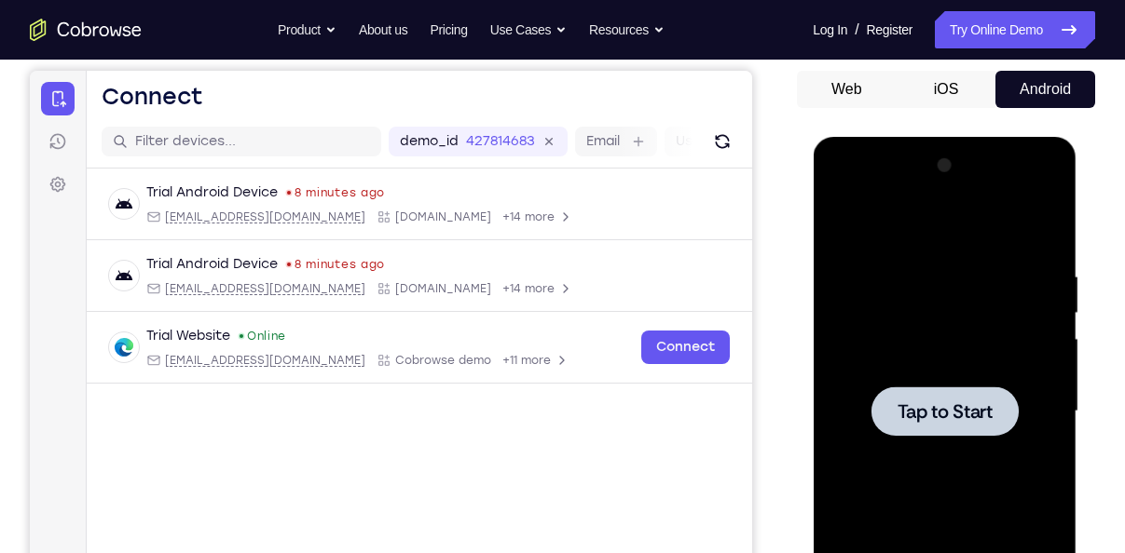
click at [912, 298] on div at bounding box center [944, 412] width 235 height 522
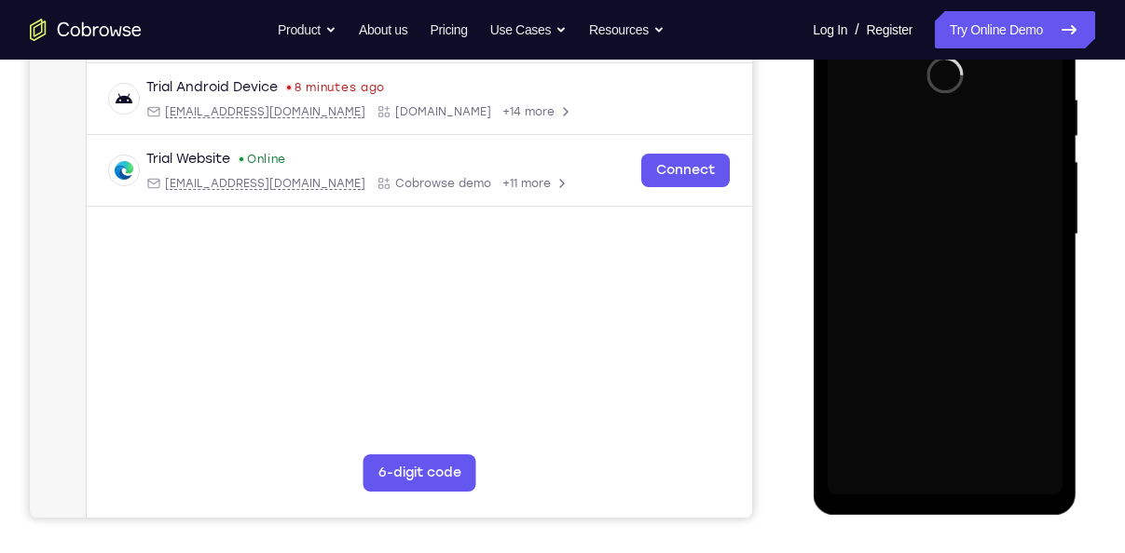
scroll to position [352, 0]
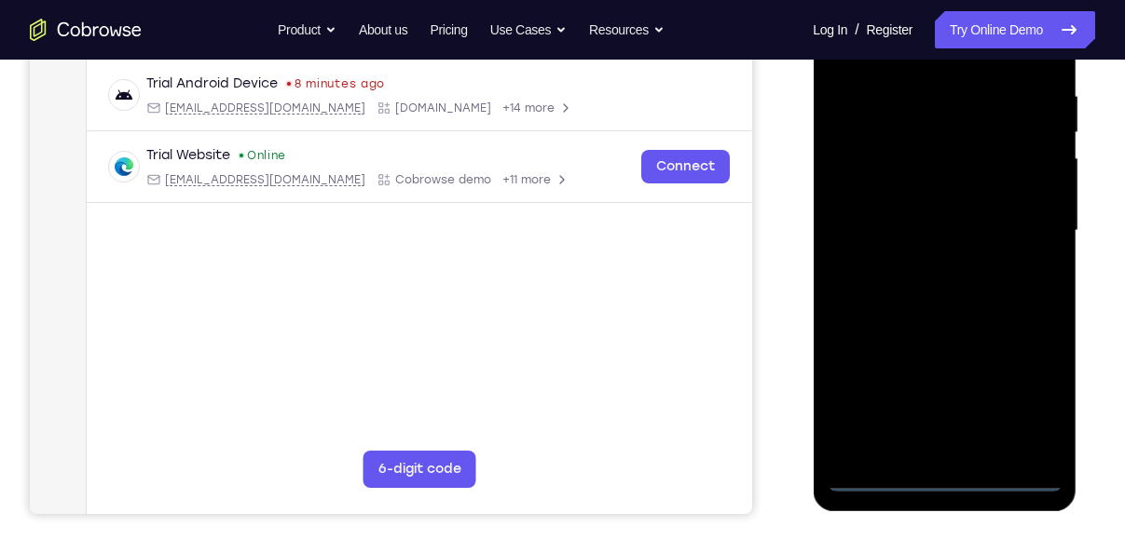
click at [935, 476] on div at bounding box center [944, 231] width 235 height 522
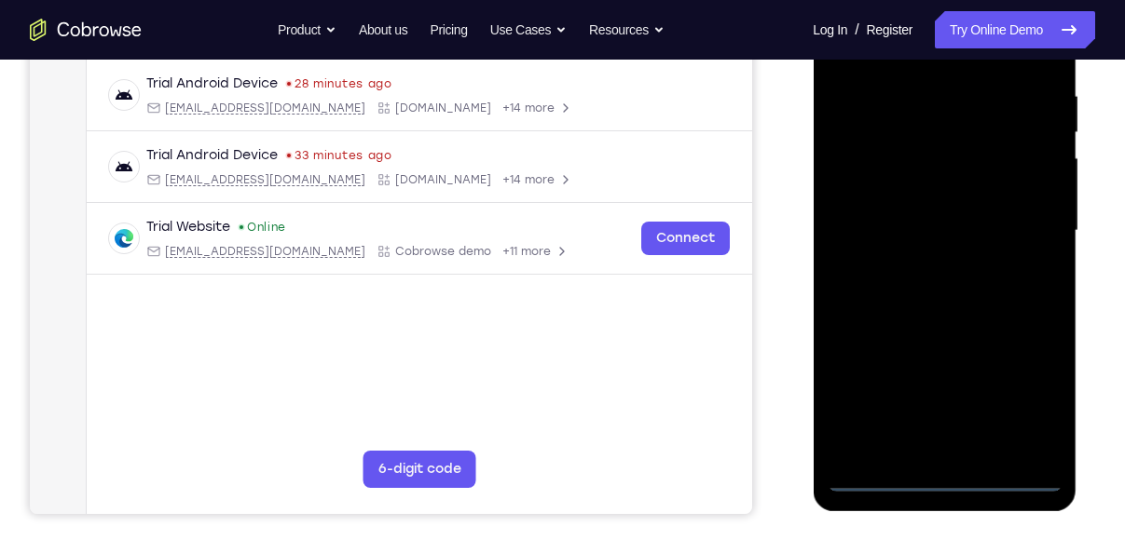
click at [1015, 413] on div at bounding box center [944, 231] width 235 height 522
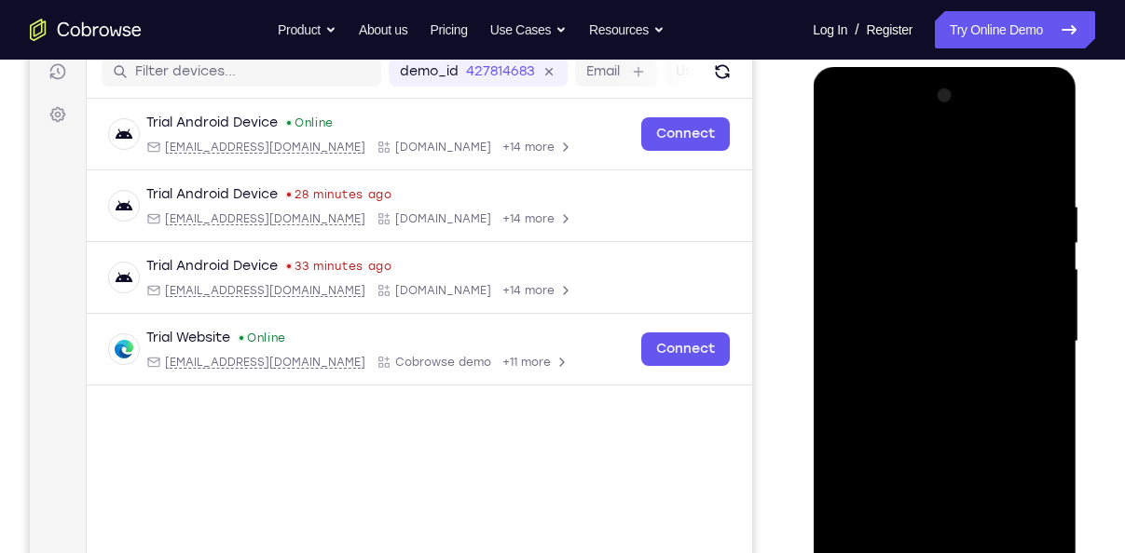
scroll to position [240, 0]
click at [920, 169] on div at bounding box center [944, 343] width 235 height 522
click at [1019, 332] on div at bounding box center [944, 343] width 235 height 522
click at [914, 375] on div at bounding box center [944, 343] width 235 height 522
click at [868, 309] on div at bounding box center [944, 343] width 235 height 522
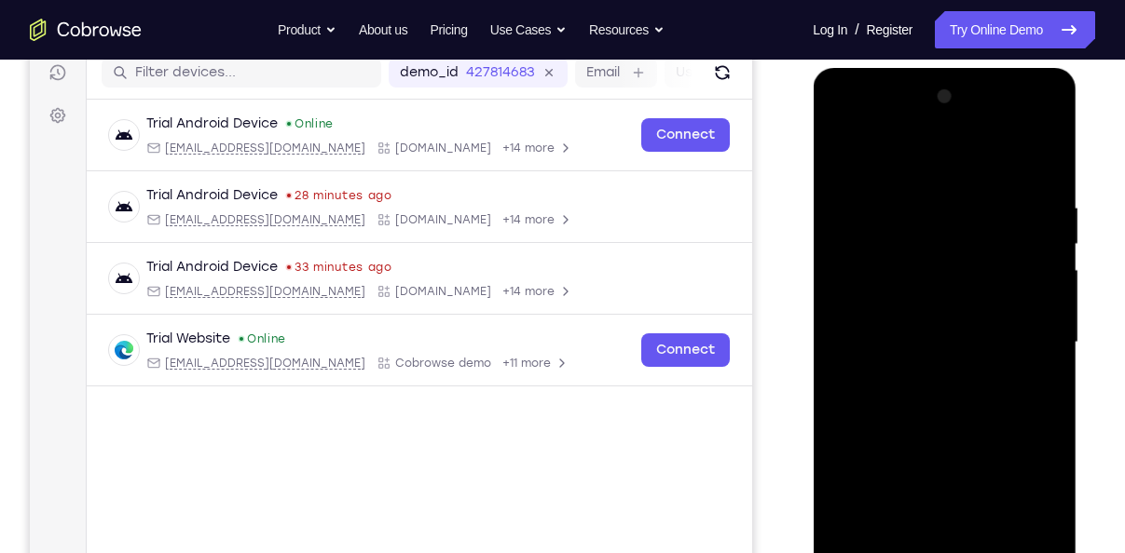
click at [892, 301] on div at bounding box center [944, 343] width 235 height 522
click at [916, 326] on div at bounding box center [944, 343] width 235 height 522
click at [923, 340] on div at bounding box center [944, 343] width 235 height 522
click at [925, 412] on div at bounding box center [944, 343] width 235 height 522
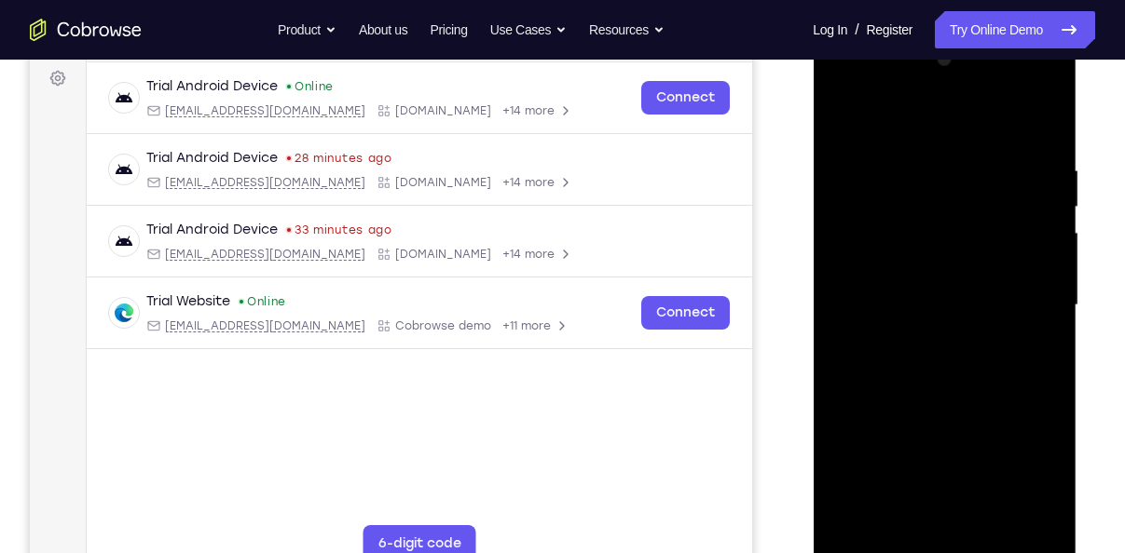
scroll to position [278, 0]
click at [1000, 369] on div at bounding box center [944, 306] width 235 height 522
click at [957, 399] on div at bounding box center [944, 306] width 235 height 522
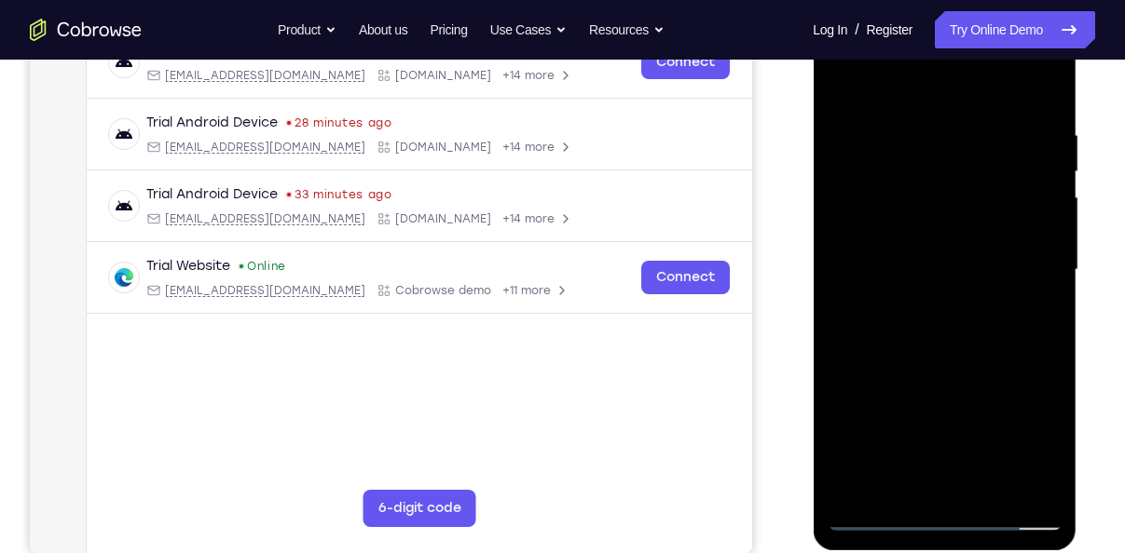
click at [991, 484] on div at bounding box center [944, 270] width 235 height 522
click at [966, 372] on div at bounding box center [944, 270] width 235 height 522
click at [948, 253] on div at bounding box center [944, 270] width 235 height 522
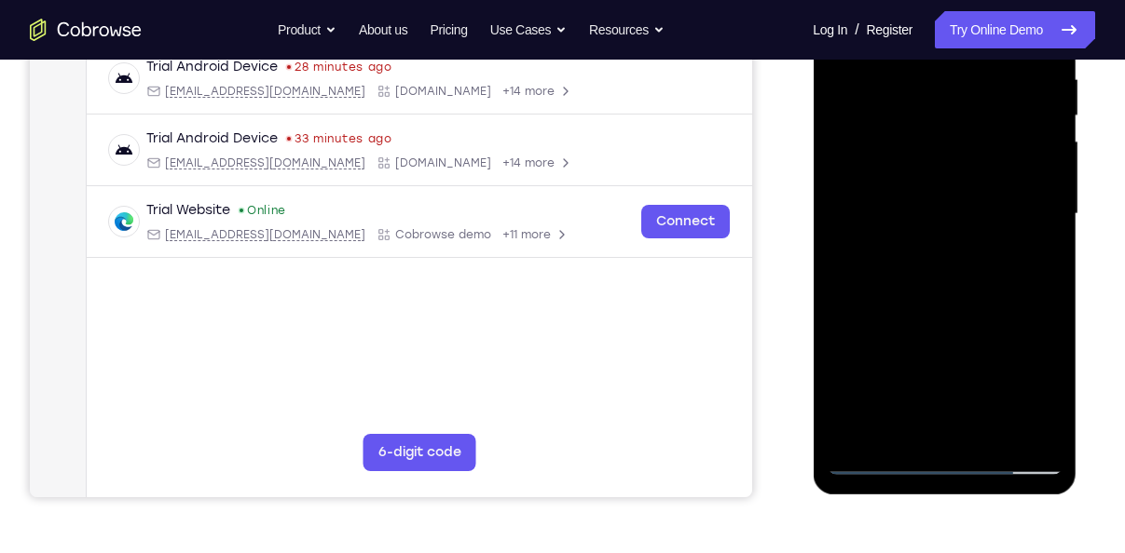
click at [888, 459] on div at bounding box center [944, 214] width 235 height 522
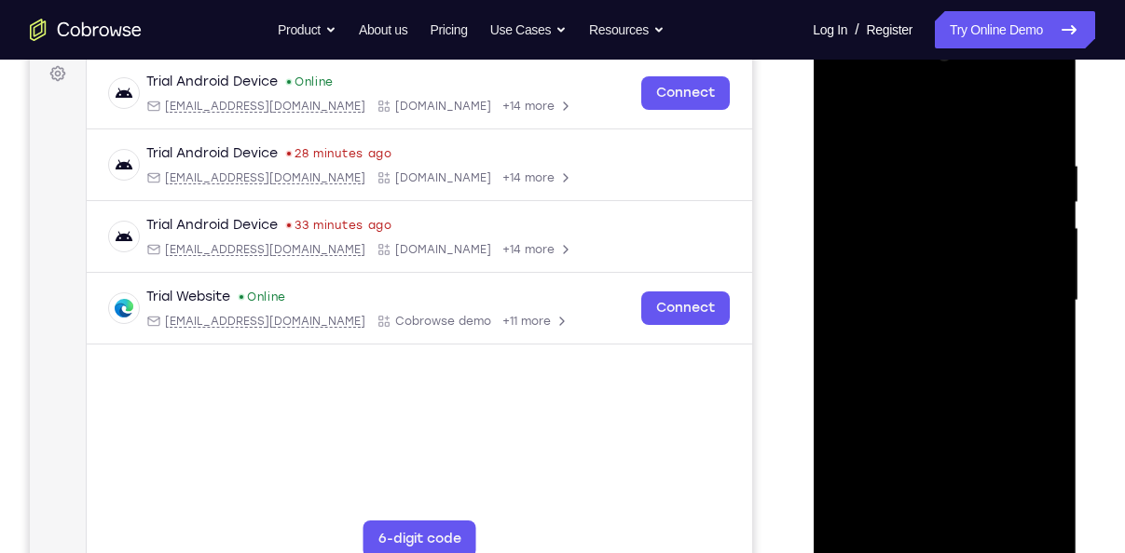
scroll to position [281, 0]
click at [914, 162] on div at bounding box center [944, 302] width 235 height 522
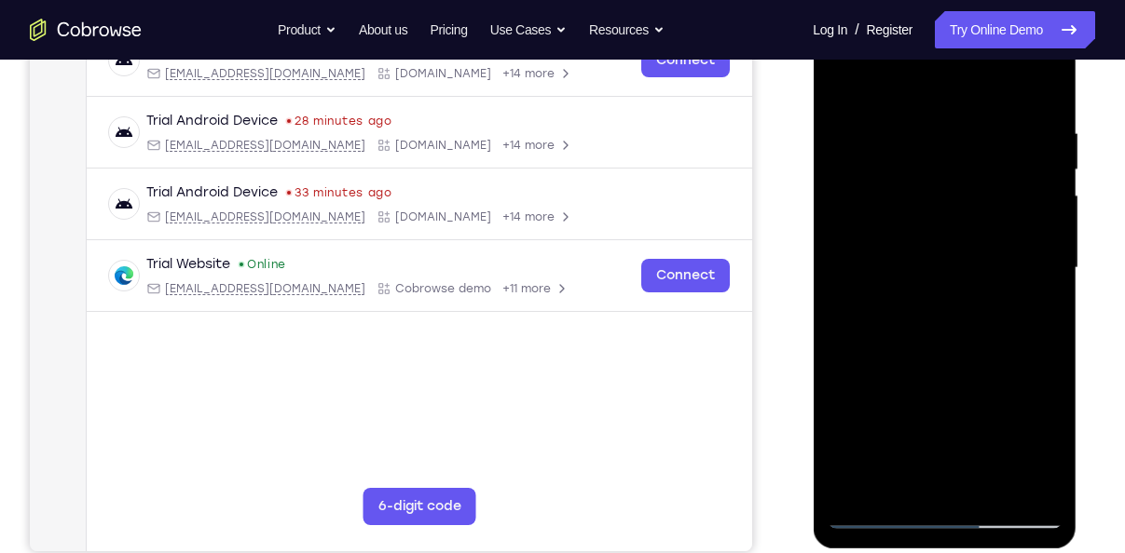
click at [1040, 89] on div at bounding box center [944, 268] width 235 height 522
drag, startPoint x: 963, startPoint y: 359, endPoint x: 1005, endPoint y: 106, distance: 256.1
click at [1005, 106] on div at bounding box center [944, 268] width 235 height 522
drag, startPoint x: 986, startPoint y: 293, endPoint x: 1035, endPoint y: -6, distance: 302.2
click at [1035, 0] on div at bounding box center [945, 270] width 264 height 555
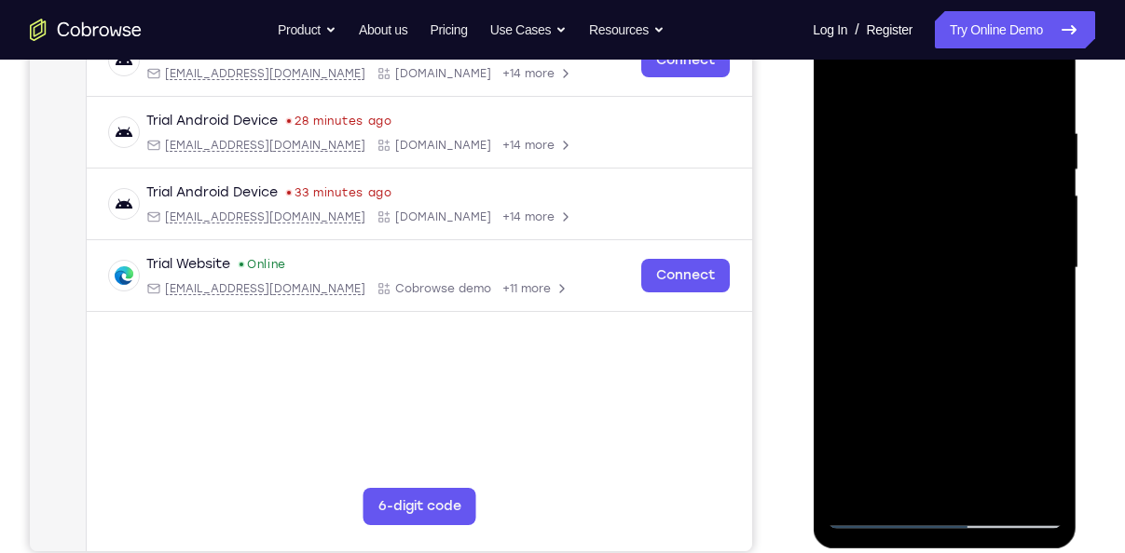
drag, startPoint x: 972, startPoint y: 409, endPoint x: 1012, endPoint y: 171, distance: 241.0
click at [1012, 171] on div at bounding box center [944, 268] width 235 height 522
drag, startPoint x: 959, startPoint y: 357, endPoint x: 1009, endPoint y: 105, distance: 256.6
click at [1009, 105] on div at bounding box center [944, 268] width 235 height 522
drag, startPoint x: 958, startPoint y: 346, endPoint x: 1001, endPoint y: 58, distance: 291.1
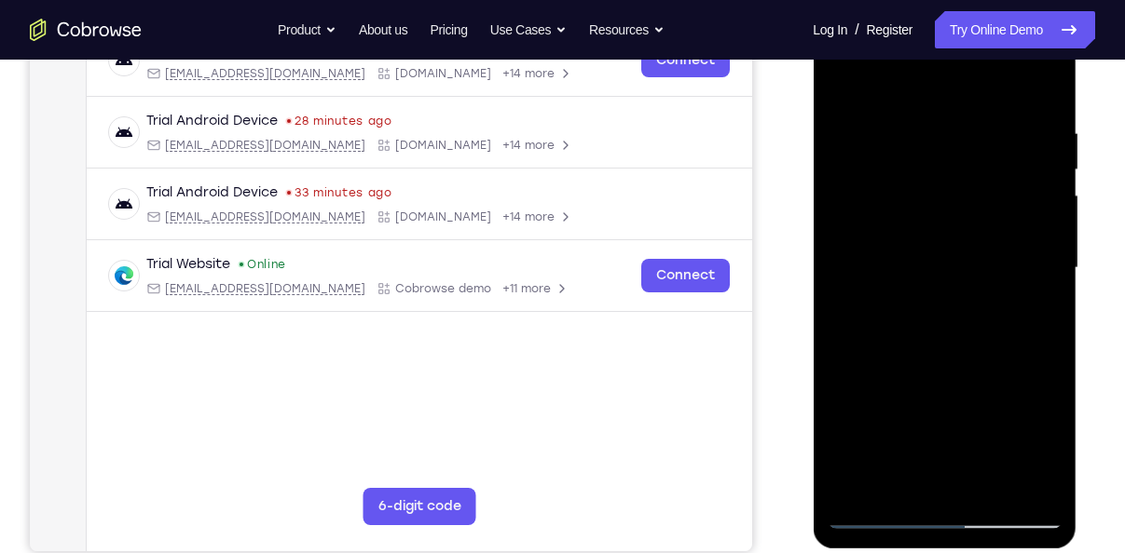
click at [1001, 58] on div at bounding box center [944, 268] width 235 height 522
drag, startPoint x: 969, startPoint y: 360, endPoint x: 1001, endPoint y: 143, distance: 219.4
click at [1001, 143] on div at bounding box center [944, 268] width 235 height 522
drag, startPoint x: 983, startPoint y: 361, endPoint x: 1032, endPoint y: 130, distance: 236.1
click at [1032, 130] on div at bounding box center [944, 268] width 235 height 522
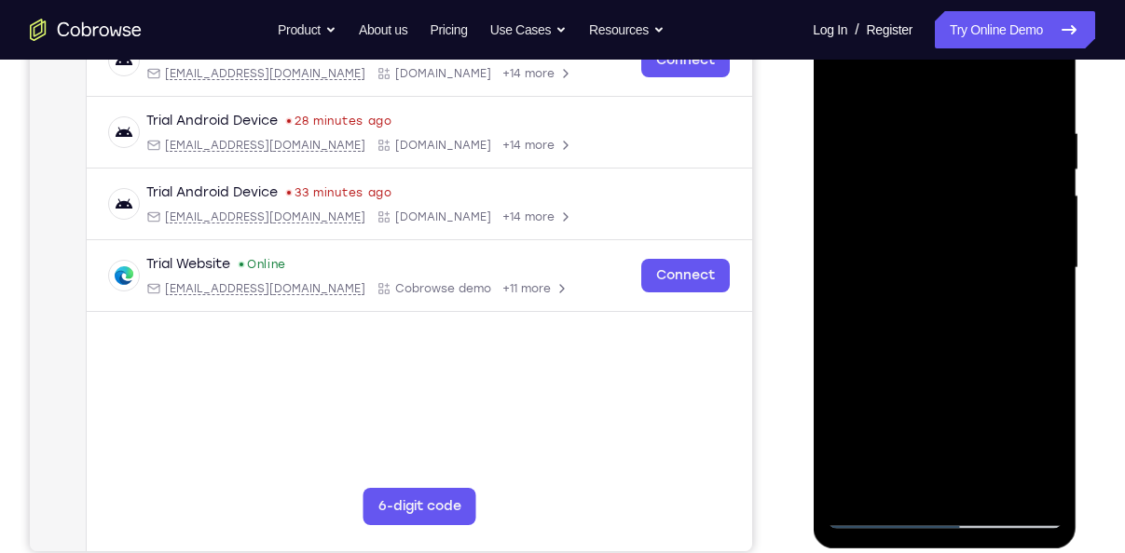
drag, startPoint x: 983, startPoint y: 347, endPoint x: 942, endPoint y: 516, distance: 174.5
click at [942, 516] on div at bounding box center [944, 268] width 235 height 522
drag, startPoint x: 978, startPoint y: 210, endPoint x: 968, endPoint y: 349, distance: 140.1
click at [968, 349] on div at bounding box center [944, 268] width 235 height 522
click at [1041, 272] on div at bounding box center [944, 268] width 235 height 522
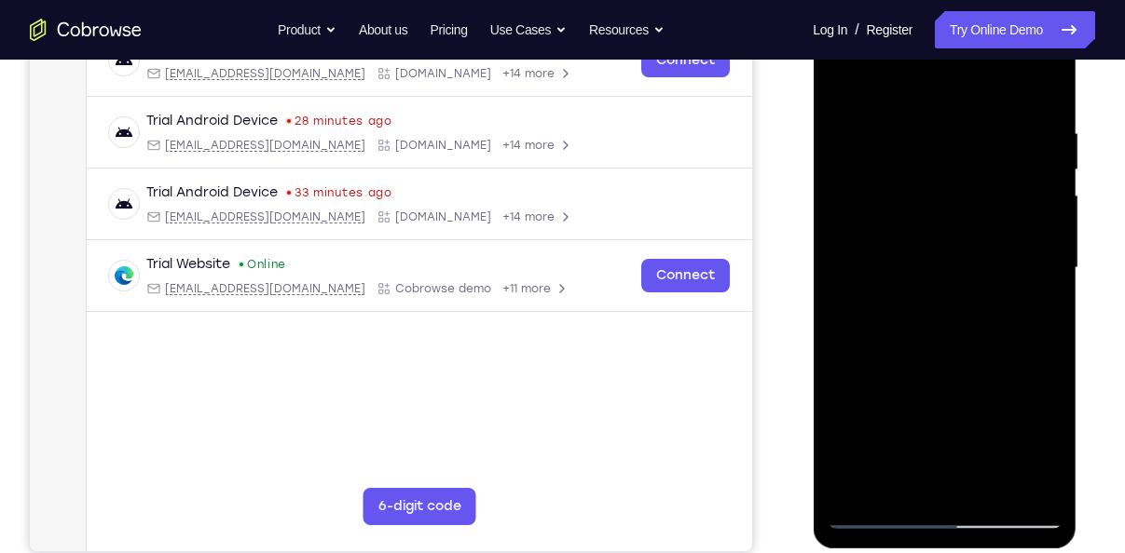
click at [1041, 272] on div at bounding box center [944, 268] width 235 height 522
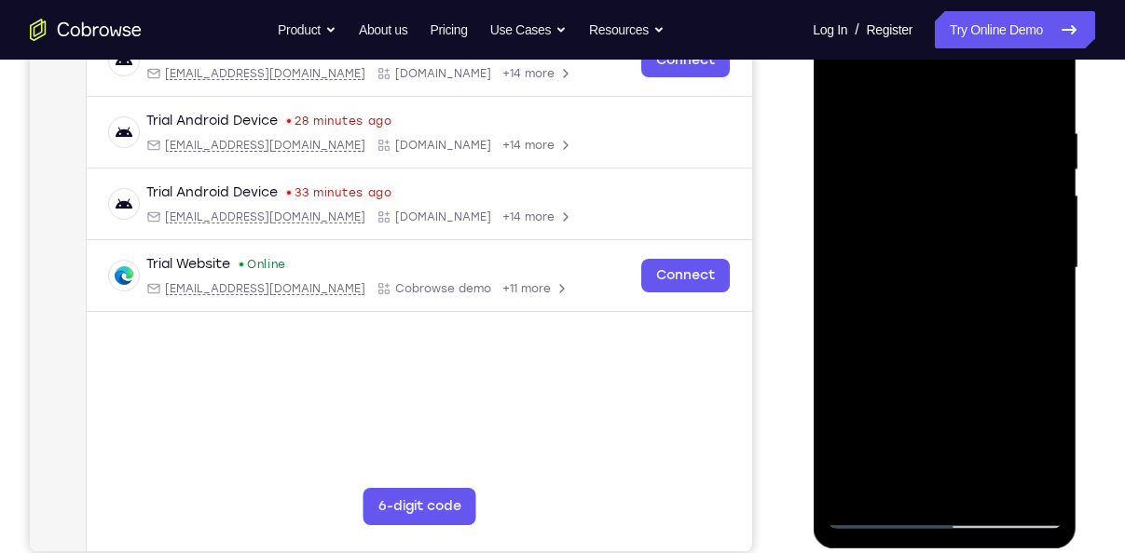
drag, startPoint x: 965, startPoint y: 359, endPoint x: 1007, endPoint y: 130, distance: 232.1
click at [1007, 130] on div at bounding box center [944, 268] width 235 height 522
drag, startPoint x: 958, startPoint y: 371, endPoint x: 1014, endPoint y: 119, distance: 257.7
click at [1014, 119] on div at bounding box center [944, 268] width 235 height 522
drag, startPoint x: 960, startPoint y: 335, endPoint x: 1034, endPoint y: 45, distance: 300.1
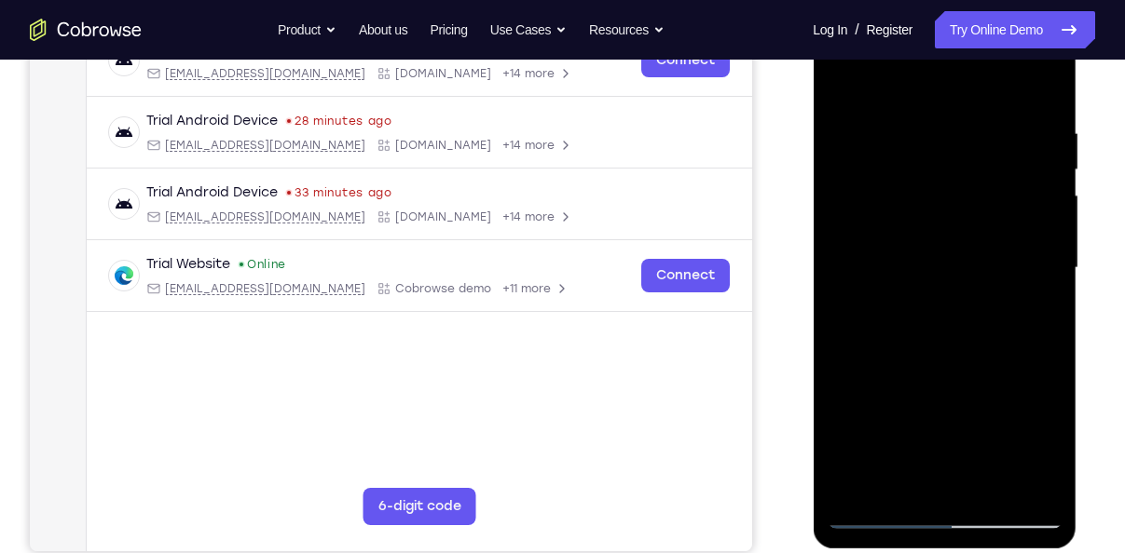
click at [1034, 45] on div at bounding box center [944, 268] width 235 height 522
drag, startPoint x: 996, startPoint y: 286, endPoint x: 1021, endPoint y: 76, distance: 211.2
click at [1021, 76] on div at bounding box center [944, 268] width 235 height 522
click at [1047, 154] on div at bounding box center [944, 268] width 235 height 522
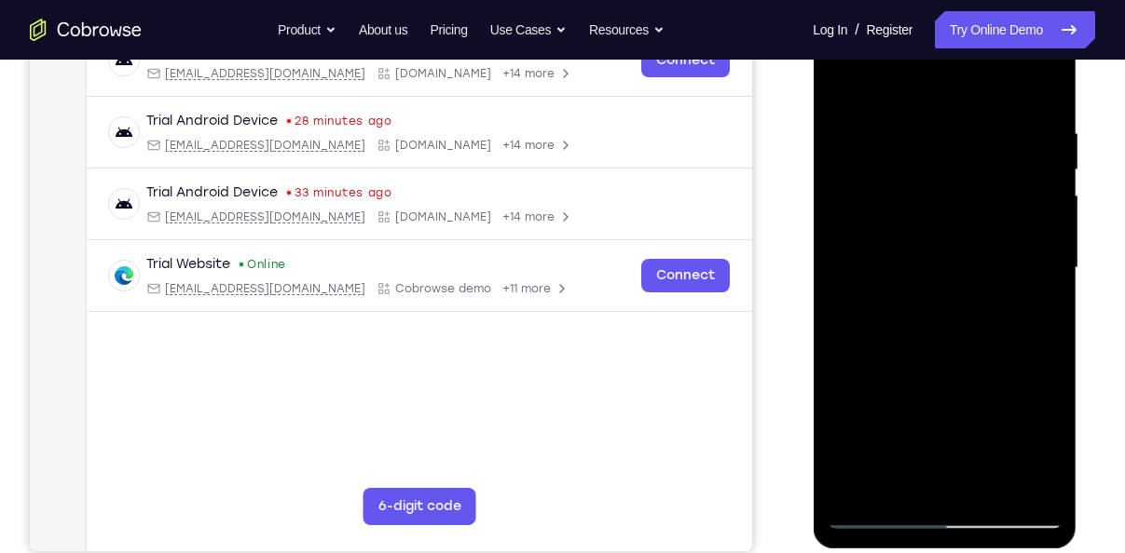
drag, startPoint x: 992, startPoint y: 156, endPoint x: 997, endPoint y: 226, distance: 71.0
click at [997, 226] on div at bounding box center [944, 268] width 235 height 522
click at [1038, 212] on div at bounding box center [944, 268] width 235 height 522
drag, startPoint x: 988, startPoint y: 322, endPoint x: 1057, endPoint y: -6, distance: 335.2
click at [1057, 0] on div at bounding box center [945, 270] width 264 height 555
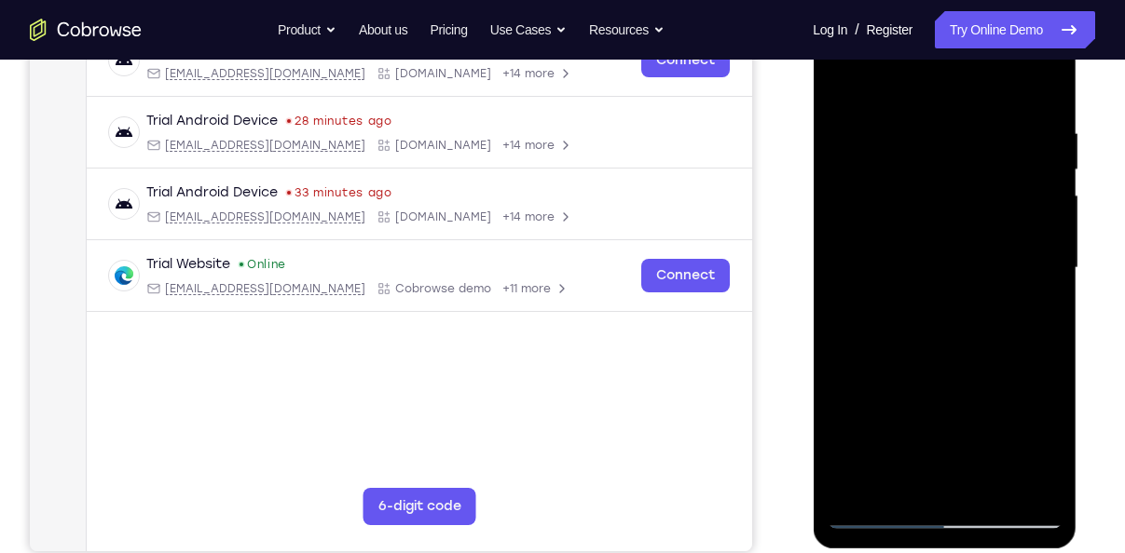
drag, startPoint x: 996, startPoint y: 328, endPoint x: 1041, endPoint y: 27, distance: 304.3
click at [1041, 27] on div at bounding box center [944, 268] width 235 height 522
drag, startPoint x: 984, startPoint y: 326, endPoint x: 1024, endPoint y: 195, distance: 137.4
click at [1024, 195] on div at bounding box center [944, 268] width 235 height 522
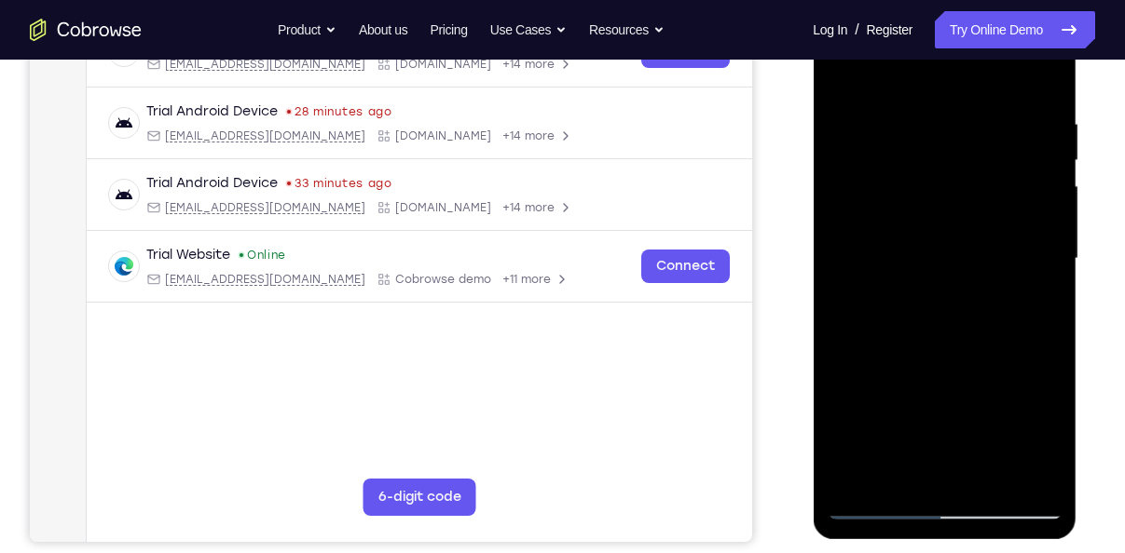
scroll to position [325, 0]
drag, startPoint x: 1004, startPoint y: 372, endPoint x: 1037, endPoint y: 148, distance: 226.0
click at [1037, 148] on div at bounding box center [944, 258] width 235 height 522
drag, startPoint x: 963, startPoint y: 340, endPoint x: 1001, endPoint y: 38, distance: 304.3
click at [1001, 38] on div at bounding box center [944, 258] width 235 height 522
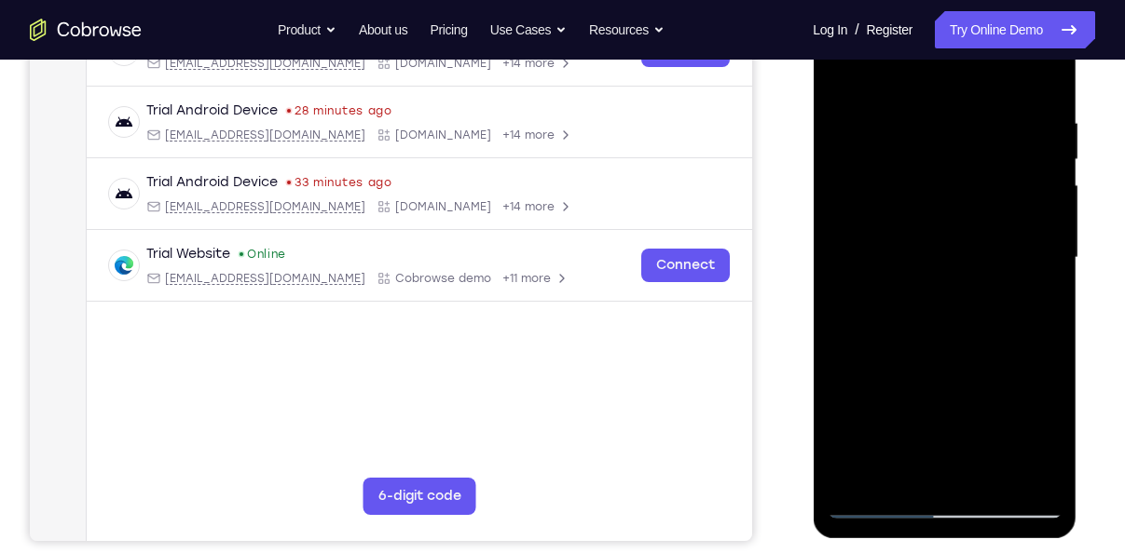
drag, startPoint x: 979, startPoint y: 278, endPoint x: 1000, endPoint y: 71, distance: 207.9
click at [1000, 71] on div at bounding box center [944, 258] width 235 height 522
click at [1032, 278] on div at bounding box center [944, 258] width 235 height 522
click at [1035, 280] on div at bounding box center [944, 258] width 235 height 522
click at [1043, 280] on div at bounding box center [944, 258] width 235 height 522
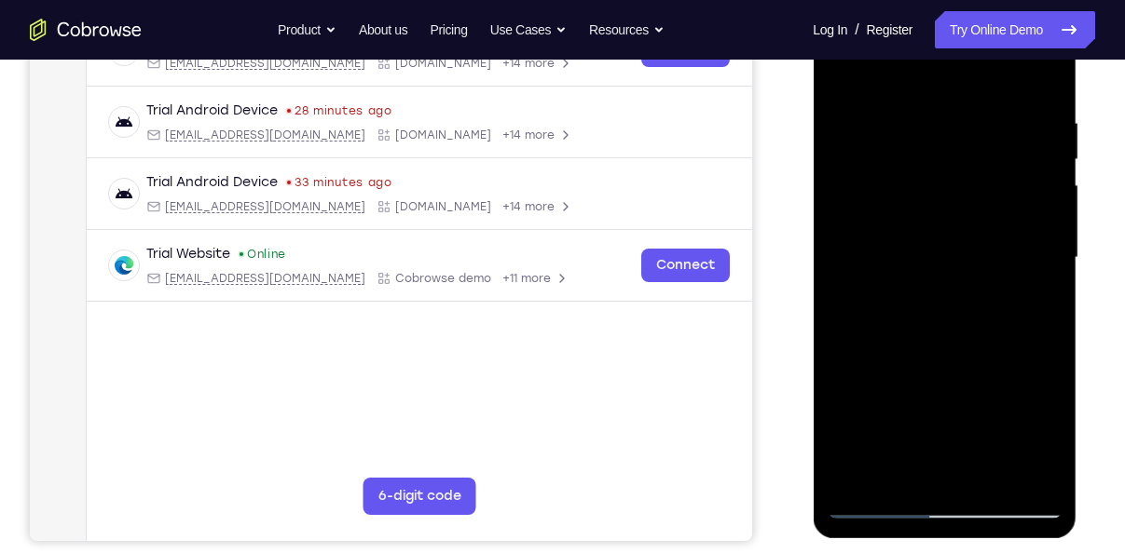
click at [1043, 280] on div at bounding box center [944, 258] width 235 height 522
drag, startPoint x: 999, startPoint y: 348, endPoint x: 1009, endPoint y: 215, distance: 132.7
click at [1009, 215] on div at bounding box center [944, 258] width 235 height 522
click at [862, 324] on div at bounding box center [944, 258] width 235 height 522
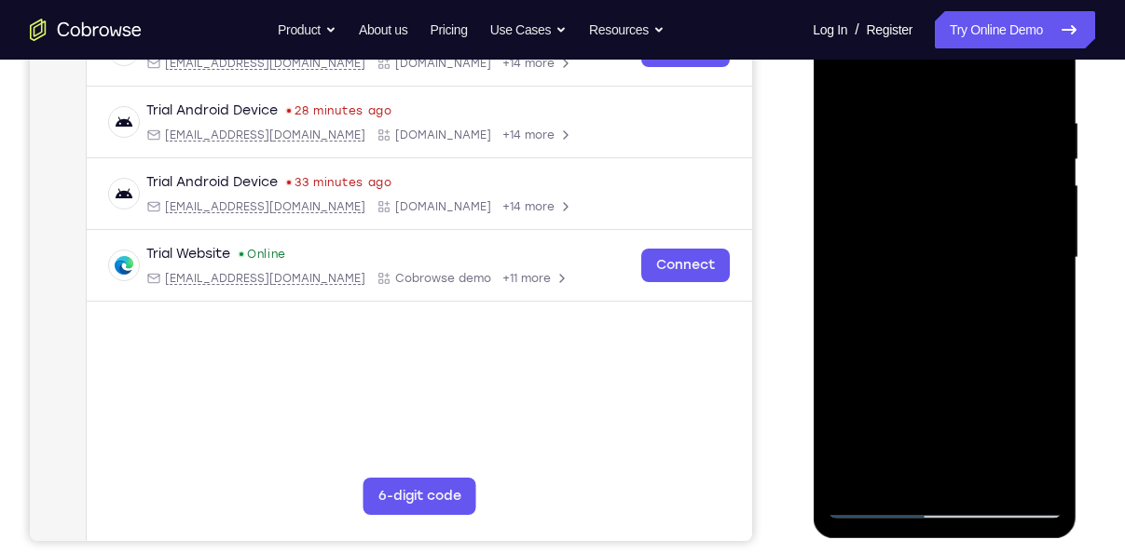
scroll to position [310, 0]
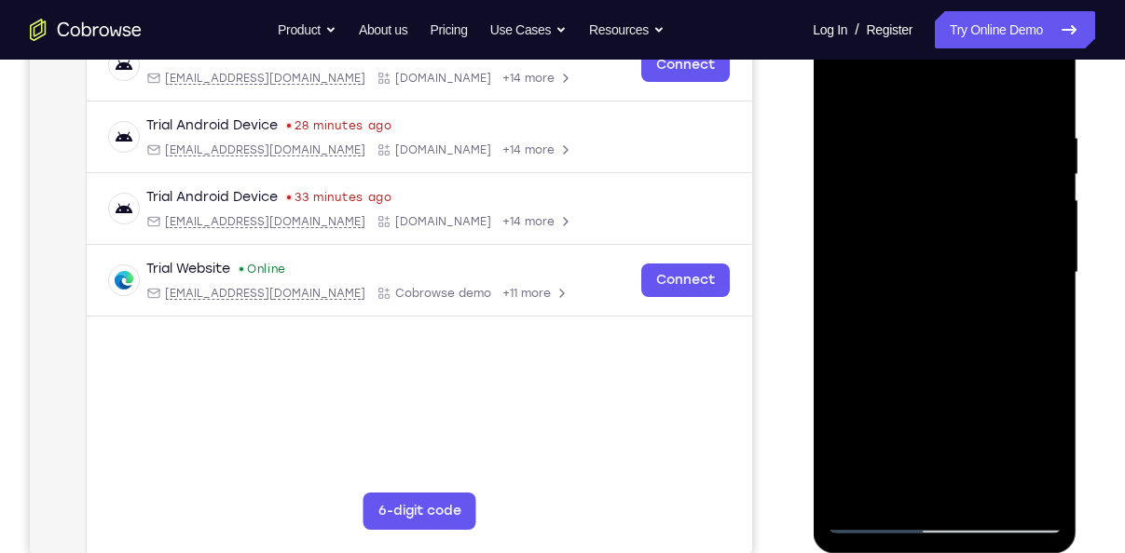
click at [842, 83] on div at bounding box center [944, 273] width 235 height 522
drag, startPoint x: 930, startPoint y: 198, endPoint x: 926, endPoint y: 2, distance: 195.7
click at [926, 2] on div at bounding box center [945, 275] width 264 height 555
drag, startPoint x: 993, startPoint y: 290, endPoint x: 992, endPoint y: 22, distance: 267.4
click at [992, 22] on div at bounding box center [944, 273] width 235 height 522
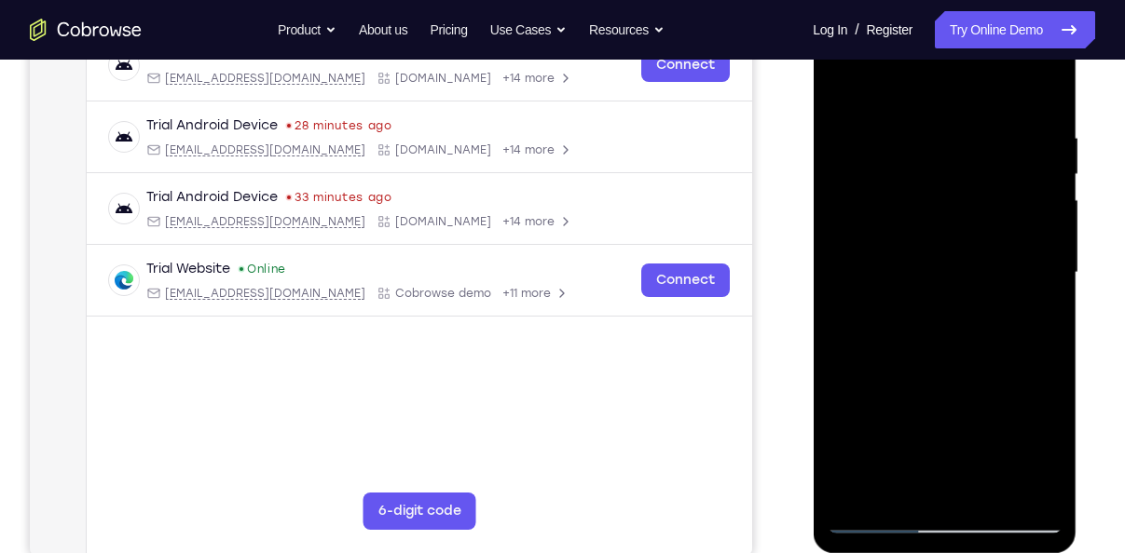
drag, startPoint x: 974, startPoint y: 402, endPoint x: 991, endPoint y: 101, distance: 301.5
click at [991, 101] on div at bounding box center [944, 273] width 235 height 522
drag, startPoint x: 989, startPoint y: 365, endPoint x: 996, endPoint y: 101, distance: 264.7
click at [996, 101] on div at bounding box center [944, 273] width 235 height 522
drag, startPoint x: 983, startPoint y: 348, endPoint x: 1006, endPoint y: 102, distance: 248.0
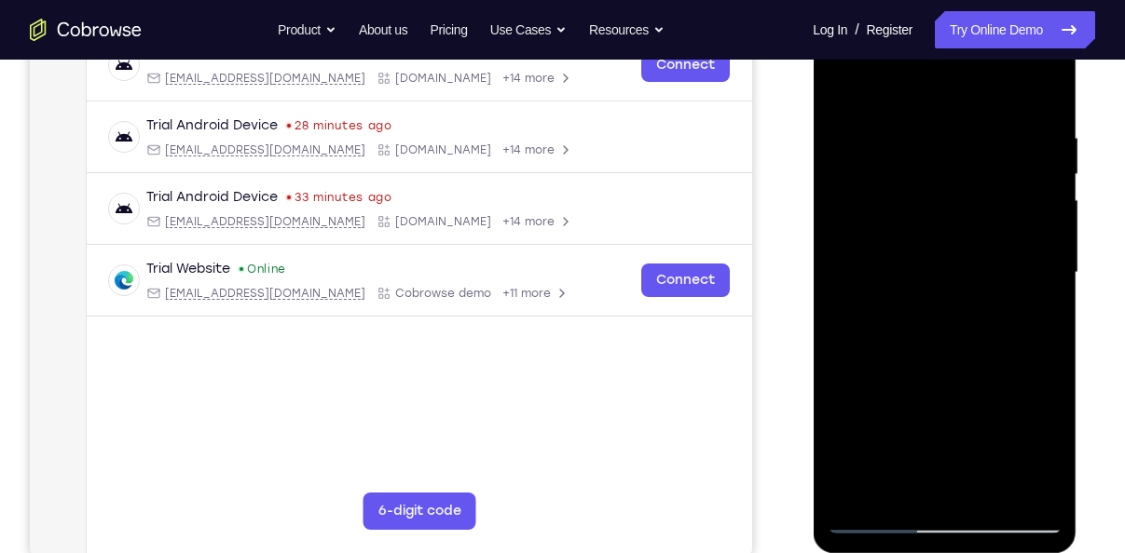
click at [1006, 102] on div at bounding box center [944, 273] width 235 height 522
drag, startPoint x: 998, startPoint y: 302, endPoint x: 1009, endPoint y: 35, distance: 266.7
click at [1009, 35] on div at bounding box center [944, 273] width 235 height 522
drag, startPoint x: 992, startPoint y: 306, endPoint x: 1006, endPoint y: 124, distance: 182.2
click at [1006, 124] on div at bounding box center [944, 273] width 235 height 522
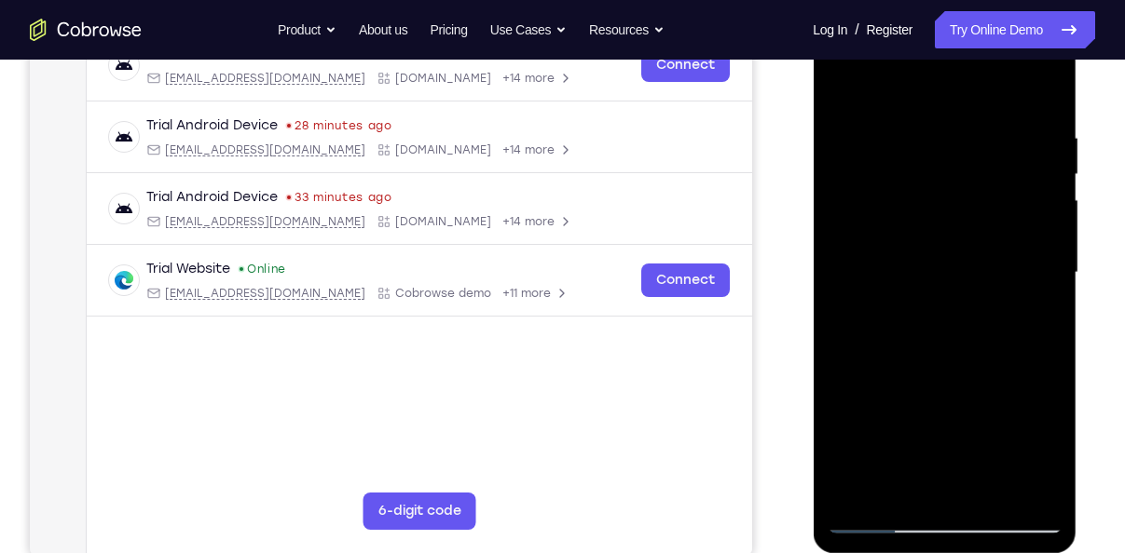
drag, startPoint x: 934, startPoint y: 403, endPoint x: 963, endPoint y: 142, distance: 263.5
click at [963, 142] on div at bounding box center [944, 273] width 235 height 522
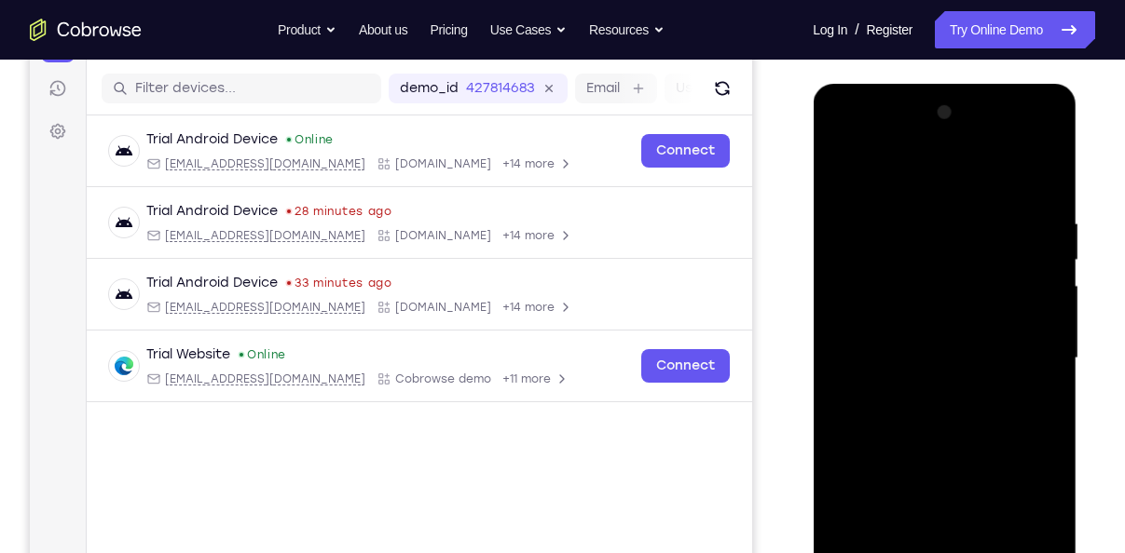
scroll to position [223, 0]
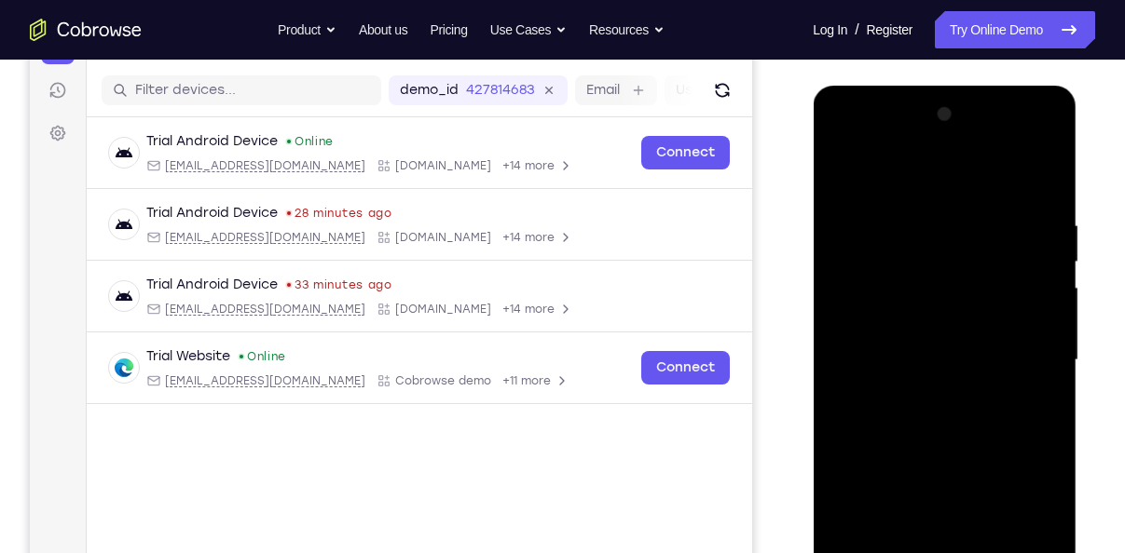
click at [935, 145] on div at bounding box center [944, 361] width 235 height 522
click at [855, 221] on div at bounding box center [944, 361] width 235 height 522
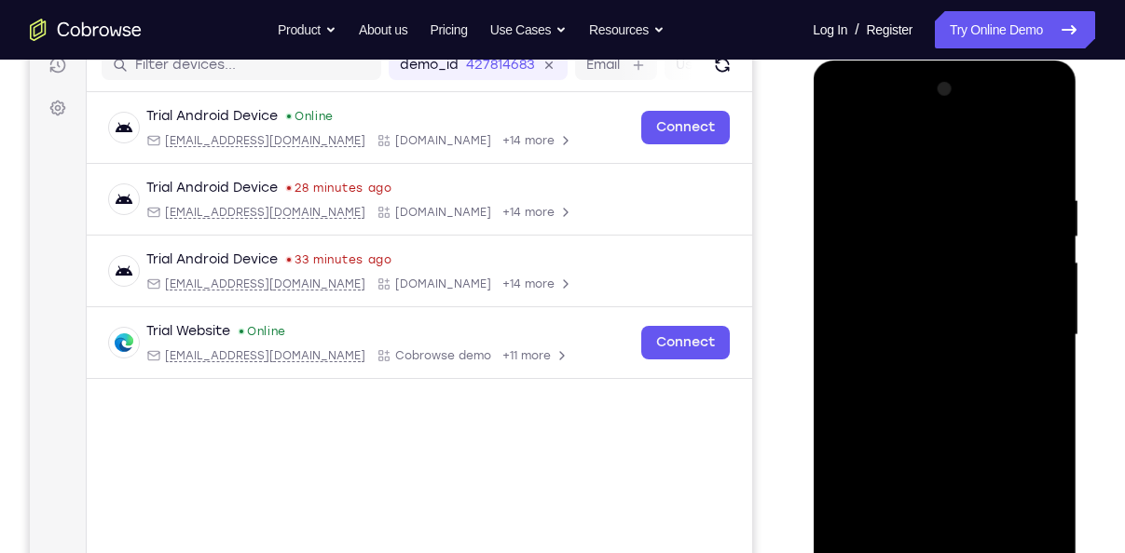
drag, startPoint x: 1019, startPoint y: 189, endPoint x: 791, endPoint y: 227, distance: 231.5
click at [813, 227] on html "Online web based iOS Simulators and Android Emulators. Run iPhone, iPad, Mobile…" at bounding box center [946, 340] width 266 height 559
drag, startPoint x: 1019, startPoint y: 196, endPoint x: 854, endPoint y: 214, distance: 166.9
click at [854, 214] on div at bounding box center [944, 336] width 235 height 522
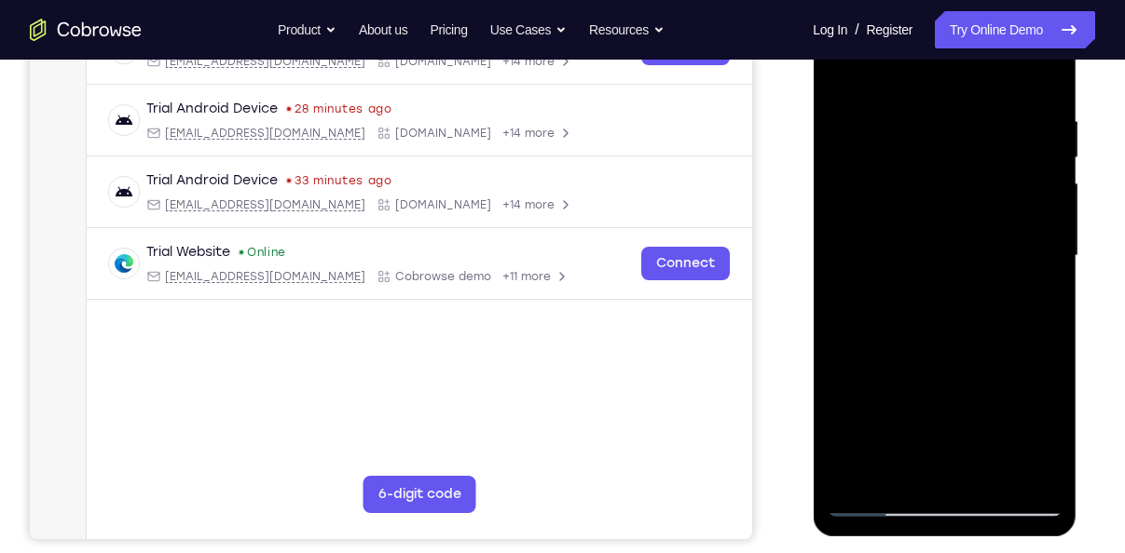
scroll to position [330, 0]
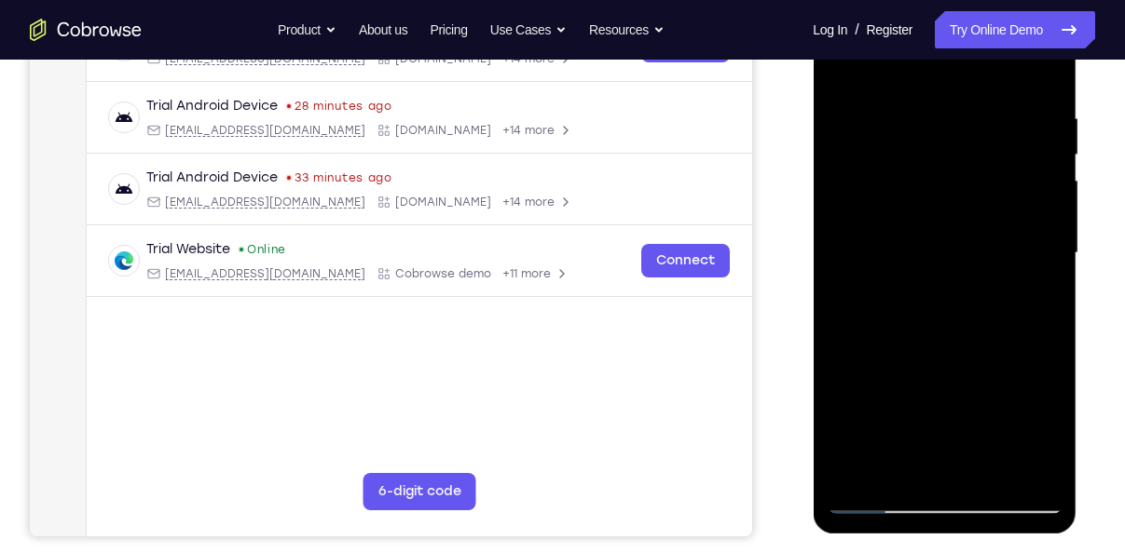
drag, startPoint x: 980, startPoint y: 351, endPoint x: 1004, endPoint y: 89, distance: 262.9
click at [1004, 89] on div at bounding box center [944, 254] width 235 height 522
drag, startPoint x: 987, startPoint y: 327, endPoint x: 994, endPoint y: 0, distance: 327.1
click at [994, 0] on div at bounding box center [944, 254] width 235 height 522
drag, startPoint x: 989, startPoint y: 345, endPoint x: 992, endPoint y: 119, distance: 225.5
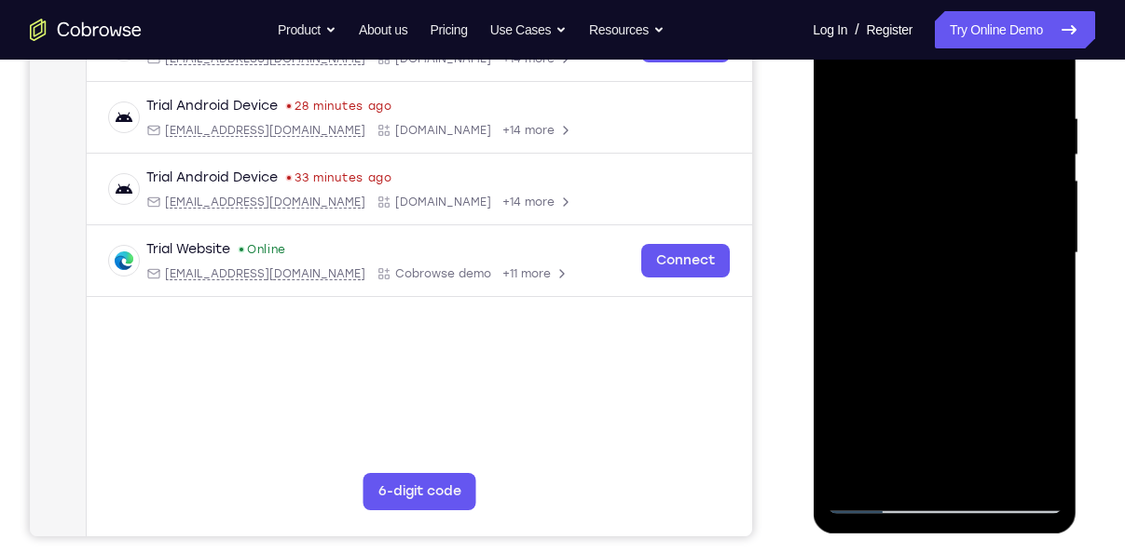
click at [992, 119] on div at bounding box center [944, 254] width 235 height 522
drag, startPoint x: 973, startPoint y: 351, endPoint x: 1016, endPoint y: 201, distance: 156.0
click at [1016, 201] on div at bounding box center [944, 254] width 235 height 522
drag, startPoint x: 960, startPoint y: 361, endPoint x: 1024, endPoint y: 37, distance: 329.7
click at [1024, 37] on div at bounding box center [944, 254] width 235 height 522
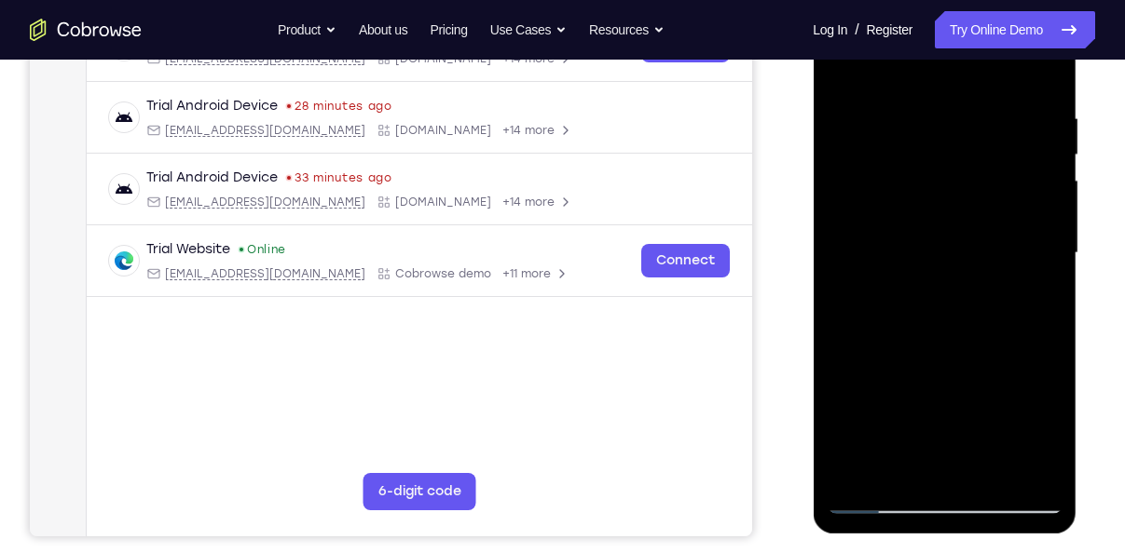
drag, startPoint x: 998, startPoint y: 280, endPoint x: 1038, endPoint y: 24, distance: 258.4
click at [1038, 24] on div at bounding box center [944, 254] width 235 height 522
drag, startPoint x: 990, startPoint y: 261, endPoint x: 1022, endPoint y: 40, distance: 223.2
click at [1022, 40] on div at bounding box center [944, 254] width 235 height 522
click at [1041, 194] on div at bounding box center [944, 254] width 235 height 522
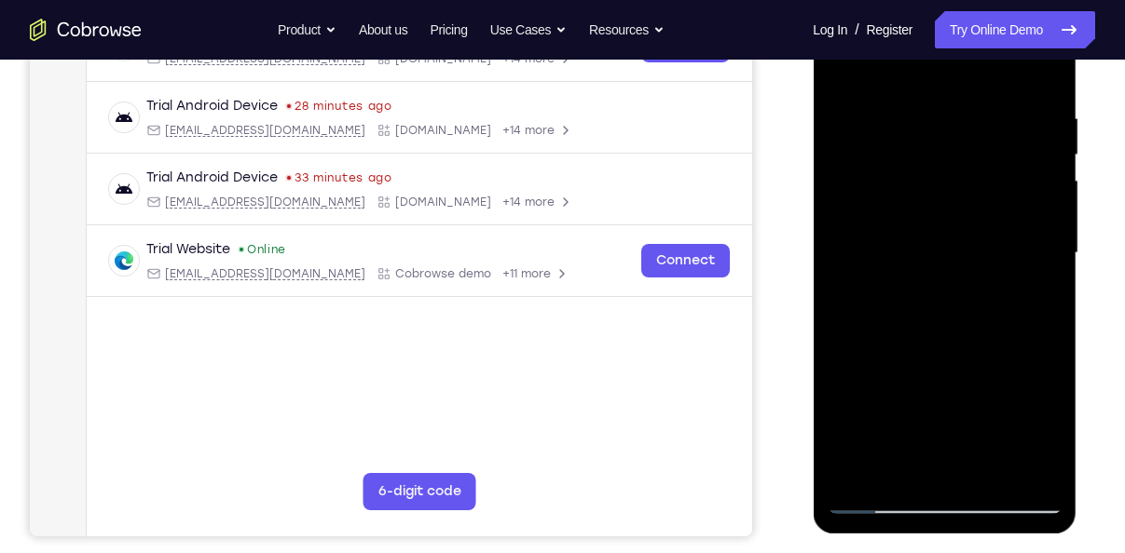
click at [1041, 194] on div at bounding box center [944, 254] width 235 height 522
drag, startPoint x: 1007, startPoint y: 362, endPoint x: 1013, endPoint y: 100, distance: 261.9
click at [1013, 100] on div at bounding box center [944, 254] width 235 height 522
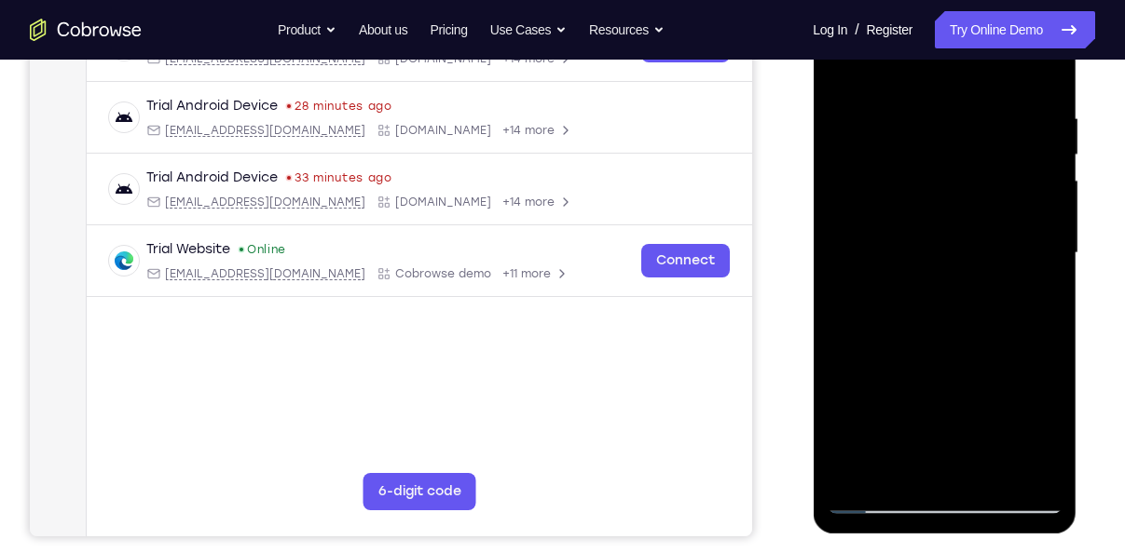
drag, startPoint x: 978, startPoint y: 388, endPoint x: 981, endPoint y: 177, distance: 210.6
click at [981, 177] on div at bounding box center [944, 254] width 235 height 522
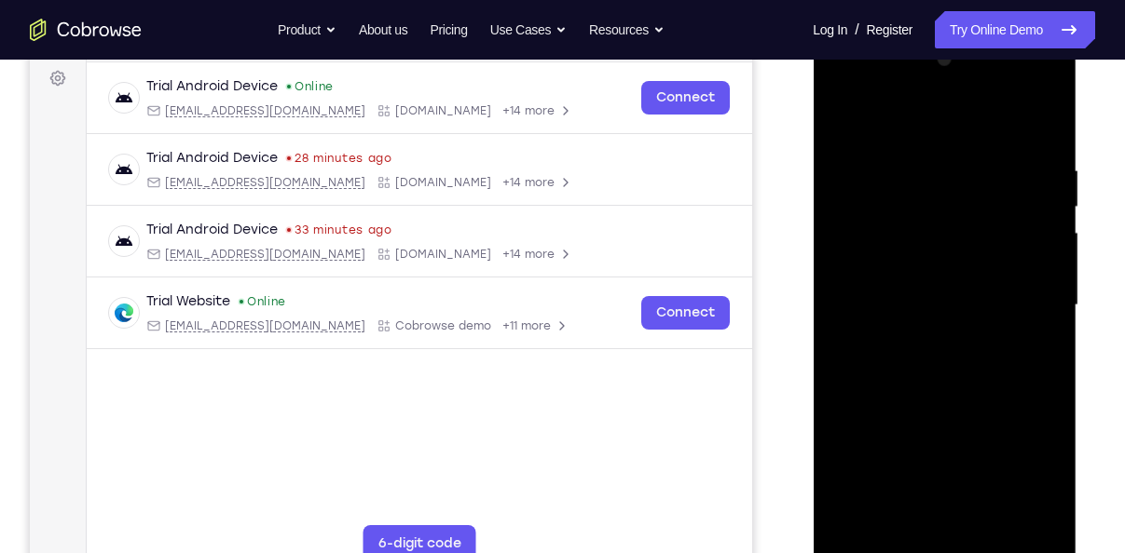
scroll to position [277, 0]
drag, startPoint x: 1014, startPoint y: 315, endPoint x: 1012, endPoint y: 157, distance: 158.4
click at [1012, 157] on div at bounding box center [944, 307] width 235 height 522
drag, startPoint x: 974, startPoint y: 292, endPoint x: 958, endPoint y: 82, distance: 210.3
click at [958, 82] on div at bounding box center [944, 307] width 235 height 522
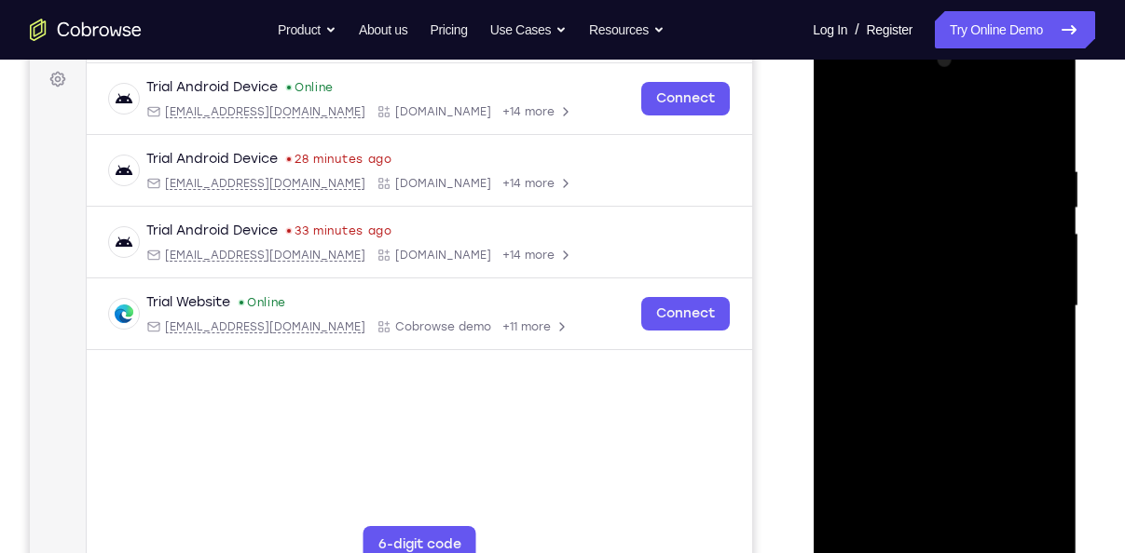
click at [1044, 223] on div at bounding box center [944, 307] width 235 height 522
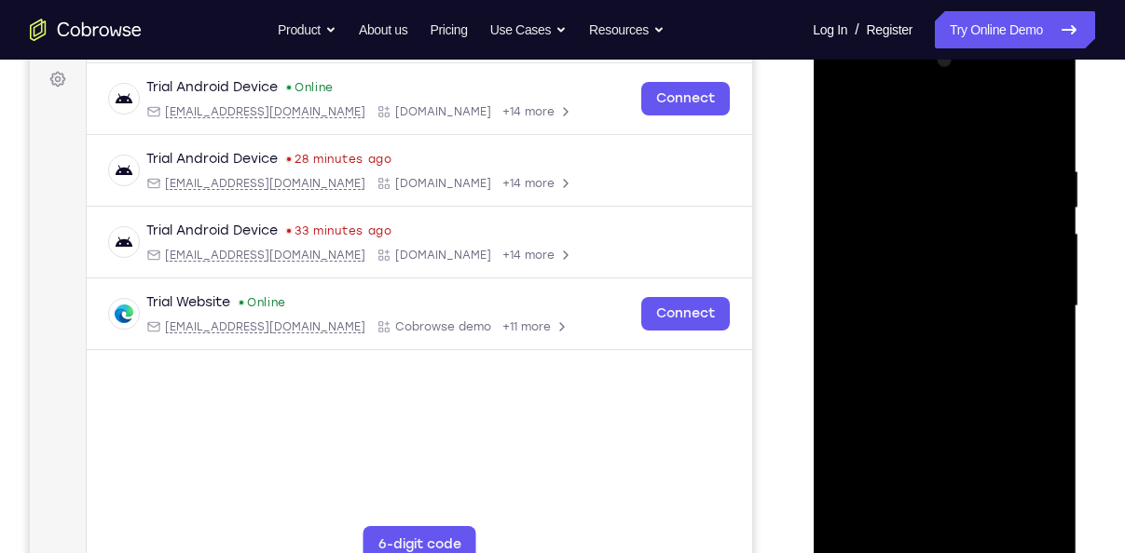
drag, startPoint x: 985, startPoint y: 184, endPoint x: 991, endPoint y: 122, distance: 62.7
click at [991, 122] on div at bounding box center [944, 307] width 235 height 522
drag, startPoint x: 945, startPoint y: 305, endPoint x: 966, endPoint y: 126, distance: 180.2
click at [966, 126] on div at bounding box center [944, 307] width 235 height 522
drag, startPoint x: 966, startPoint y: 289, endPoint x: 983, endPoint y: 102, distance: 187.1
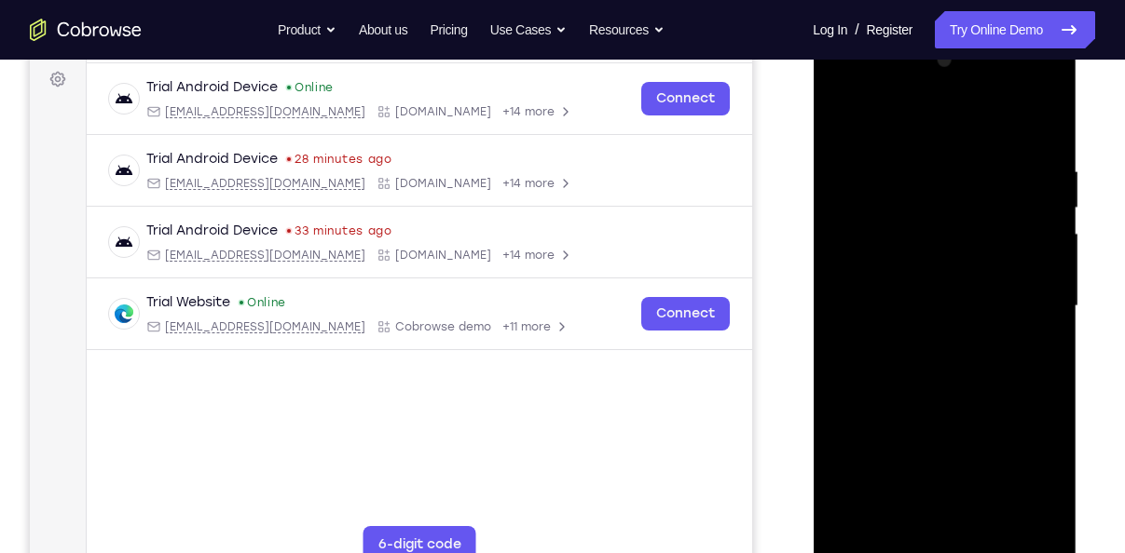
click at [983, 102] on div at bounding box center [944, 307] width 235 height 522
drag, startPoint x: 963, startPoint y: 285, endPoint x: 973, endPoint y: 147, distance: 138.2
click at [973, 147] on div at bounding box center [944, 307] width 235 height 522
drag, startPoint x: 973, startPoint y: 333, endPoint x: 990, endPoint y: 164, distance: 169.5
click at [990, 164] on div at bounding box center [944, 307] width 235 height 522
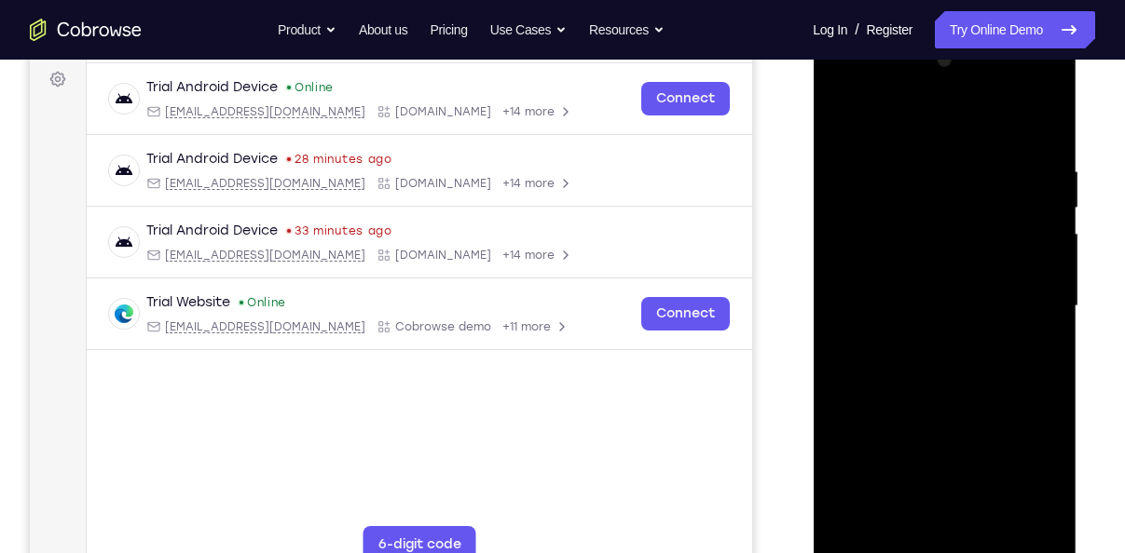
drag, startPoint x: 974, startPoint y: 313, endPoint x: 989, endPoint y: 126, distance: 187.9
click at [989, 126] on div at bounding box center [944, 307] width 235 height 522
drag, startPoint x: 981, startPoint y: 321, endPoint x: 1001, endPoint y: 157, distance: 165.2
click at [1001, 157] on div at bounding box center [944, 307] width 235 height 522
drag, startPoint x: 972, startPoint y: 376, endPoint x: 995, endPoint y: 184, distance: 193.4
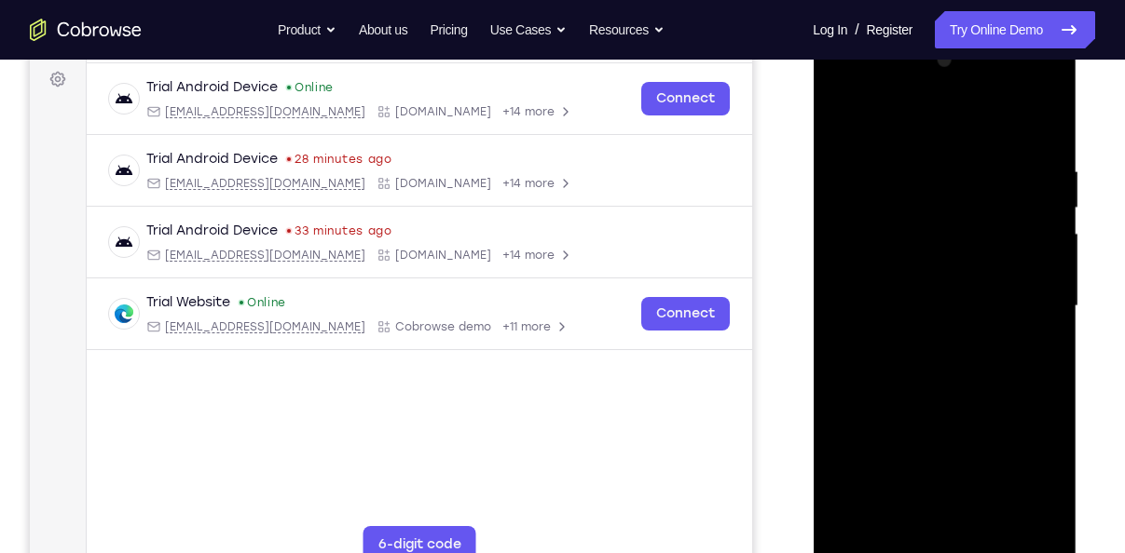
click at [995, 184] on div at bounding box center [944, 307] width 235 height 522
drag, startPoint x: 973, startPoint y: 311, endPoint x: 1003, endPoint y: 95, distance: 218.2
click at [1003, 95] on div at bounding box center [944, 307] width 235 height 522
drag, startPoint x: 913, startPoint y: 281, endPoint x: 931, endPoint y: 157, distance: 126.1
click at [931, 157] on div at bounding box center [944, 307] width 235 height 522
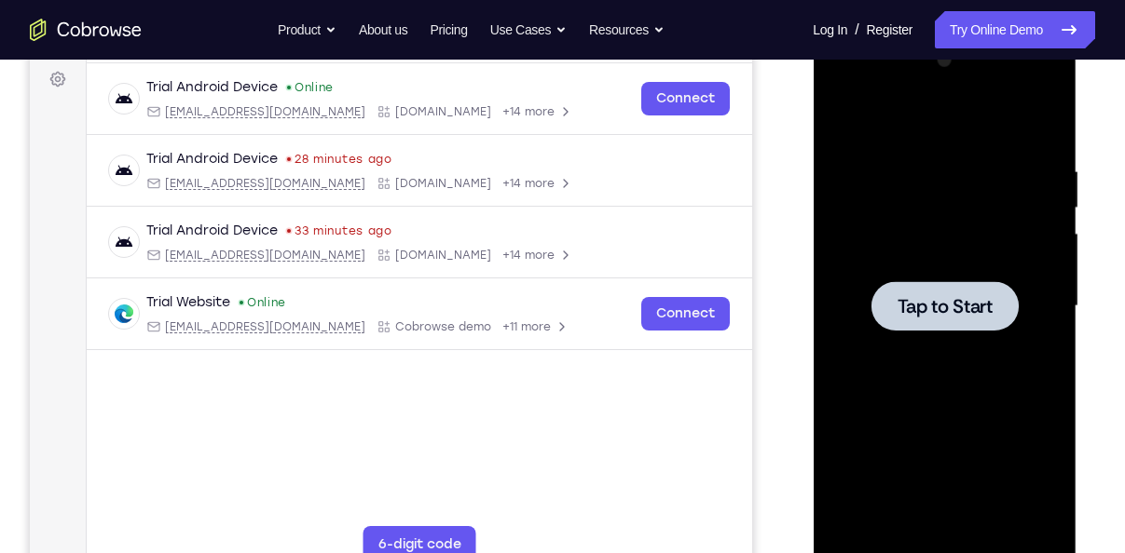
click at [903, 254] on div at bounding box center [944, 307] width 235 height 522
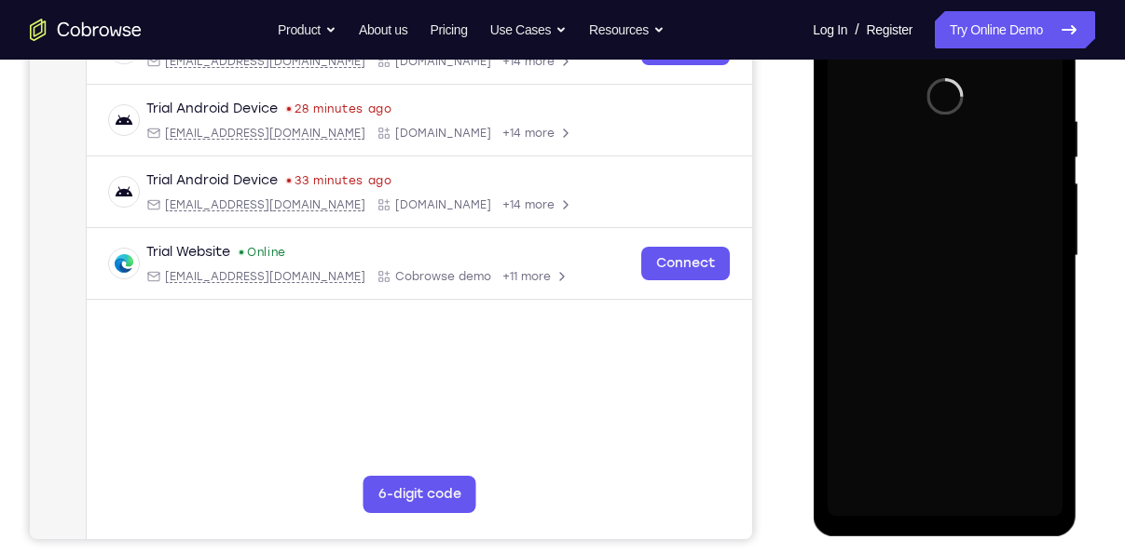
scroll to position [328, 0]
